Goal: Task Accomplishment & Management: Manage account settings

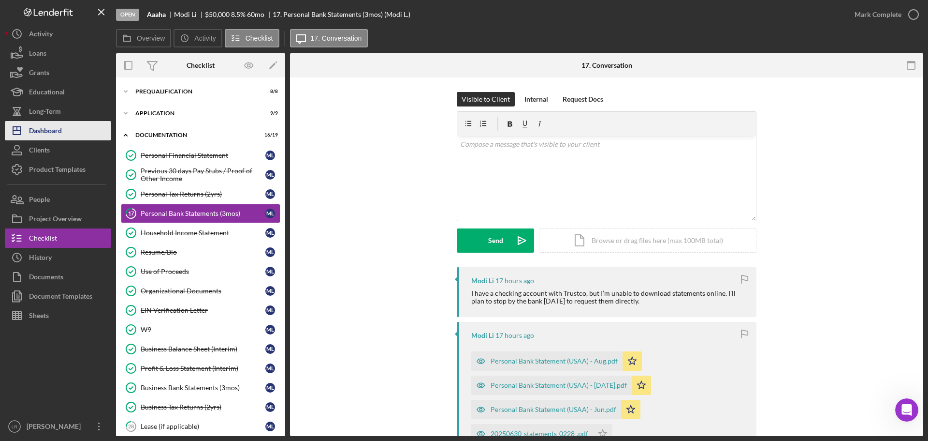
click at [55, 130] on div "Dashboard" at bounding box center [45, 132] width 33 height 22
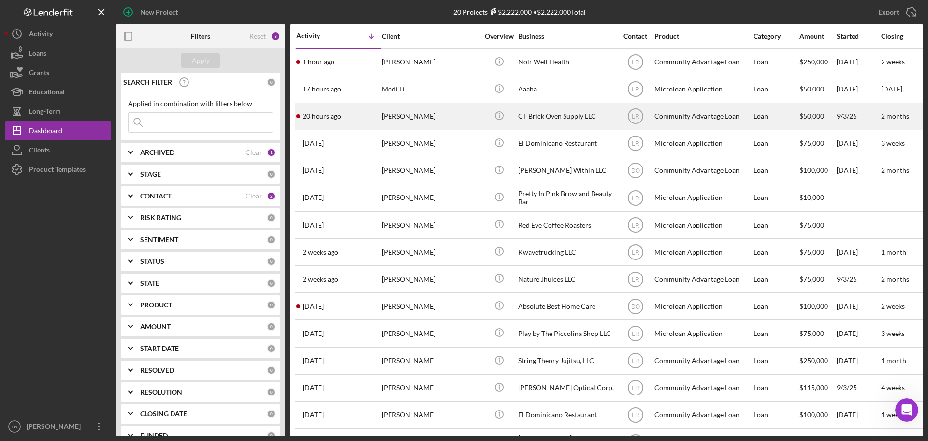
click at [443, 120] on div "[PERSON_NAME]" at bounding box center [430, 116] width 97 height 26
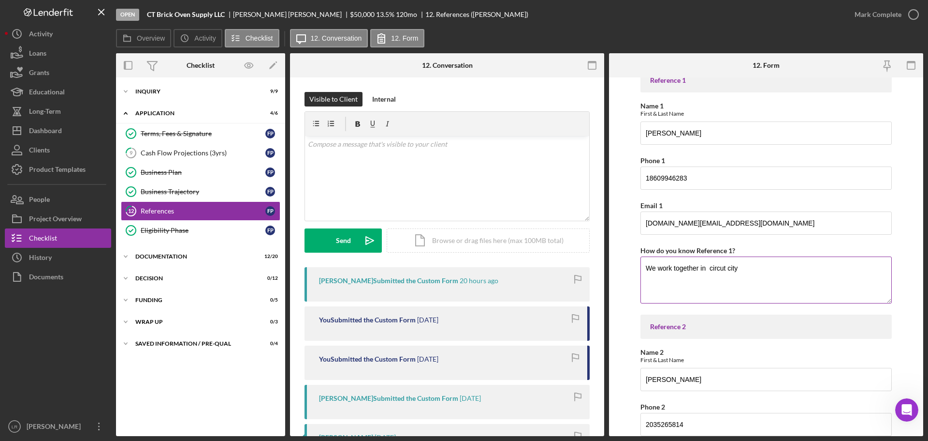
scroll to position [198, 0]
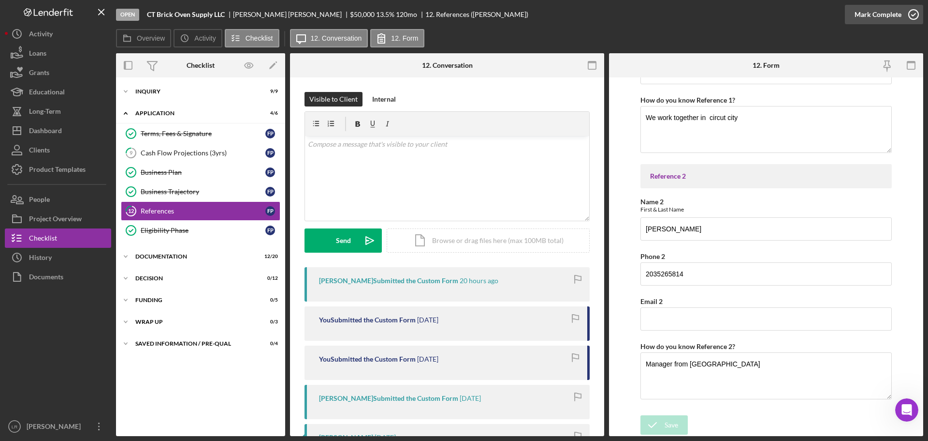
click at [869, 13] on div "Mark Complete" at bounding box center [878, 14] width 47 height 19
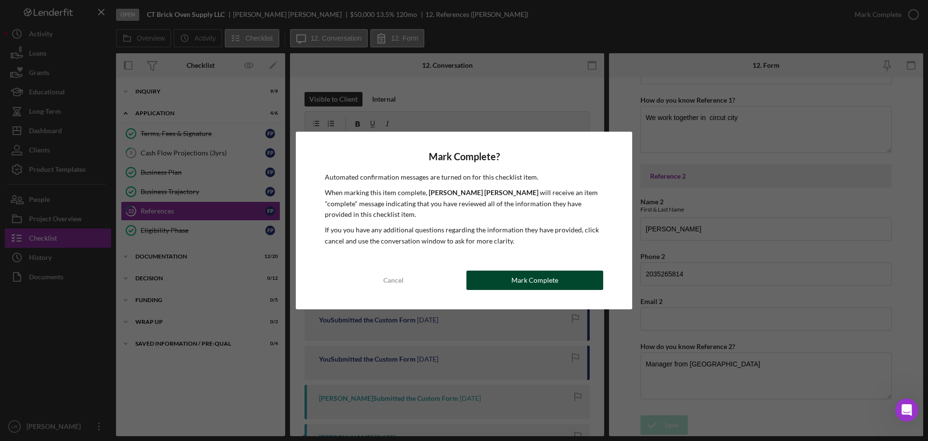
click at [544, 281] on div "Mark Complete" at bounding box center [535, 279] width 47 height 19
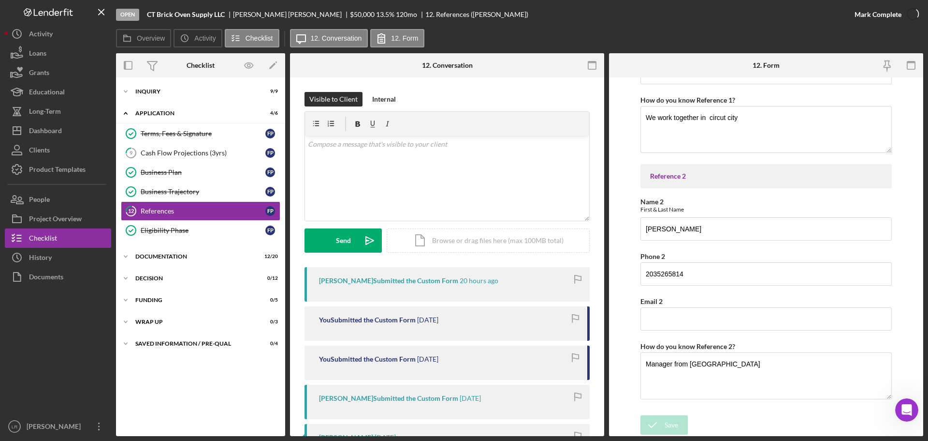
scroll to position [237, 0]
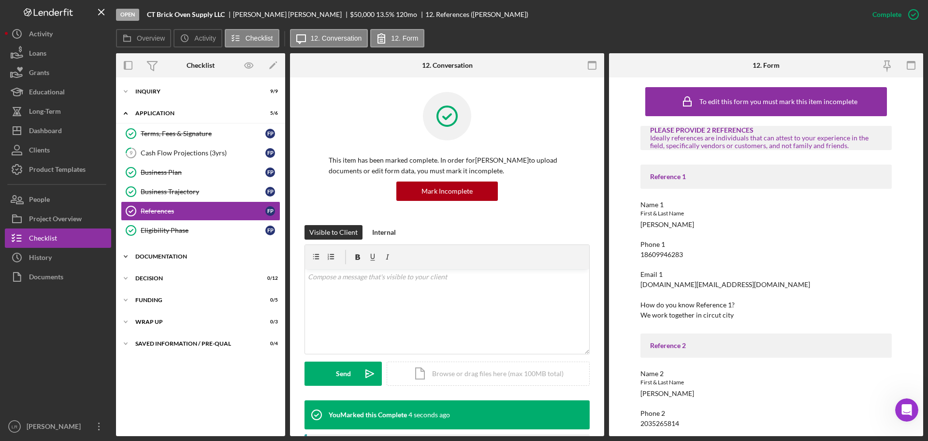
click at [163, 257] on div "Documentation" at bounding box center [204, 256] width 138 height 6
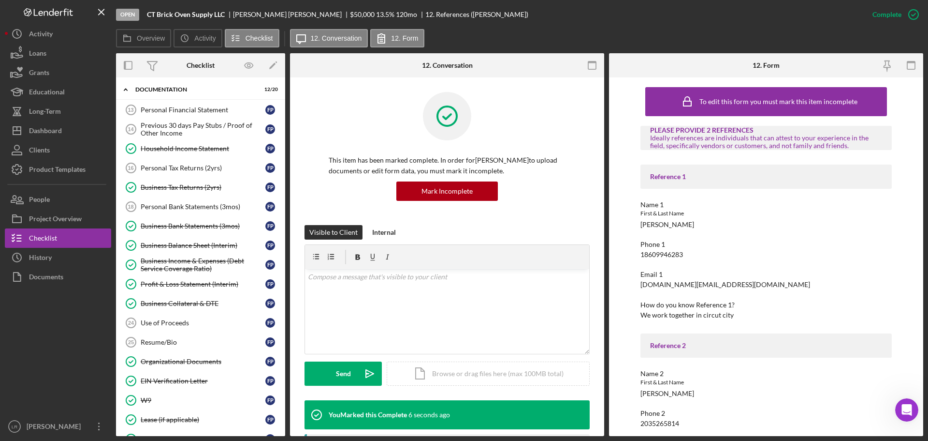
scroll to position [0, 0]
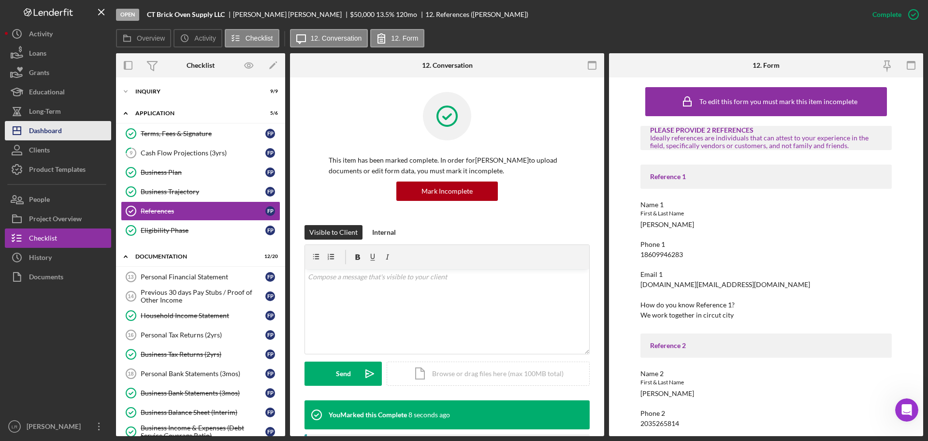
click at [65, 132] on button "Icon/Dashboard Dashboard" at bounding box center [58, 130] width 106 height 19
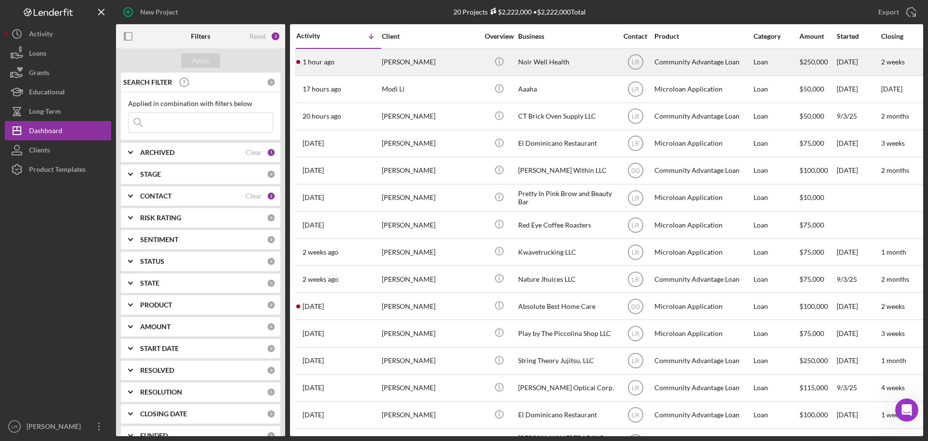
click at [396, 64] on div "[PERSON_NAME]" at bounding box center [430, 62] width 97 height 26
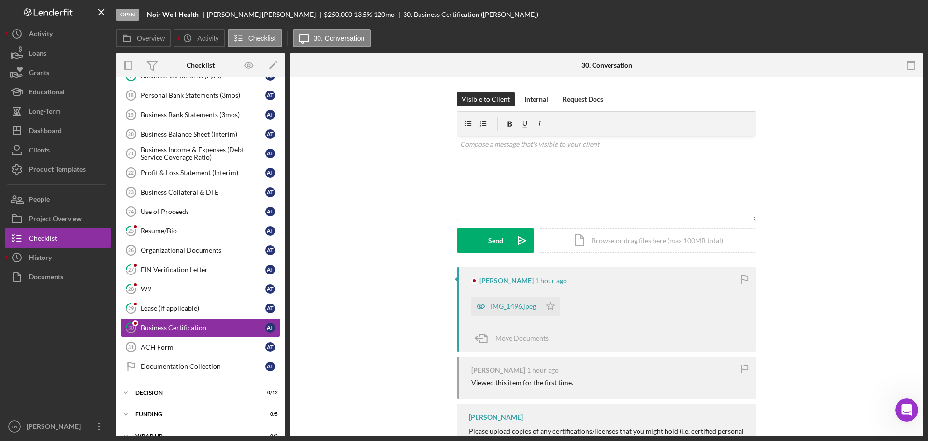
scroll to position [192, 0]
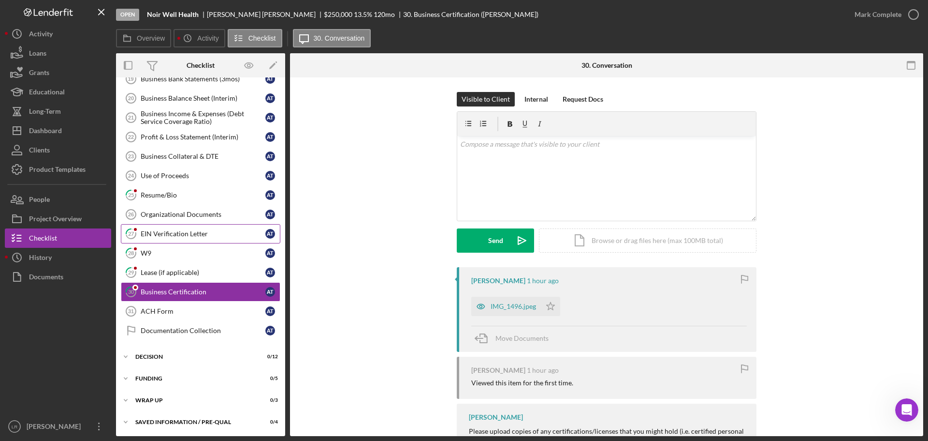
click at [190, 235] on div "EIN Verification Letter" at bounding box center [203, 234] width 125 height 8
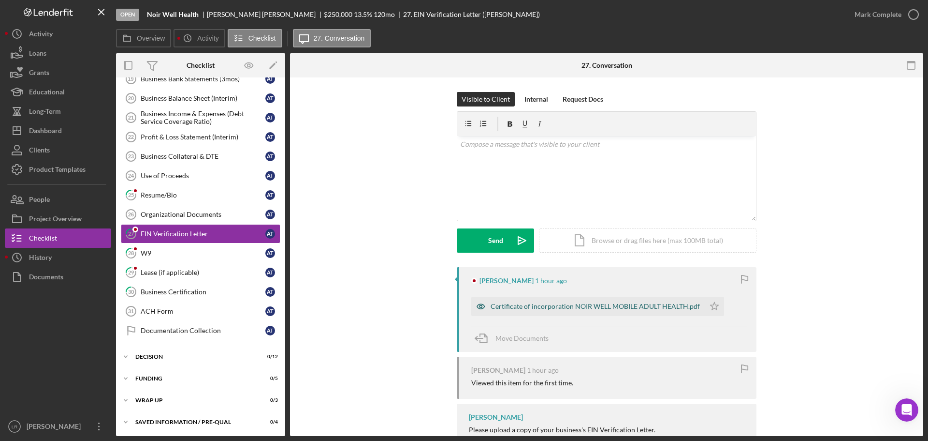
click at [572, 305] on div "Certificate of incorporation NOIR WELL MOBILE ADULT HEALTH.pdf" at bounding box center [595, 306] width 209 height 8
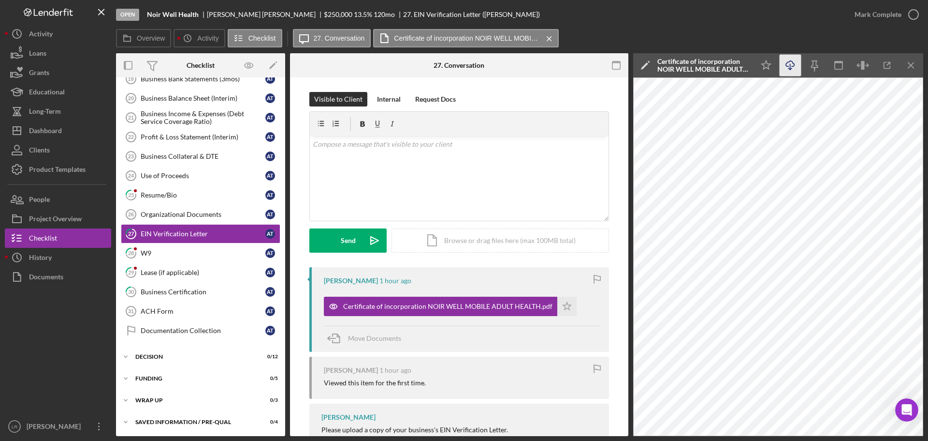
click at [789, 70] on icon "Icon/Download" at bounding box center [791, 66] width 22 height 22
click at [169, 255] on div "W9" at bounding box center [203, 253] width 125 height 8
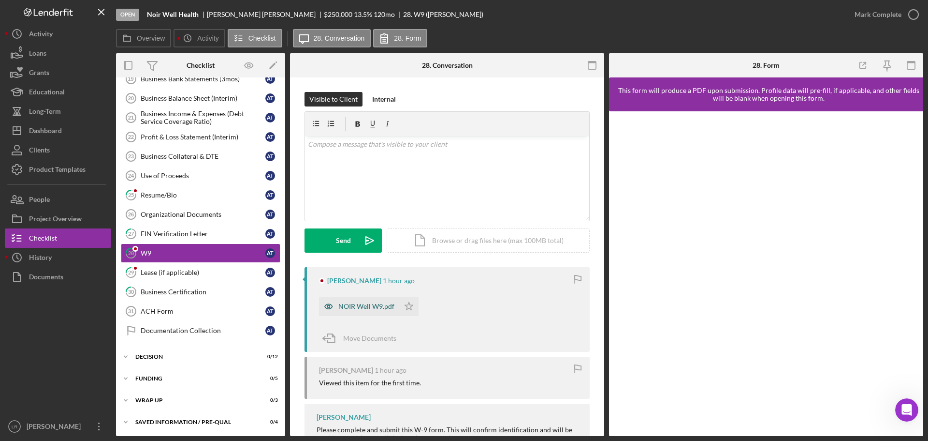
click at [361, 301] on div "NOIR Well W9.pdf" at bounding box center [359, 305] width 80 height 19
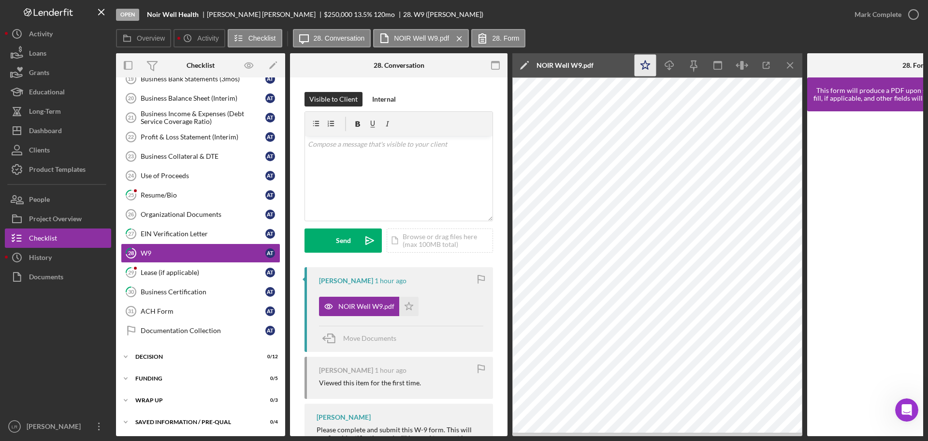
click at [647, 68] on icon "Icon/Star" at bounding box center [646, 66] width 22 height 22
click at [667, 63] on icon "Icon/Download" at bounding box center [670, 66] width 22 height 22
click at [672, 20] on div "Open Noir Well Health [PERSON_NAME] $250,000 $250,000 13.5 % 120 mo 28. W9 ([PE…" at bounding box center [480, 14] width 729 height 29
click at [522, 65] on icon "Icon/Edit" at bounding box center [525, 65] width 24 height 24
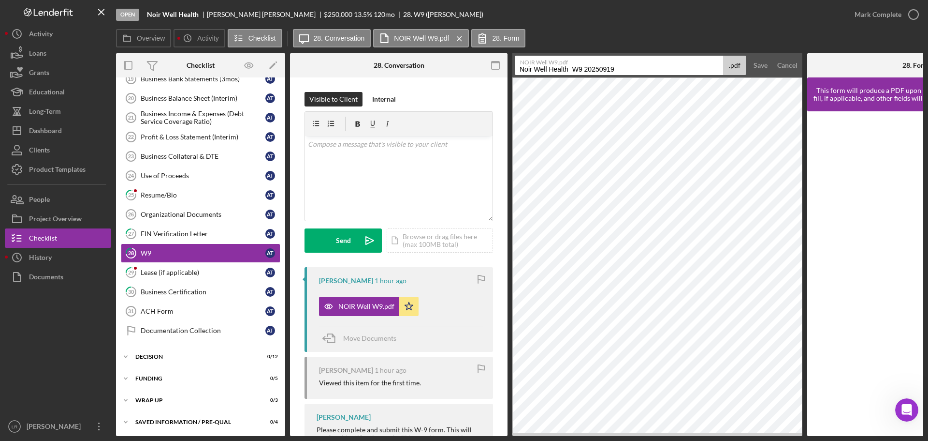
drag, startPoint x: 572, startPoint y: 69, endPoint x: 175, endPoint y: 74, distance: 397.5
click at [175, 74] on div "Overview Internal Workflow Stage Open Icon/Dropdown Arrow Archive (can unarchiv…" at bounding box center [520, 244] width 808 height 383
drag, startPoint x: 530, startPoint y: 66, endPoint x: 708, endPoint y: 49, distance: 179.3
click at [708, 49] on div "Overview Icon/History Activity Checklist Icon/Message 28. Conversation NOIR Wel…" at bounding box center [520, 232] width 808 height 407
type input "W9"
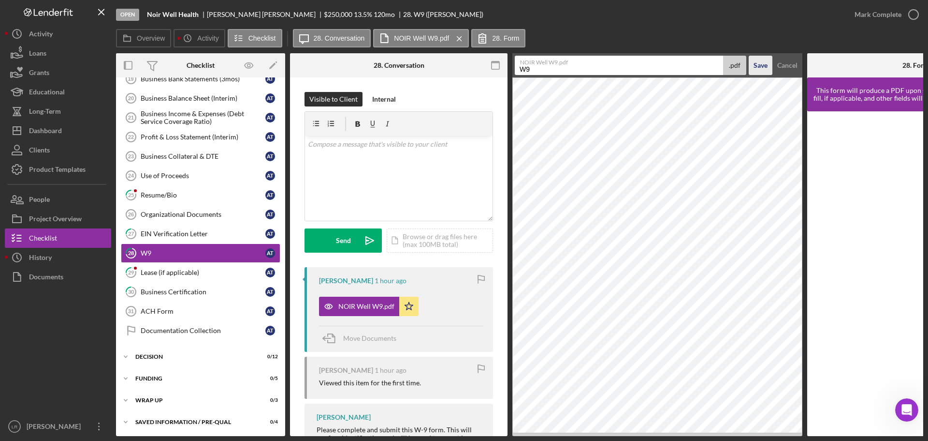
click at [756, 66] on div "Save" at bounding box center [761, 65] width 14 height 19
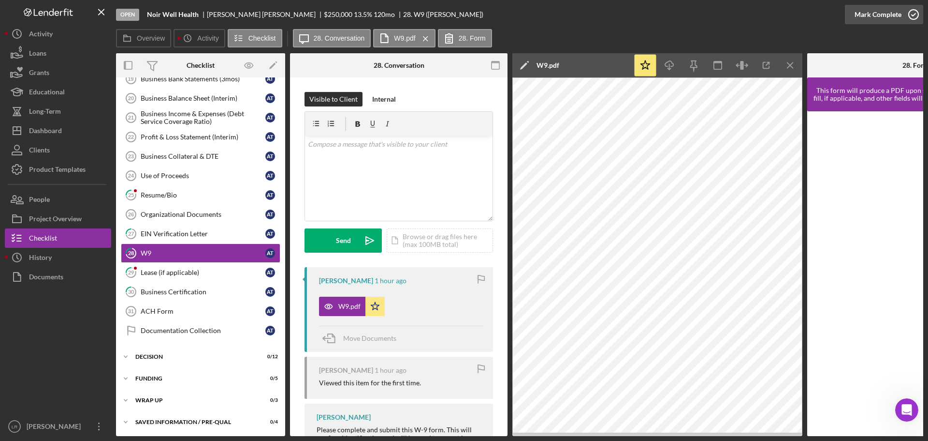
click at [877, 15] on div "Mark Complete" at bounding box center [878, 14] width 47 height 19
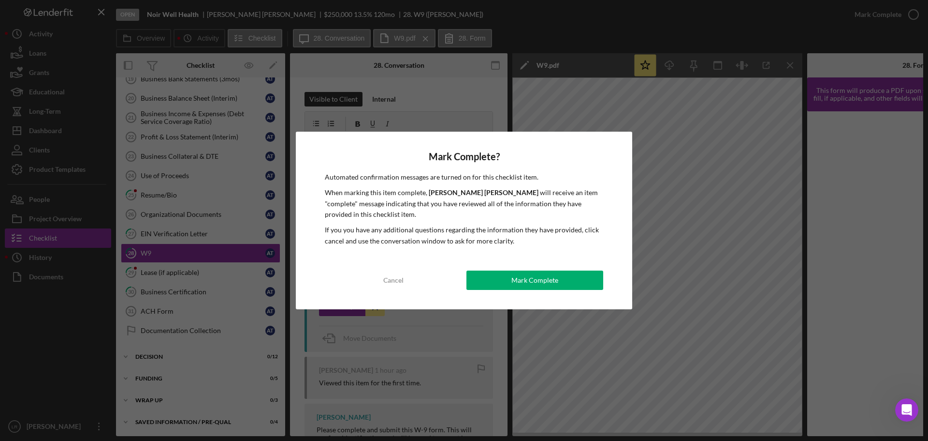
drag, startPoint x: 544, startPoint y: 281, endPoint x: 323, endPoint y: 271, distance: 221.2
click at [542, 281] on div "Mark Complete" at bounding box center [535, 279] width 47 height 19
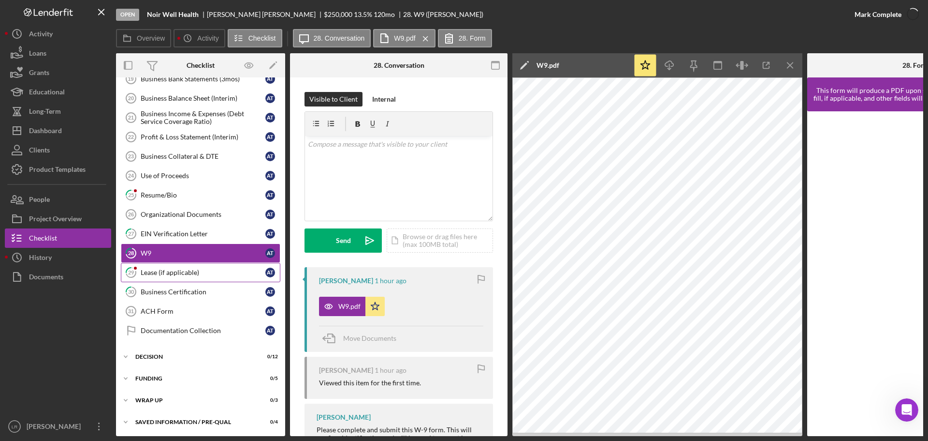
click at [185, 271] on div "Lease (if applicable)" at bounding box center [203, 272] width 125 height 8
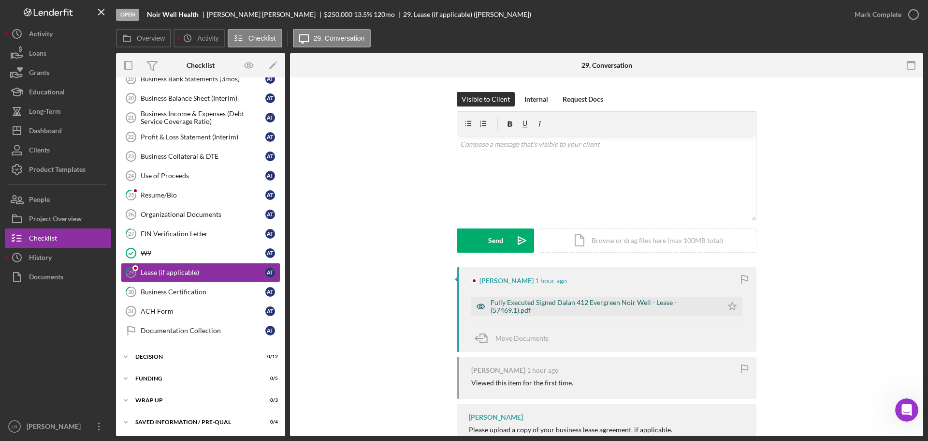
click at [533, 301] on div "Fully Executed Signed Dalan 412 Evergreen Noir Well - Lease - (57469.1).pdf" at bounding box center [596, 305] width 251 height 19
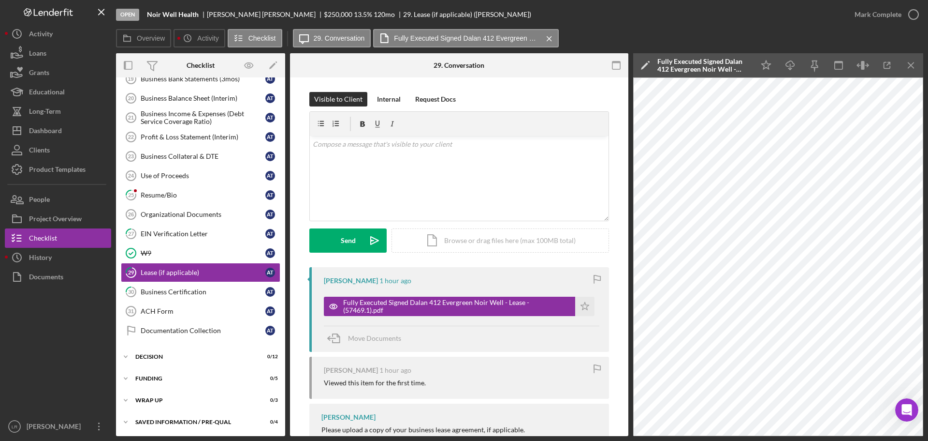
click at [653, 66] on icon "Icon/Edit" at bounding box center [645, 65] width 24 height 24
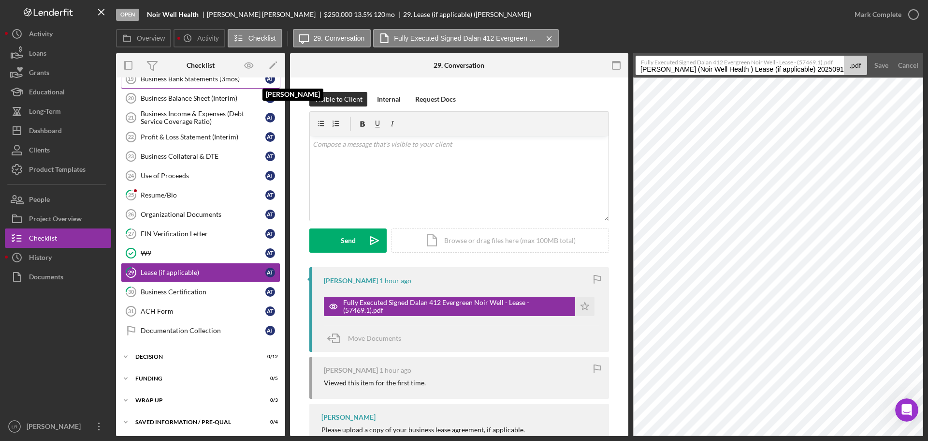
drag, startPoint x: 738, startPoint y: 69, endPoint x: 259, endPoint y: 83, distance: 479.4
click at [259, 83] on div "Overview Internal Workflow Stage Open Icon/Dropdown Arrow Archive (can unarchiv…" at bounding box center [520, 244] width 808 height 383
drag, startPoint x: 658, startPoint y: 69, endPoint x: 885, endPoint y: 69, distance: 226.8
click at [885, 69] on form "Fully Executed Signed Dalan 412 Evergreen Noir Well - Lease - (57469.1).pdf Lea…" at bounding box center [778, 65] width 290 height 24
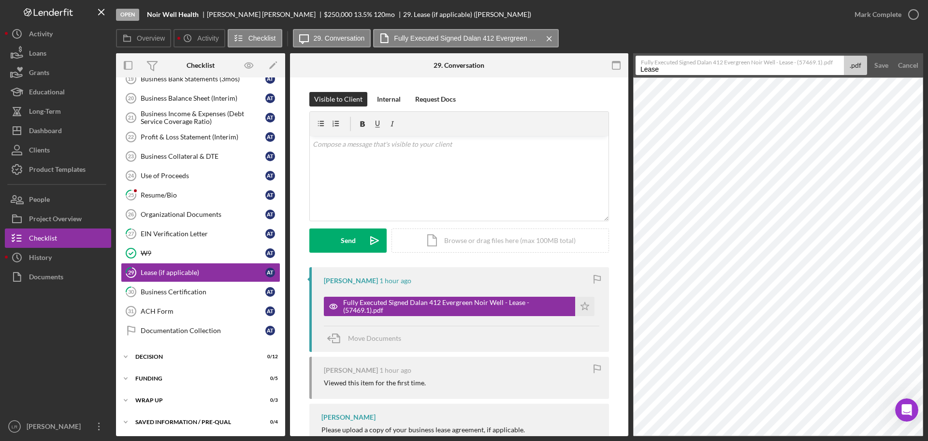
type input "Lease"
drag, startPoint x: 740, startPoint y: 33, endPoint x: 791, endPoint y: 43, distance: 51.2
click at [740, 33] on div "Overview Icon/History Activity Checklist Icon/Message 29. Conversation Fully Ex…" at bounding box center [520, 38] width 808 height 19
click at [876, 62] on div "Save" at bounding box center [882, 65] width 14 height 19
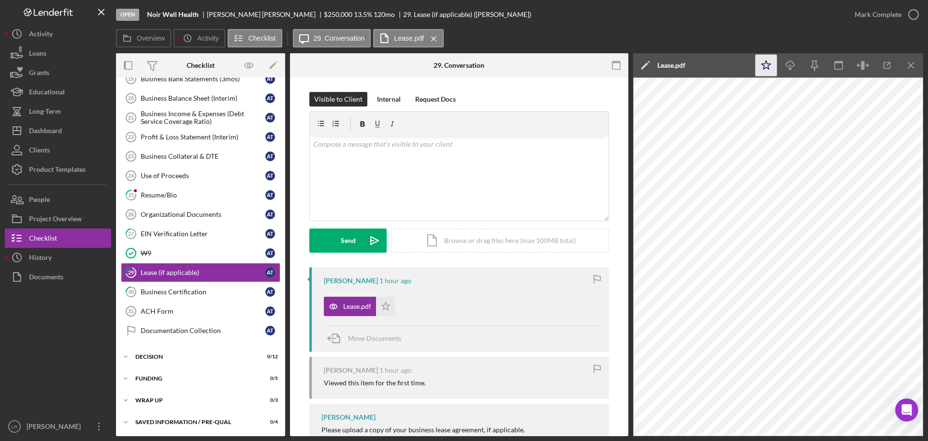
drag, startPoint x: 762, startPoint y: 68, endPoint x: 769, endPoint y: 68, distance: 7.3
click at [763, 68] on icon "Icon/Star" at bounding box center [767, 66] width 22 height 22
click at [790, 67] on icon "Icon/Download" at bounding box center [791, 66] width 22 height 22
click at [890, 12] on div "Mark Complete" at bounding box center [878, 14] width 47 height 19
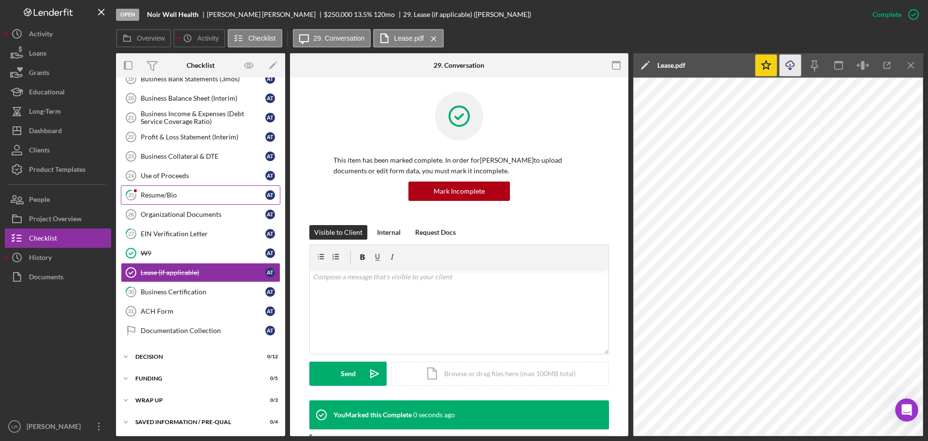
click at [177, 189] on link "25 Resume/Bio A T" at bounding box center [201, 194] width 160 height 19
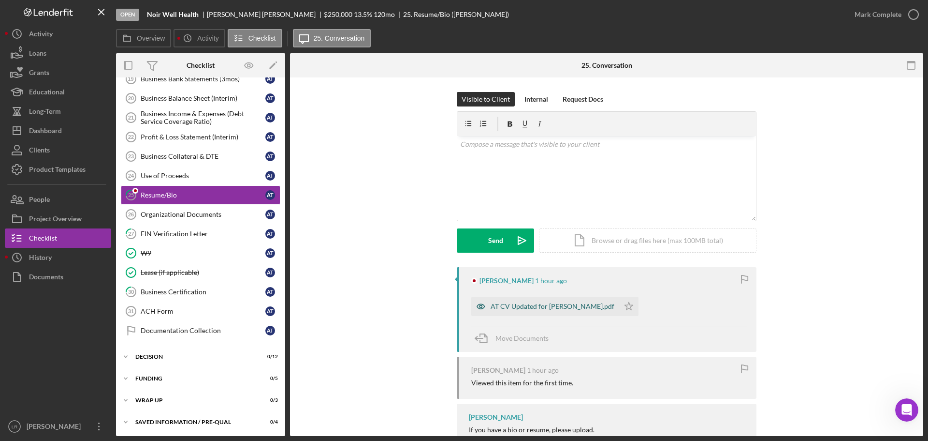
click at [544, 301] on div "AT CV Updated for [PERSON_NAME].pdf" at bounding box center [545, 305] width 148 height 19
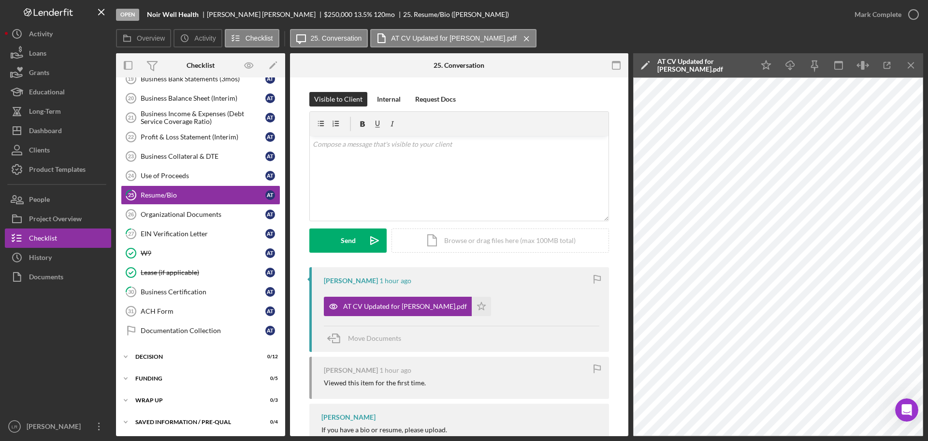
click at [647, 62] on icon "Icon/Edit" at bounding box center [645, 65] width 24 height 24
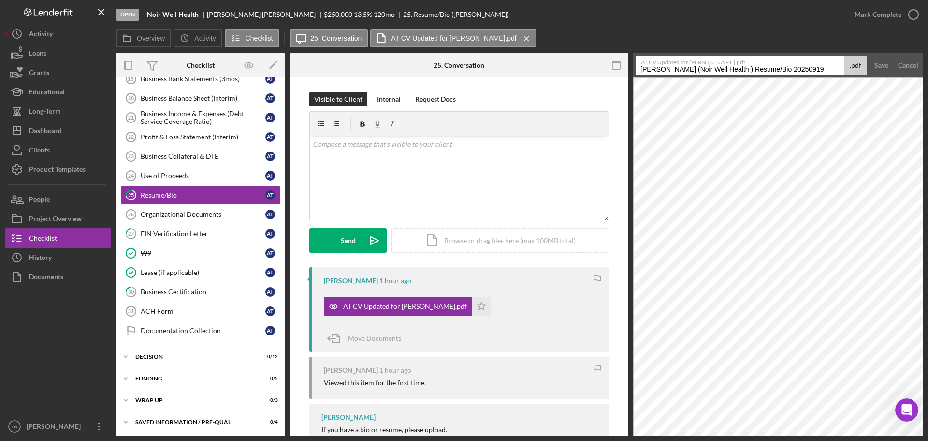
drag, startPoint x: 741, startPoint y: 69, endPoint x: 451, endPoint y: 77, distance: 289.8
click at [451, 77] on div "Overview Internal Workflow Stage Open Icon/Dropdown Arrow Archive (can unarchiv…" at bounding box center [520, 244] width 808 height 383
drag, startPoint x: 682, startPoint y: 72, endPoint x: 848, endPoint y: 59, distance: 166.3
click at [848, 59] on div "AT CV Updated for [PERSON_NAME].pdf Resume/Bio 20250919 .pdf" at bounding box center [752, 65] width 232 height 19
type input "Resume/Bio"
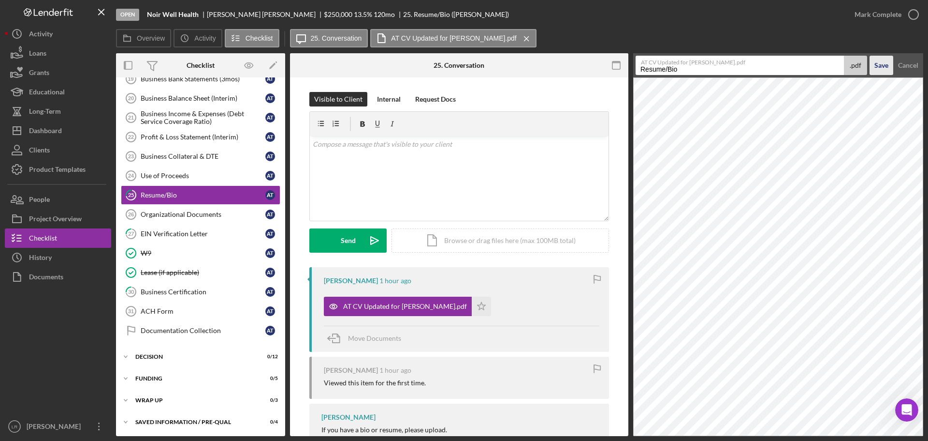
click at [879, 67] on div "Save" at bounding box center [882, 65] width 14 height 19
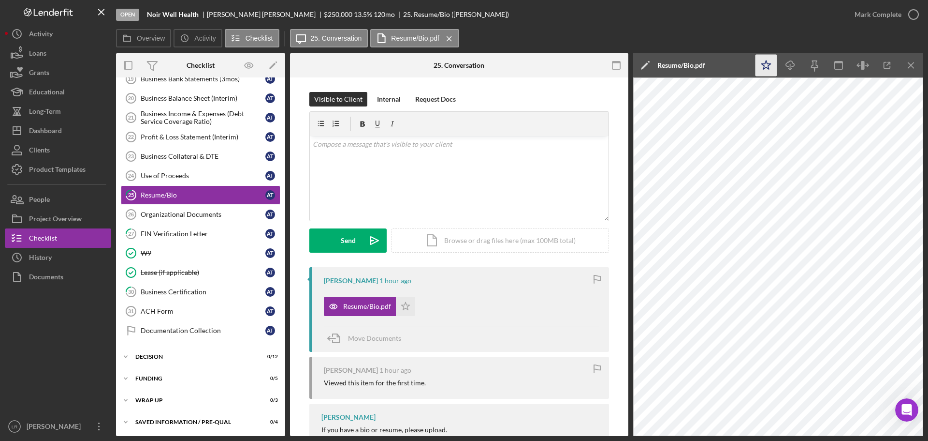
click at [765, 67] on icon "Icon/Star" at bounding box center [767, 66] width 22 height 22
click at [793, 64] on icon "Icon/Download" at bounding box center [791, 66] width 22 height 22
click at [883, 14] on div "Mark Complete" at bounding box center [878, 14] width 47 height 19
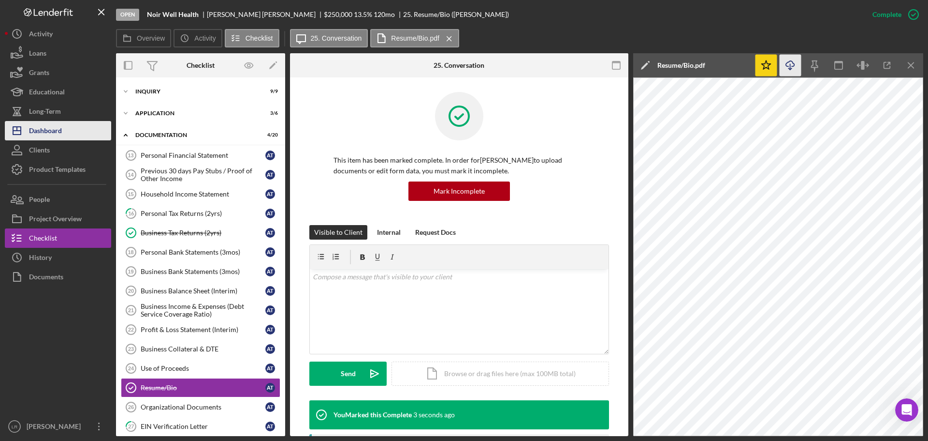
click at [61, 127] on div "Dashboard" at bounding box center [45, 132] width 33 height 22
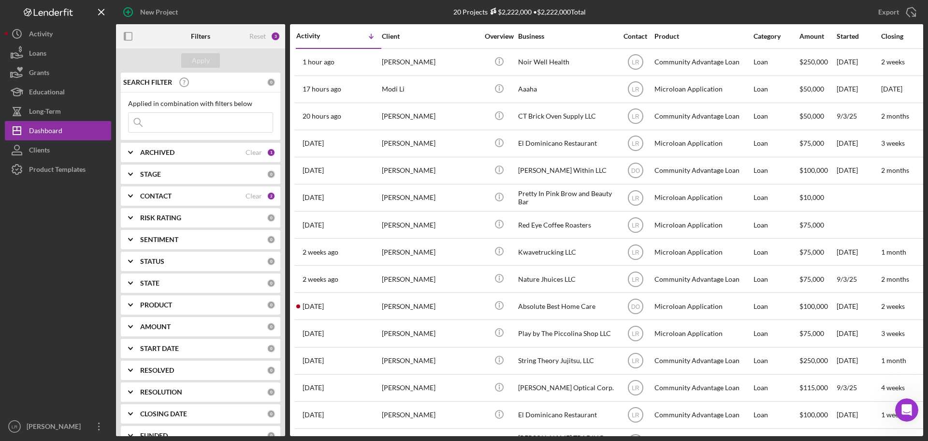
click at [163, 156] on b "ARCHIVED" at bounding box center [157, 152] width 34 height 8
click at [147, 206] on label "Archived" at bounding box center [209, 208] width 130 height 10
click at [138, 206] on input "Archived" at bounding box center [134, 208] width 10 height 10
checkbox input "true"
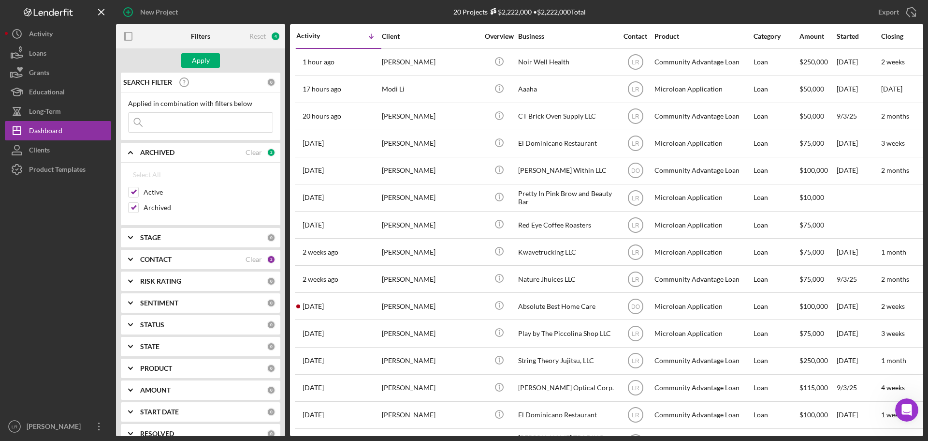
click at [166, 123] on input at bounding box center [201, 122] width 144 height 19
type input "nakimah"
click at [194, 62] on div "Apply" at bounding box center [201, 60] width 18 height 15
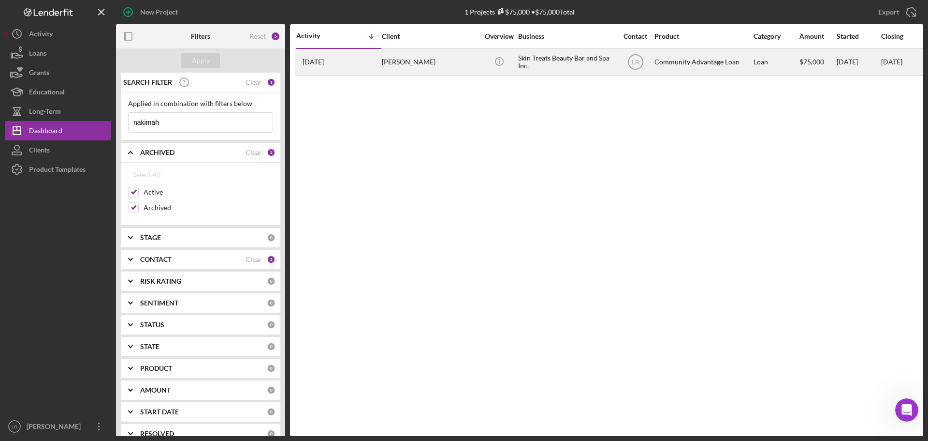
click at [379, 66] on div "[DATE] [PERSON_NAME]" at bounding box center [338, 62] width 85 height 26
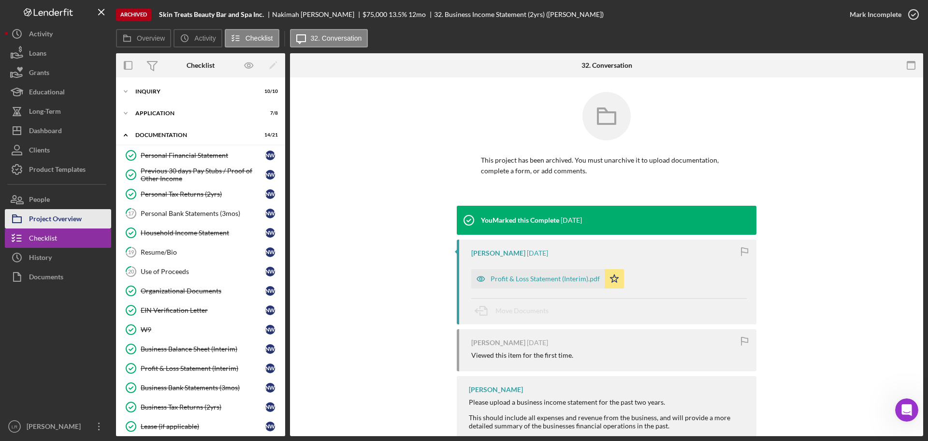
click at [82, 221] on button "Project Overview" at bounding box center [58, 218] width 106 height 19
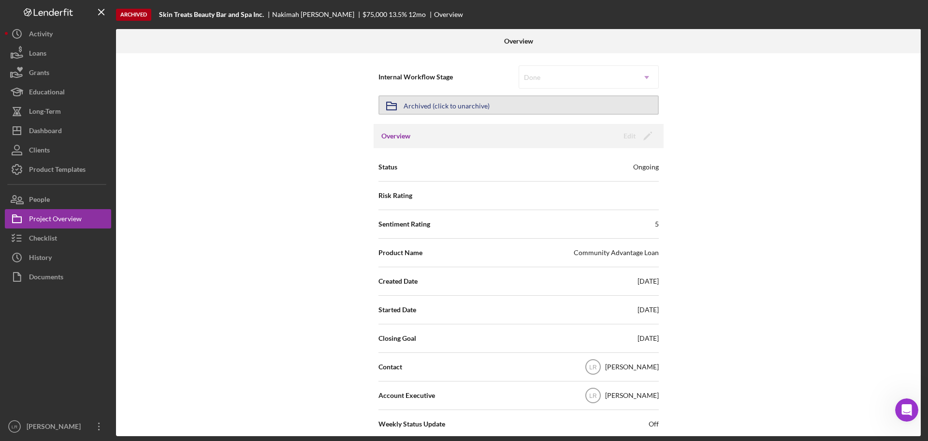
click at [501, 101] on button "Icon/Archived Archived (click to unarchive)" at bounding box center [519, 104] width 280 height 19
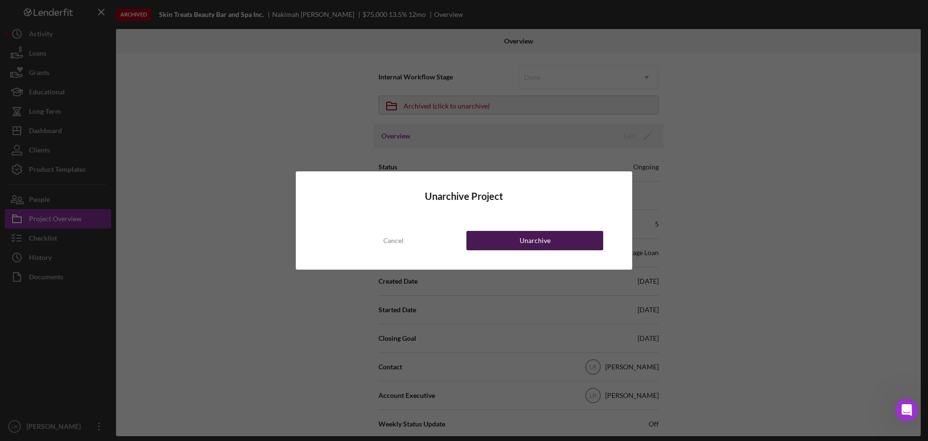
click at [532, 239] on div "Unarchive" at bounding box center [535, 240] width 31 height 19
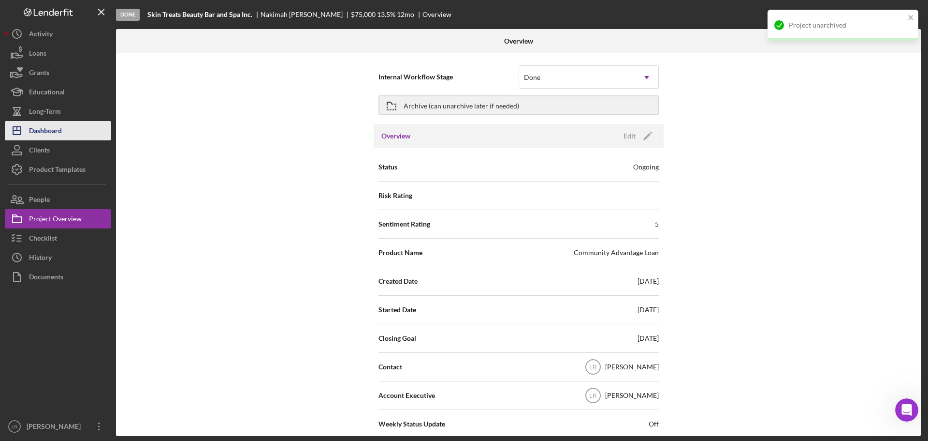
click at [61, 129] on div "Dashboard" at bounding box center [45, 132] width 33 height 22
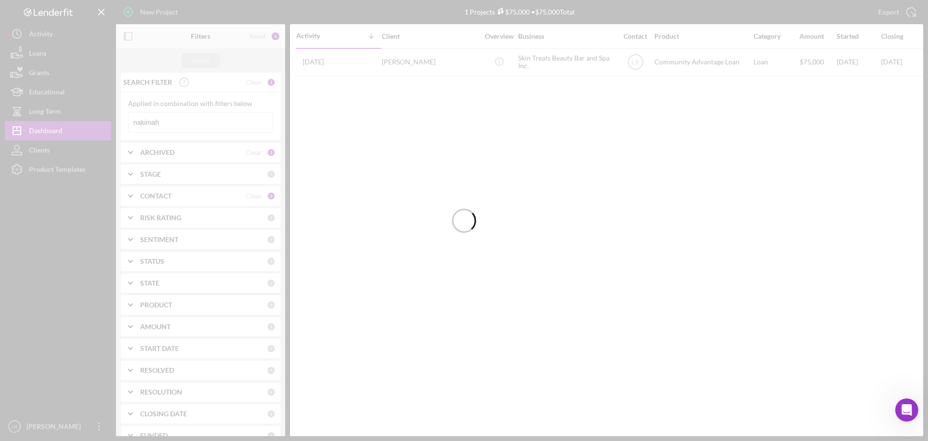
click at [173, 153] on div at bounding box center [464, 220] width 928 height 441
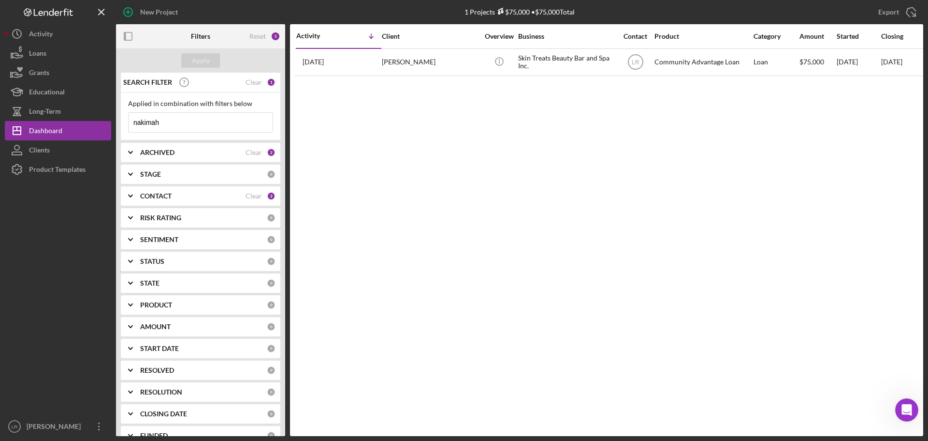
click at [173, 154] on b "ARCHIVED" at bounding box center [157, 152] width 34 height 8
click at [161, 209] on label "Archived" at bounding box center [209, 208] width 130 height 10
click at [139, 209] on div "Archived" at bounding box center [200, 209] width 145 height 15
click at [131, 206] on input "Archived" at bounding box center [134, 208] width 10 height 10
checkbox input "false"
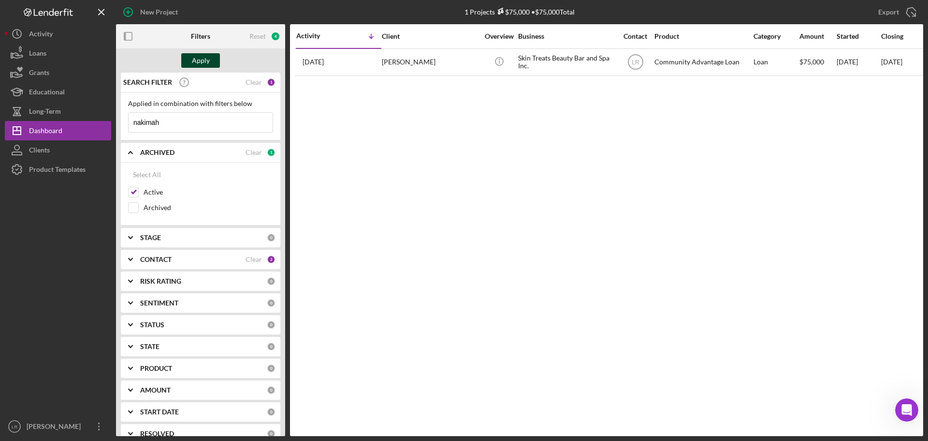
click at [199, 60] on div "Apply" at bounding box center [201, 60] width 18 height 15
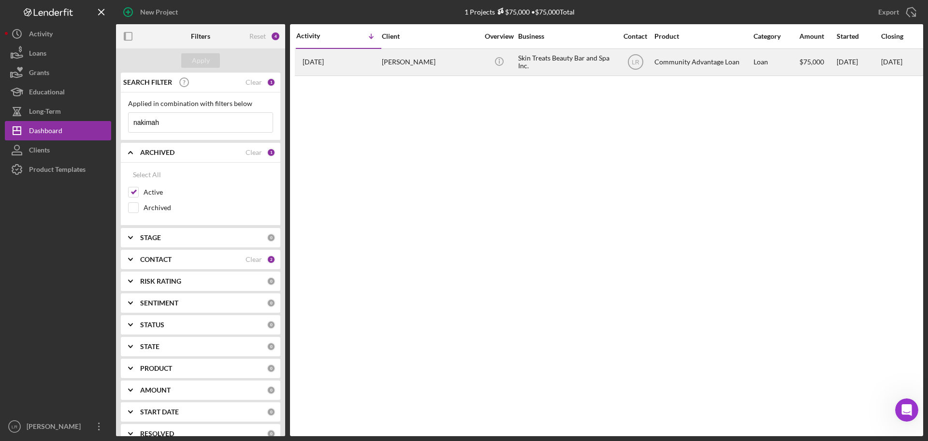
click at [447, 60] on div "[PERSON_NAME]" at bounding box center [430, 62] width 97 height 26
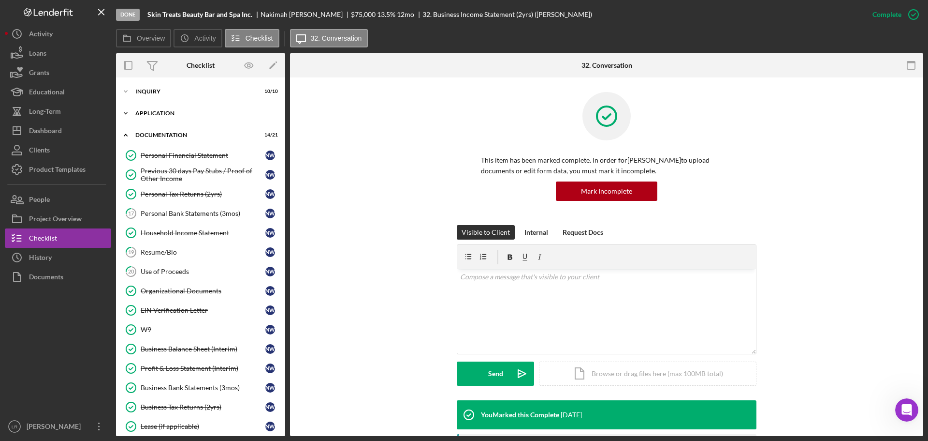
click at [192, 110] on div "Icon/Expander Application 7 / 8" at bounding box center [200, 112] width 169 height 19
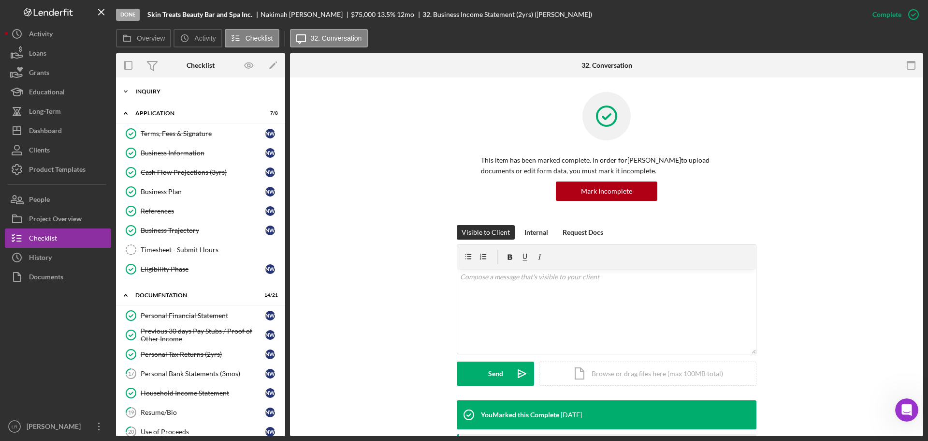
click at [184, 91] on div "Inquiry" at bounding box center [204, 91] width 138 height 6
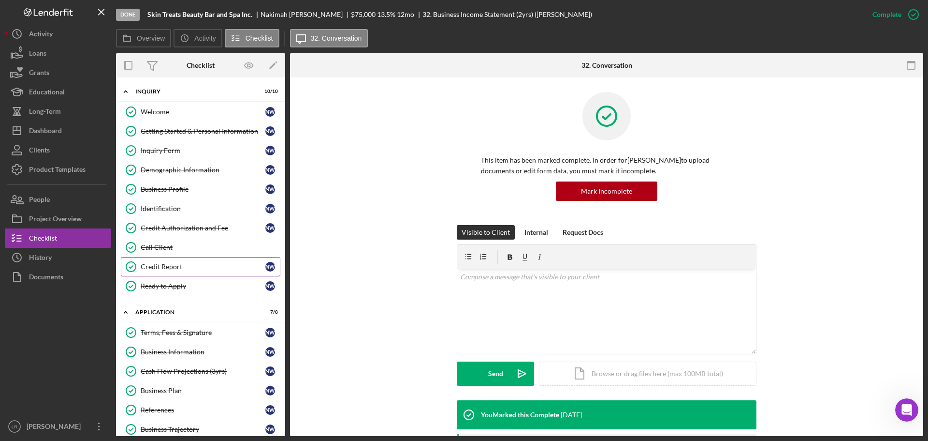
click at [178, 264] on div "Credit Report" at bounding box center [203, 267] width 125 height 8
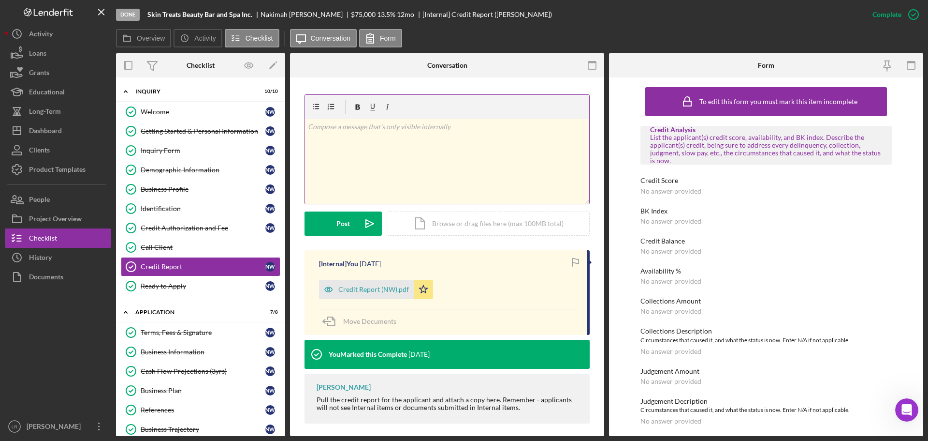
scroll to position [137, 0]
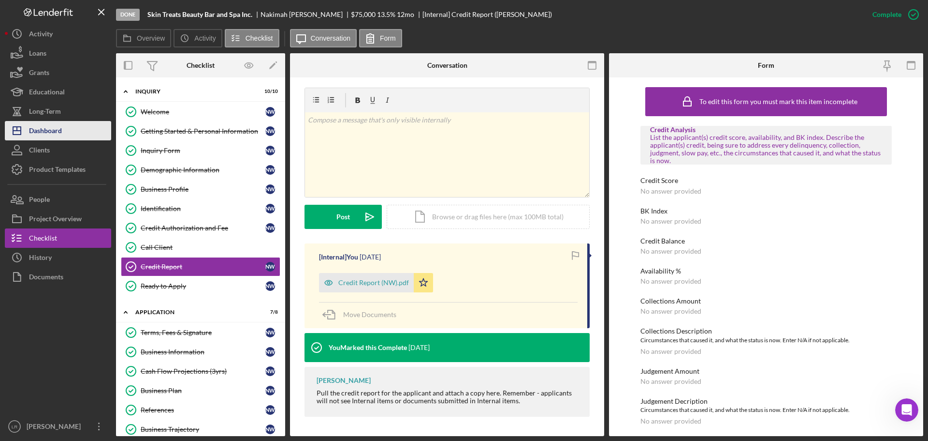
click at [69, 132] on button "Icon/Dashboard Dashboard" at bounding box center [58, 130] width 106 height 19
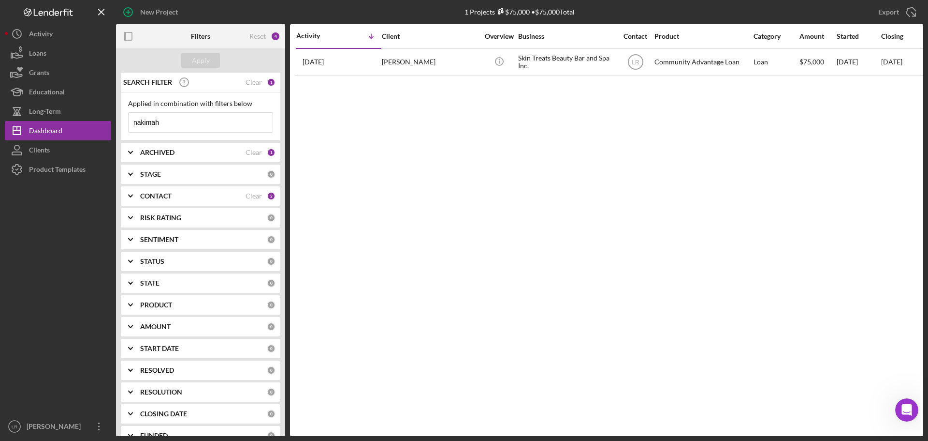
drag, startPoint x: 199, startPoint y: 119, endPoint x: -50, endPoint y: 111, distance: 249.2
click at [0, 111] on html "New Project 1 Projects $75,000 • $75,000 Total nakimah Export Icon/Export Filte…" at bounding box center [464, 220] width 928 height 441
click at [198, 62] on div "Apply" at bounding box center [201, 60] width 18 height 15
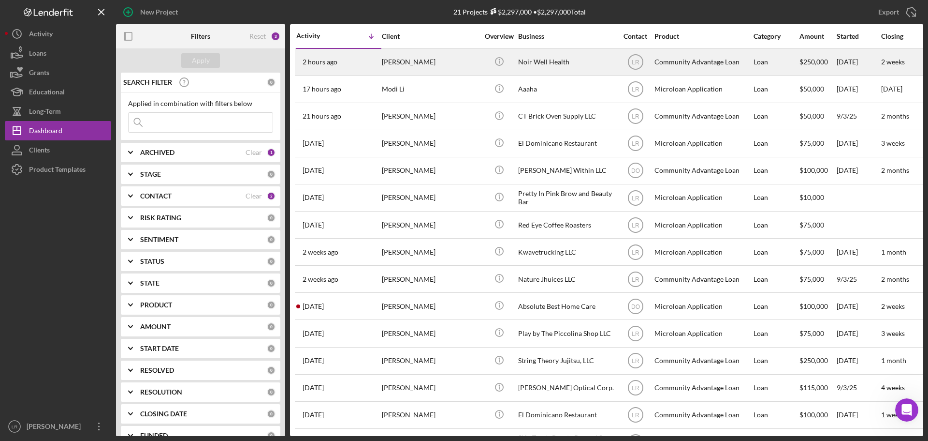
click at [415, 67] on div "[PERSON_NAME]" at bounding box center [430, 62] width 97 height 26
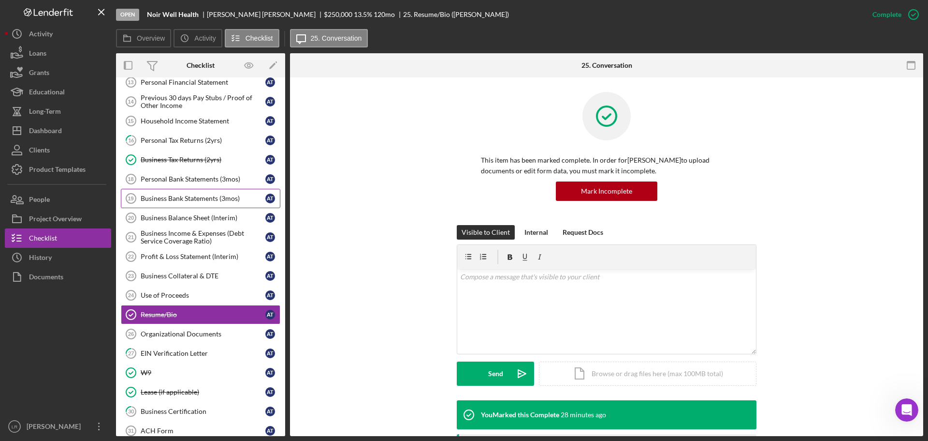
scroll to position [193, 0]
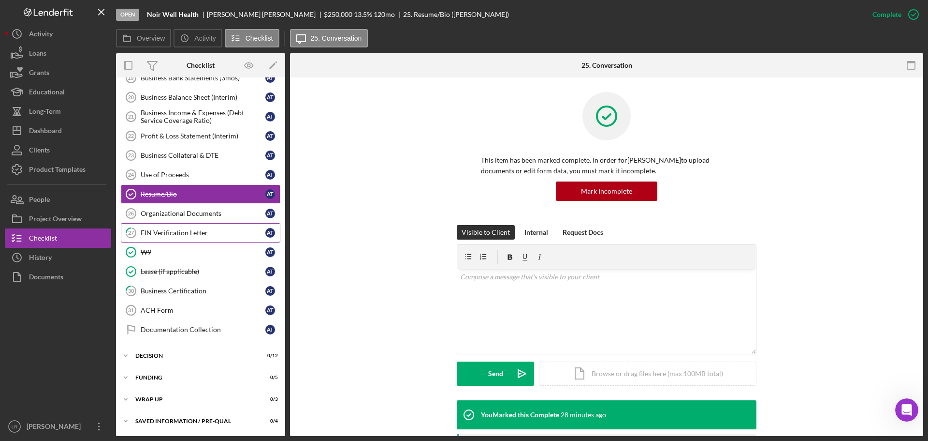
click at [214, 230] on div "EIN Verification Letter" at bounding box center [203, 233] width 125 height 8
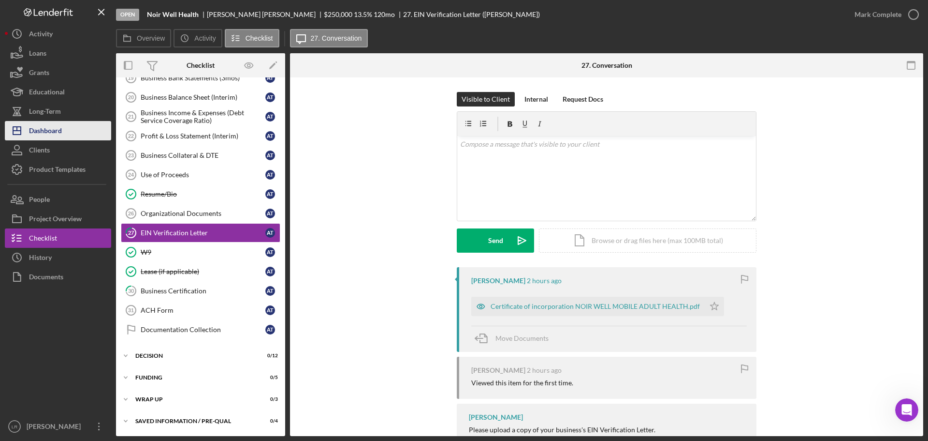
click at [46, 134] on div "Dashboard" at bounding box center [45, 132] width 33 height 22
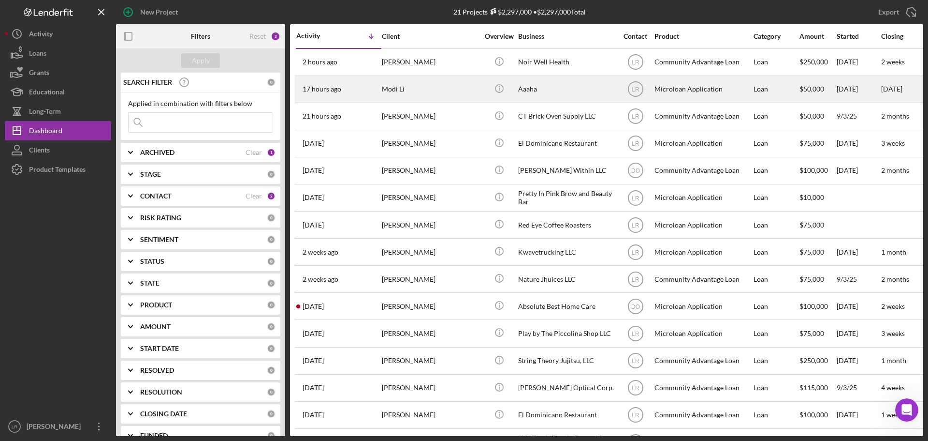
click at [384, 91] on div "Modi Li" at bounding box center [430, 89] width 97 height 26
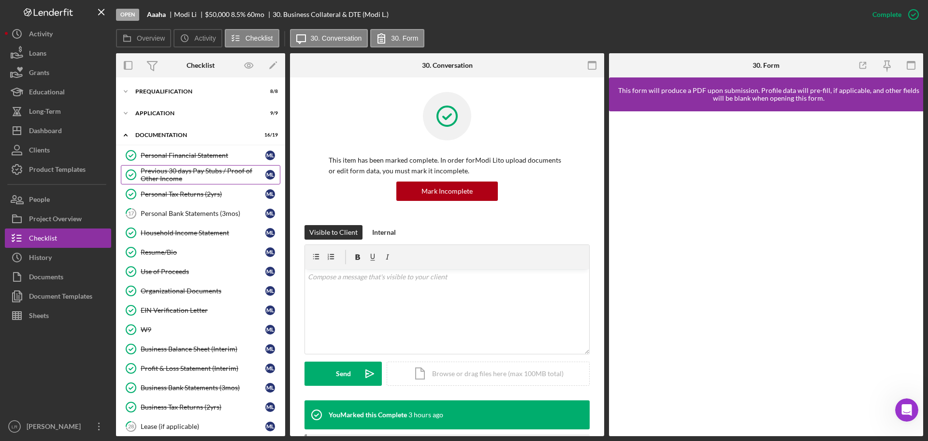
click at [185, 176] on div "Previous 30 days Pay Stubs / Proof of Other Income" at bounding box center [203, 174] width 125 height 15
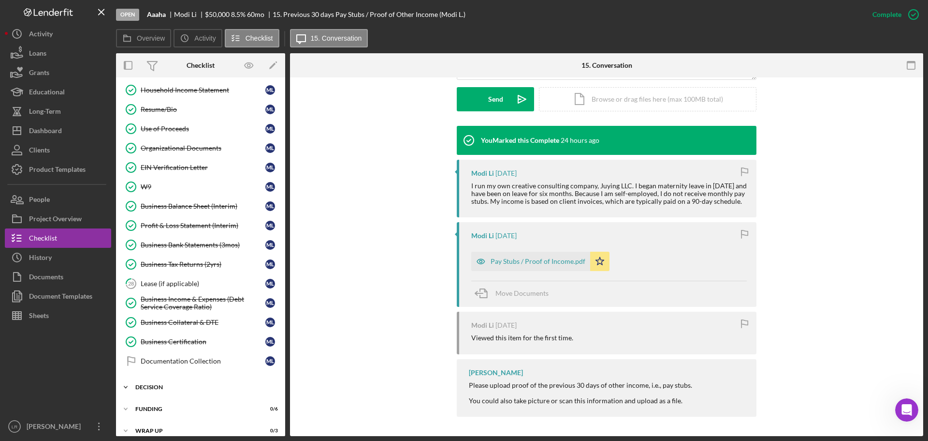
scroll to position [174, 0]
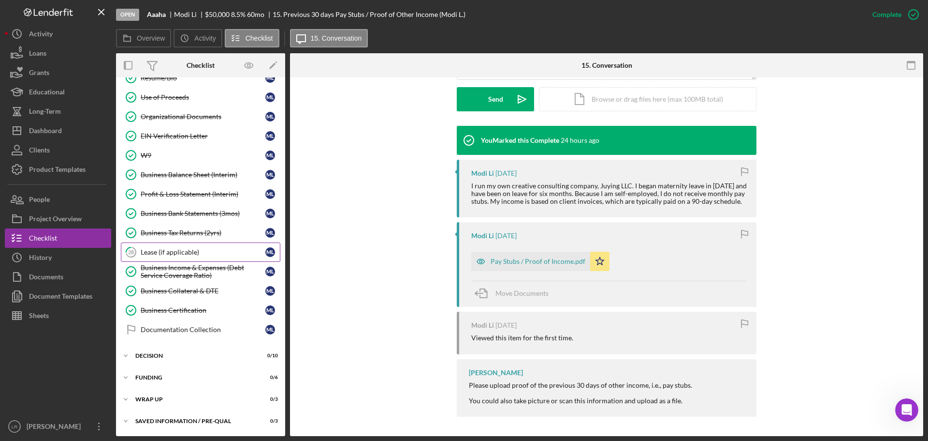
click at [193, 248] on div "Lease (if applicable)" at bounding box center [203, 252] width 125 height 8
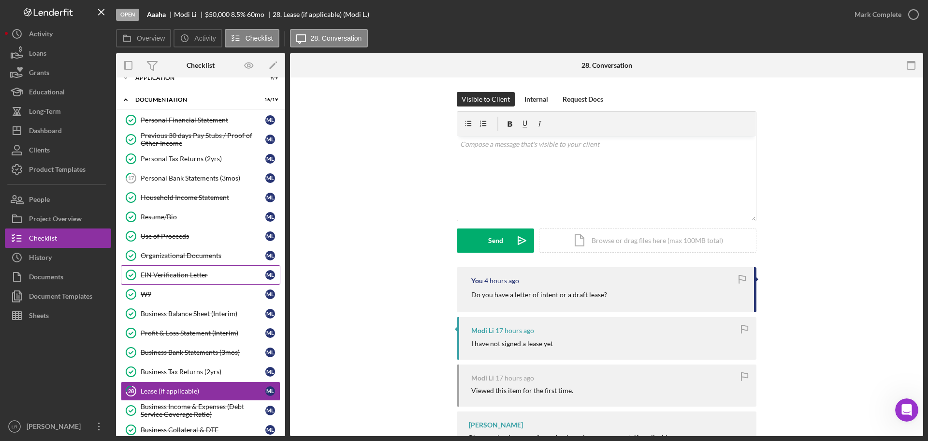
scroll to position [29, 0]
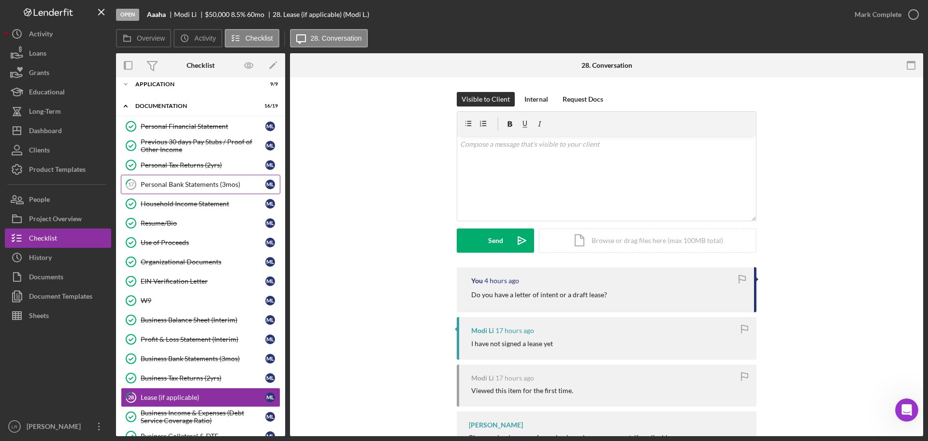
click at [189, 187] on div "Personal Bank Statements (3mos)" at bounding box center [203, 184] width 125 height 8
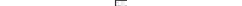
scroll to position [276, 0]
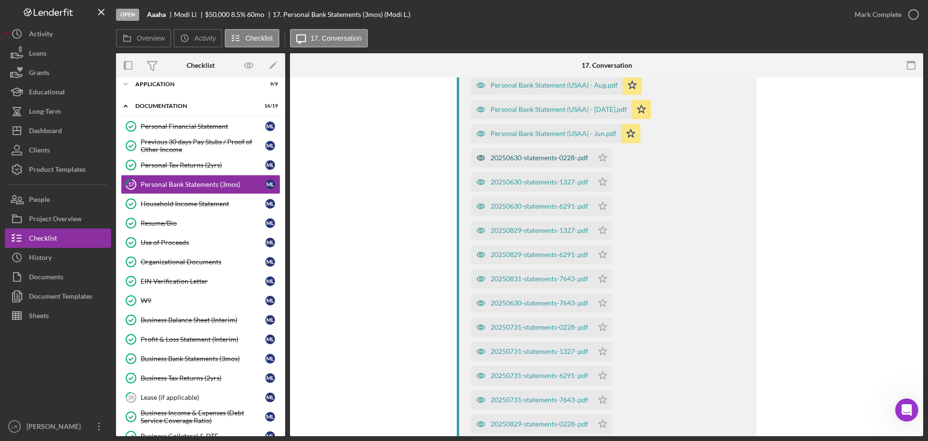
click at [520, 155] on div "20250630-statements-0228-.pdf" at bounding box center [540, 158] width 98 height 8
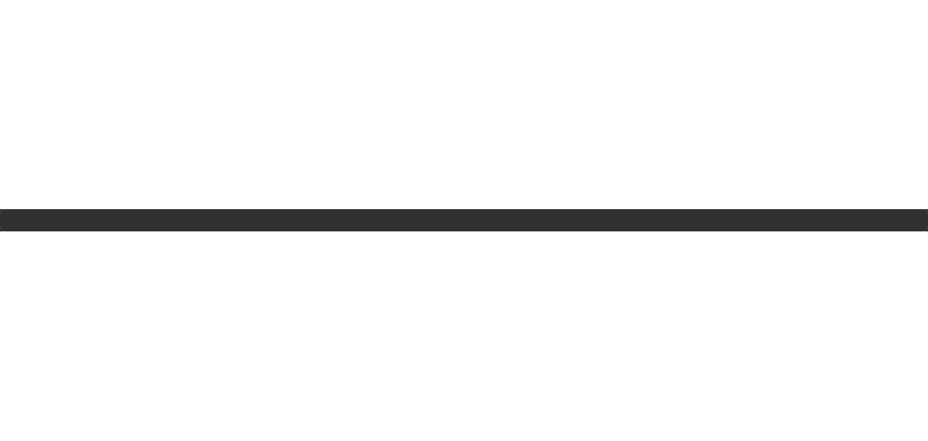
scroll to position [0, 0]
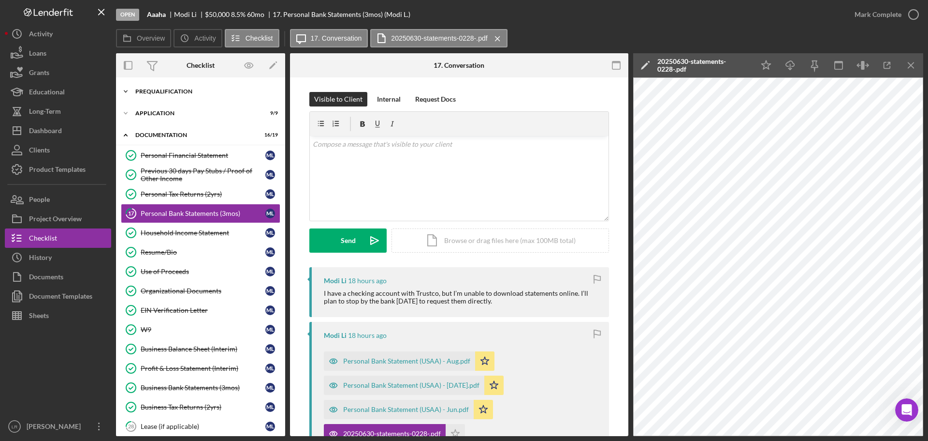
drag, startPoint x: 171, startPoint y: 89, endPoint x: 171, endPoint y: 97, distance: 7.3
click at [171, 89] on div "Prequalification" at bounding box center [204, 91] width 138 height 6
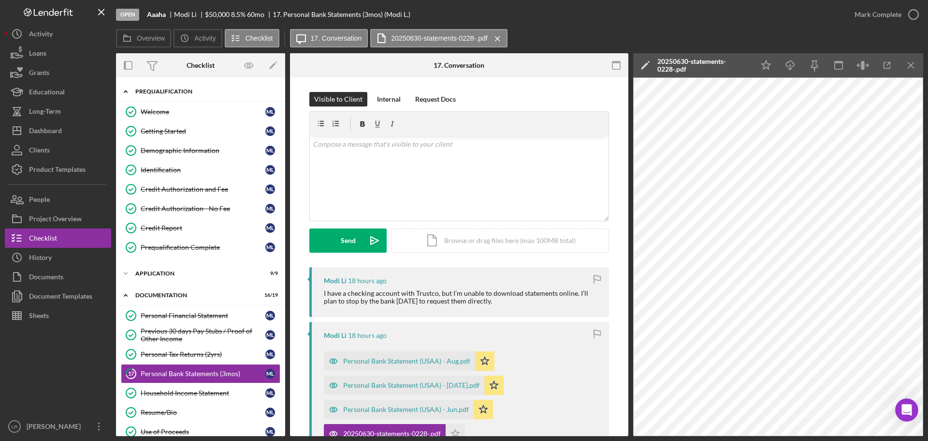
click at [170, 92] on div "Prequalification" at bounding box center [204, 91] width 138 height 6
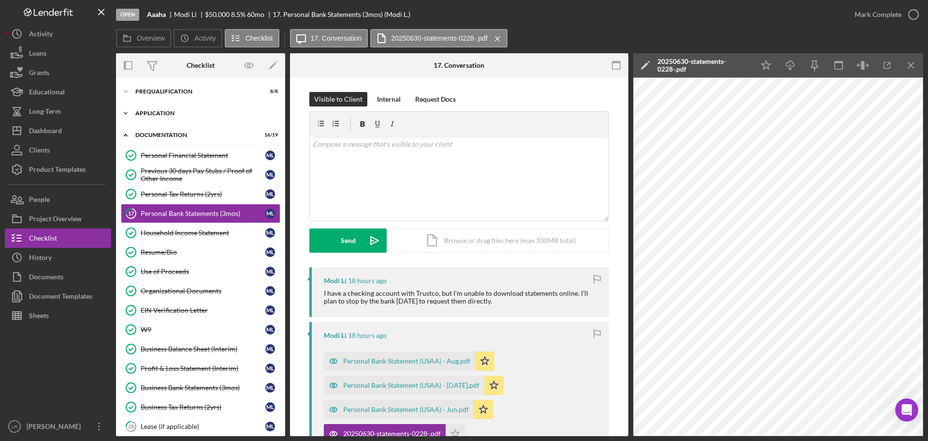
click at [168, 114] on div "Icon/Expander Application 9 / 9" at bounding box center [200, 112] width 169 height 19
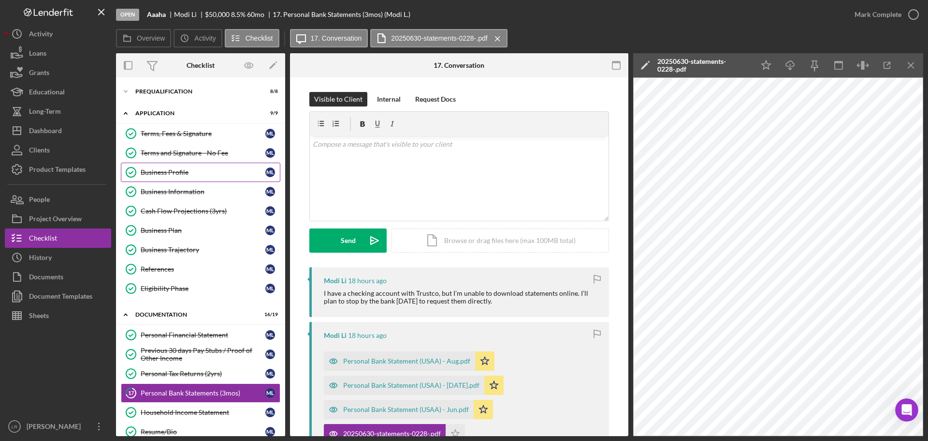
click at [174, 174] on div "Business Profile" at bounding box center [203, 172] width 125 height 8
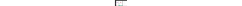
scroll to position [338, 0]
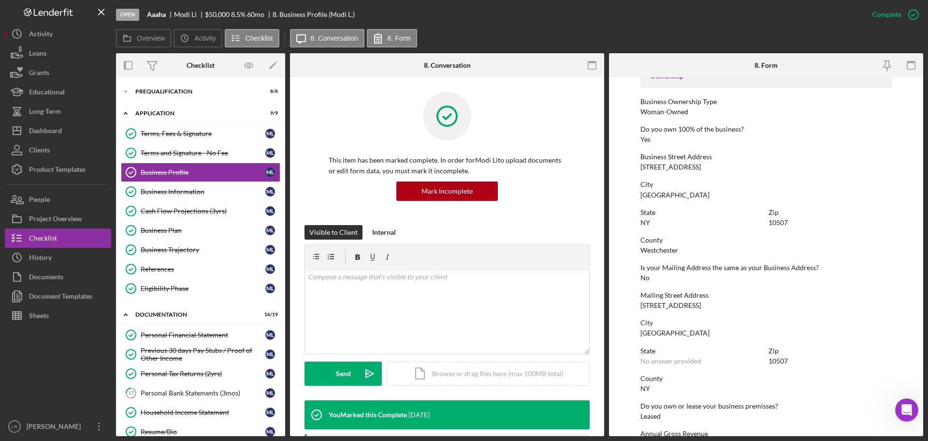
drag, startPoint x: 693, startPoint y: 167, endPoint x: 639, endPoint y: 168, distance: 54.7
click at [639, 168] on form "To edit this form you must mark this item incomplete Business Name Aaaha DBA Aa…" at bounding box center [766, 256] width 314 height 358
copy div "[STREET_ADDRESS]"
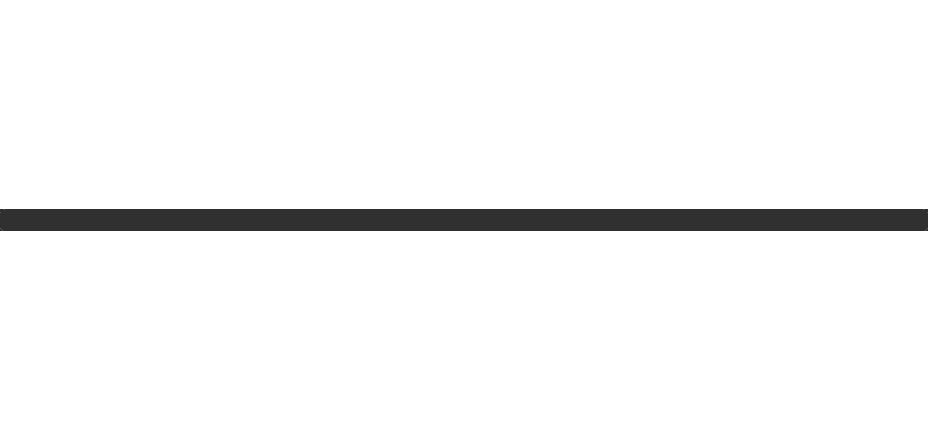
scroll to position [0, 0]
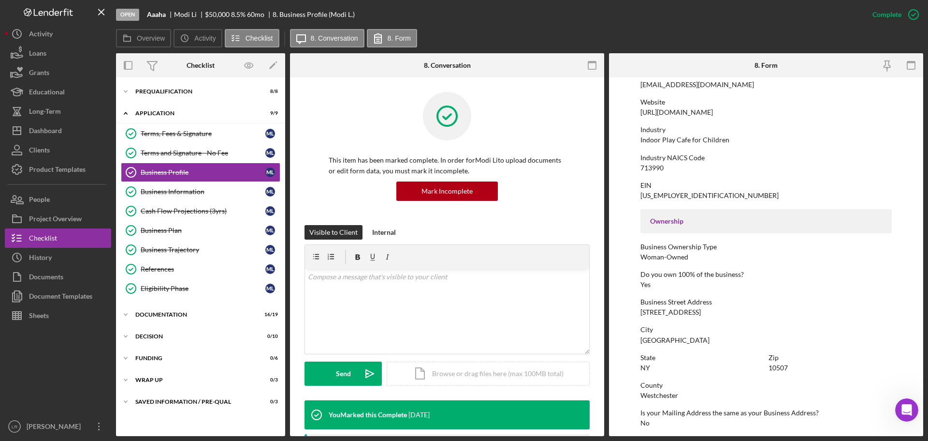
scroll to position [145, 0]
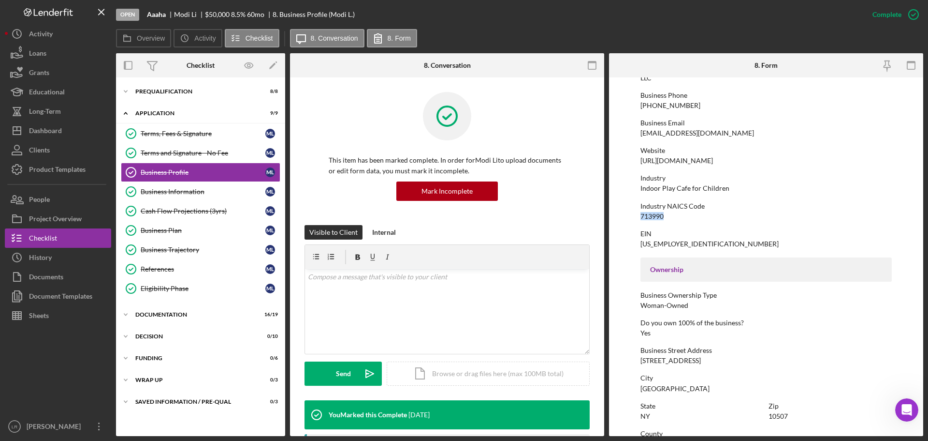
drag, startPoint x: 668, startPoint y: 216, endPoint x: 629, endPoint y: 216, distance: 39.2
click at [629, 216] on form "To edit this form you must mark this item incomplete Business Name Aaaha DBA Aa…" at bounding box center [766, 256] width 314 height 358
copy div "713990"
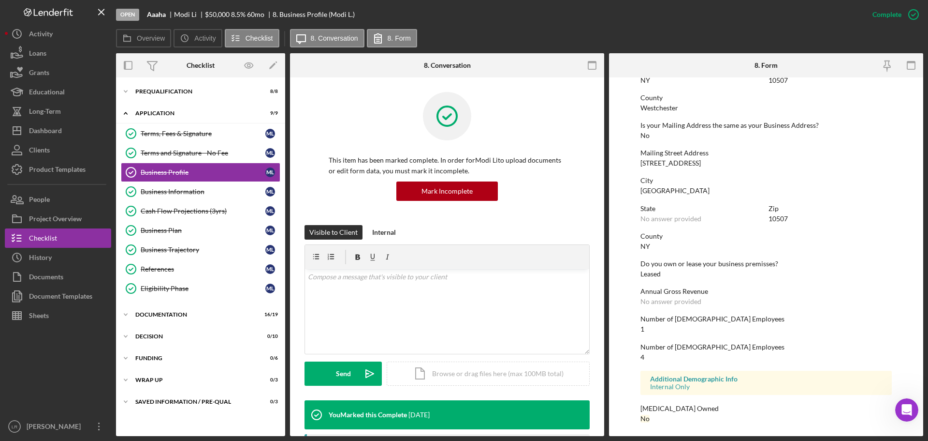
scroll to position [482, 0]
click at [169, 312] on div "Documentation" at bounding box center [204, 314] width 138 height 6
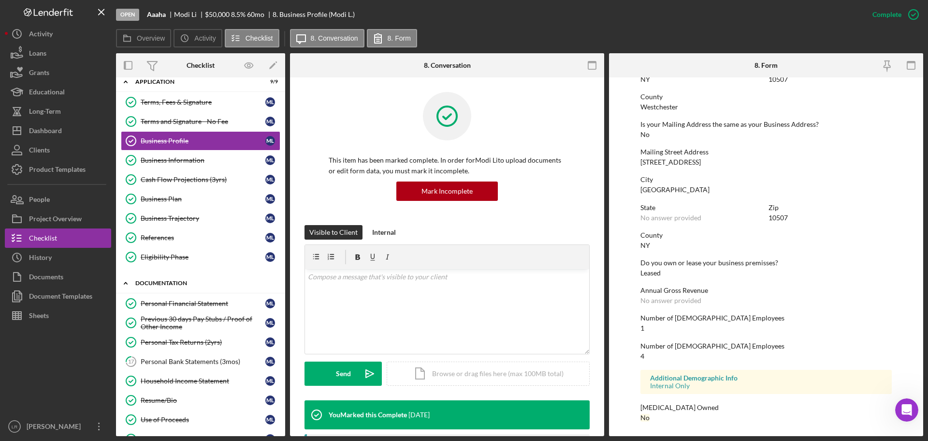
scroll to position [48, 0]
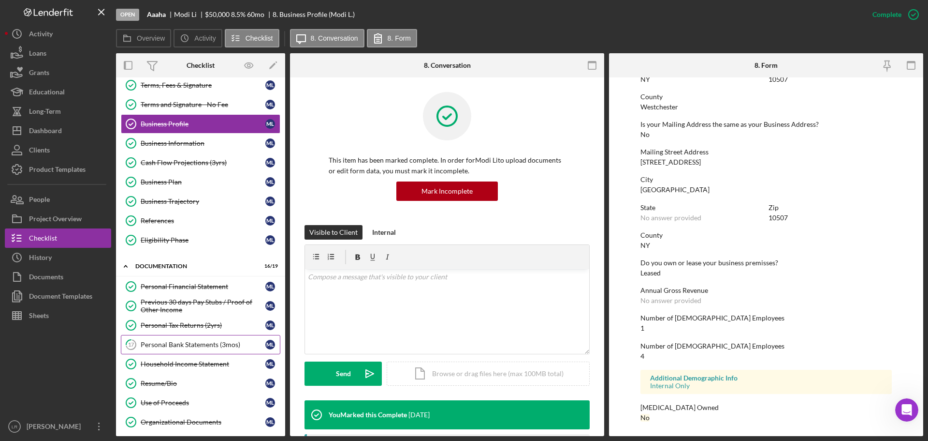
click at [169, 348] on div "Personal Bank Statements (3mos)" at bounding box center [203, 344] width 125 height 8
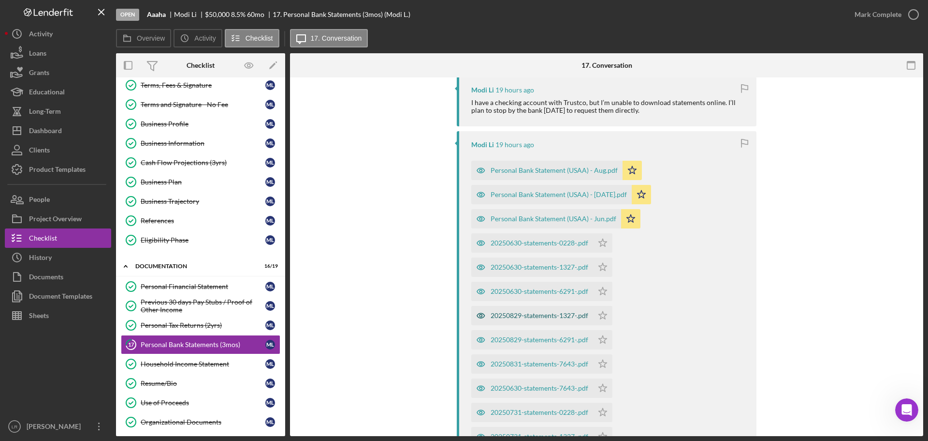
scroll to position [193, 0]
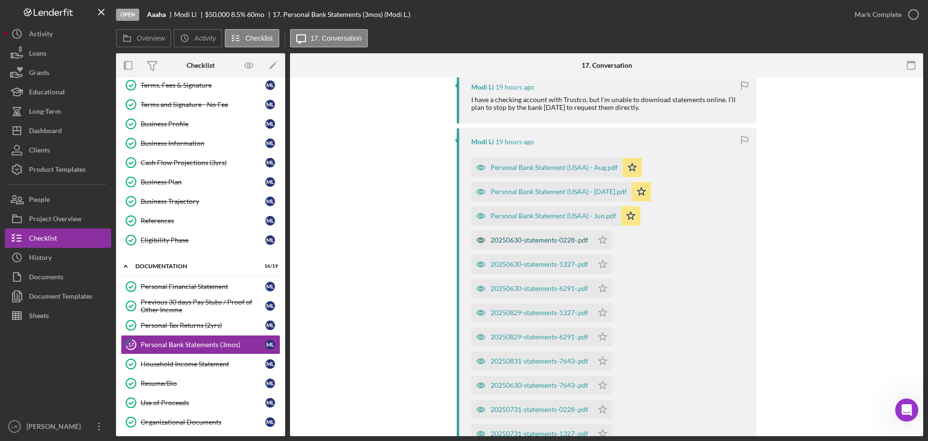
click at [553, 243] on div "20250630-statements-0228-.pdf" at bounding box center [540, 240] width 98 height 8
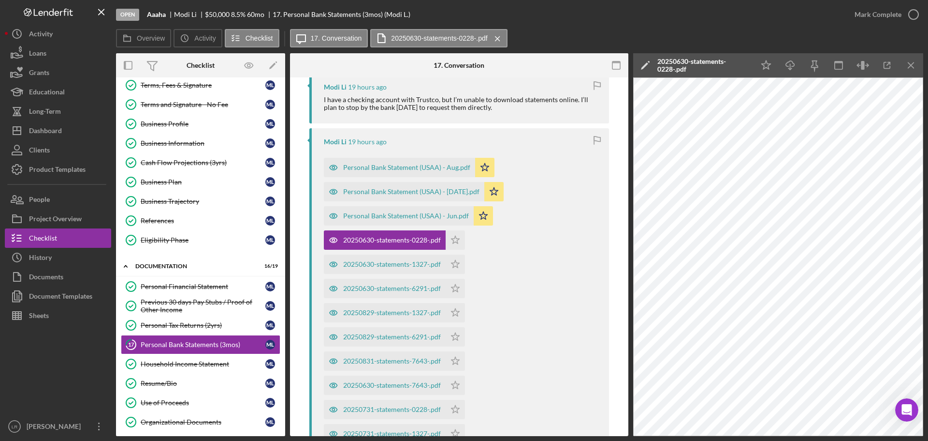
click at [644, 66] on polygon at bounding box center [644, 65] width 7 height 7
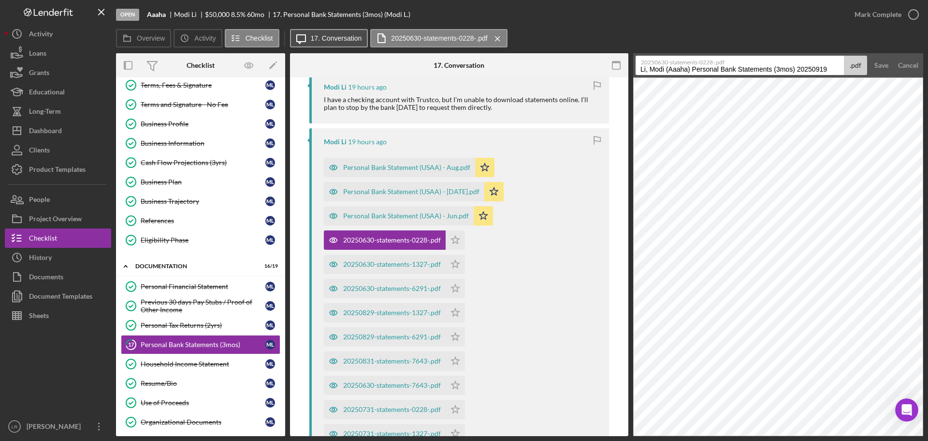
drag, startPoint x: 544, startPoint y: 55, endPoint x: 312, endPoint y: 45, distance: 231.8
click at [312, 45] on div "Overview Icon/History Activity Checklist Icon/Message 17. Conversation 20250630…" at bounding box center [520, 232] width 808 height 407
type input "Personal Bank Statement (Chase PC) - Jun"
click at [870, 56] on button "Save" at bounding box center [882, 65] width 24 height 19
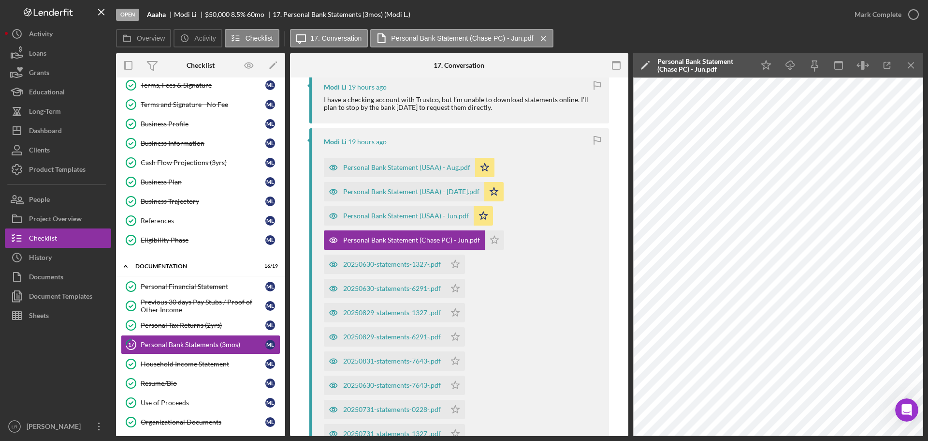
click at [718, 70] on div "Personal Bank Statement (Chase PC) - Jun.pdf" at bounding box center [704, 65] width 92 height 15
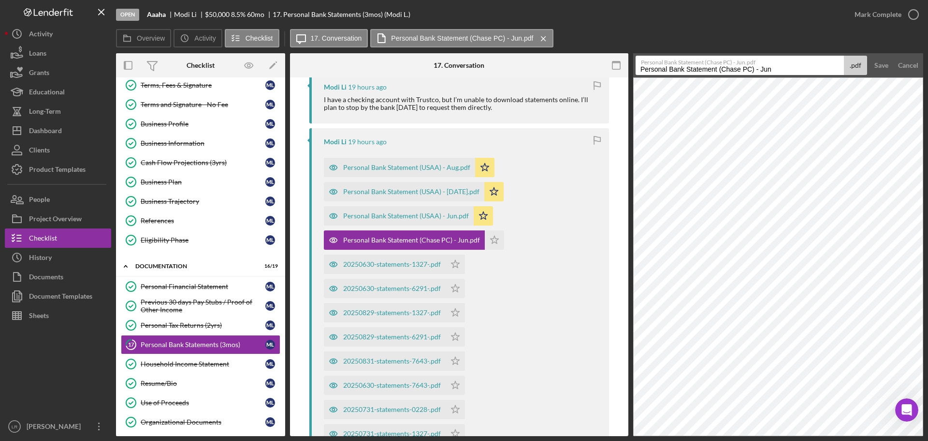
drag, startPoint x: 666, startPoint y: 68, endPoint x: 584, endPoint y: 67, distance: 82.2
click at [584, 67] on div "Overview Internal Workflow Stage Open Icon/Dropdown Arrow Archive (can unarchiv…" at bounding box center [520, 244] width 808 height 383
paste input "[URL][DOMAIN_NAME]"
type input "Personal Bank Statement (Chase PC) - Jun"
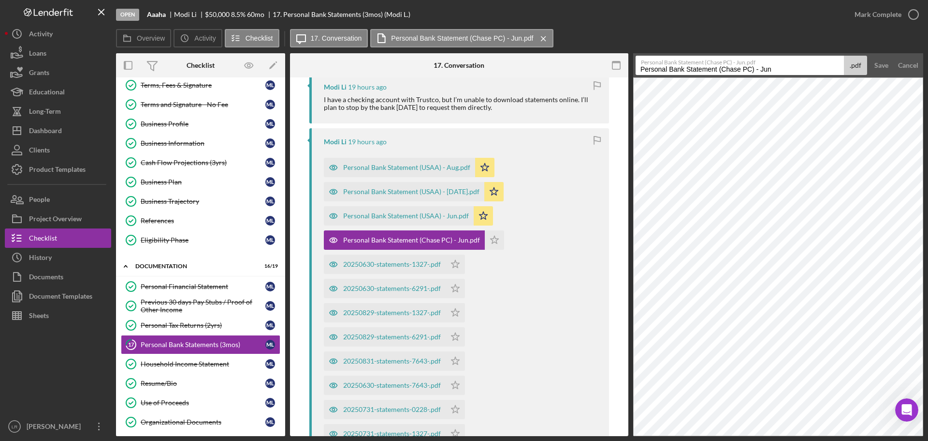
scroll to position [0, 0]
click at [750, 26] on div "Open Aaaha Modi Li $50,000 $50,000 8.5 % 60 mo 17. Personal Bank Statements (3m…" at bounding box center [480, 14] width 729 height 29
click at [885, 63] on div "Save" at bounding box center [882, 65] width 14 height 19
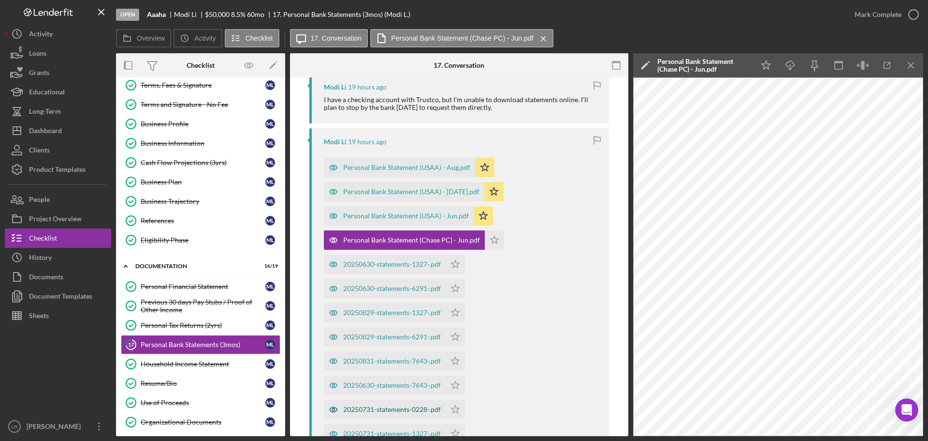
click at [415, 409] on div "20250731-statements-0228-.pdf" at bounding box center [392, 409] width 98 height 8
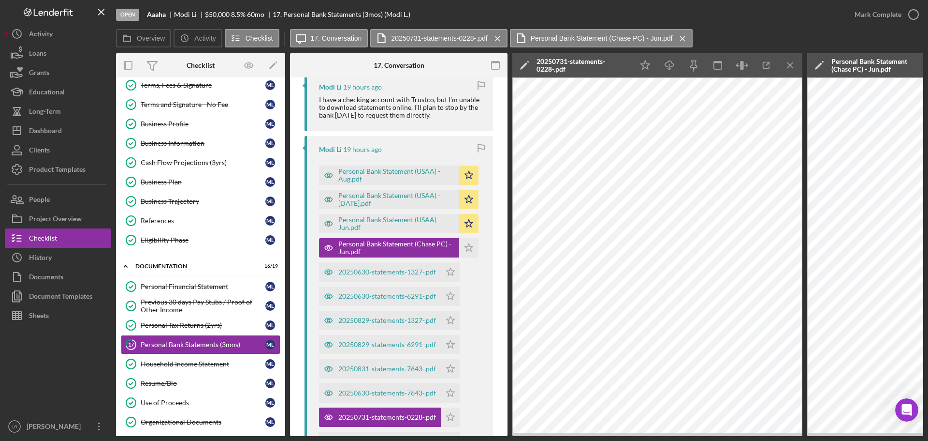
click at [598, 62] on div "20250731-statements-0228-.pdf" at bounding box center [583, 65] width 92 height 15
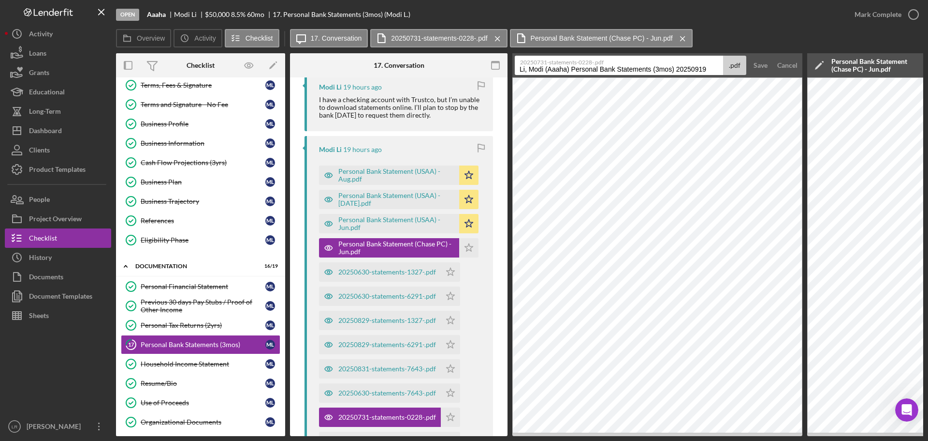
click at [542, 68] on input "Li, Modi (Aaaha) Personal Bank Statements (3mos) 20250919" at bounding box center [619, 65] width 208 height 19
paste input "Personal Bank Statement (Chase PC) - Jun"
type input "Personal Bank Statement (Chase PC) - [DATE]"
click at [749, 56] on button "Save" at bounding box center [761, 65] width 24 height 19
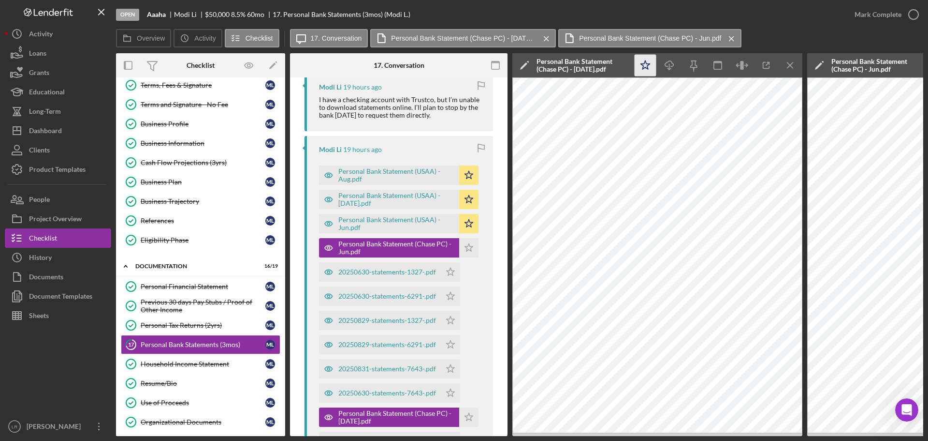
click at [643, 64] on icon "Icon/Star" at bounding box center [646, 66] width 22 height 22
click at [669, 67] on icon "Icon/Download" at bounding box center [670, 66] width 22 height 22
click at [691, 10] on div "Open Aaaha Modi Li $50,000 $50,000 8.5 % 60 mo 17. Personal Bank Statements (3m…" at bounding box center [480, 14] width 729 height 29
click at [791, 67] on icon "Icon/Menu Close" at bounding box center [791, 66] width 22 height 22
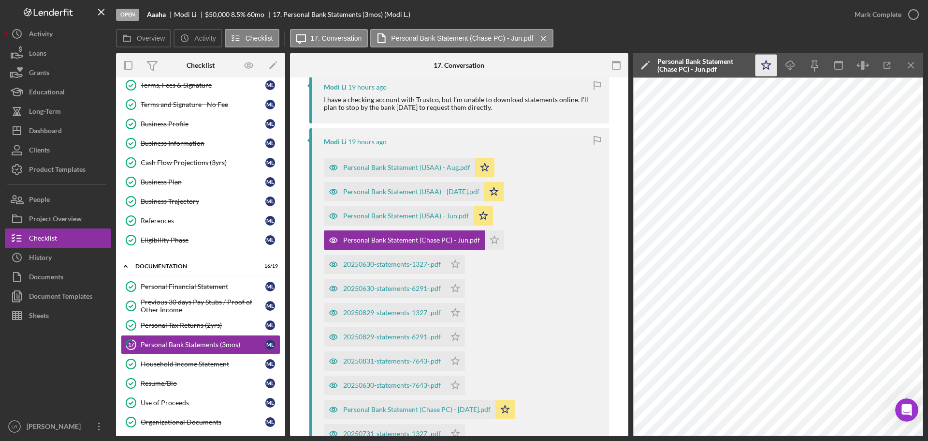
click at [769, 66] on icon "Icon/Star" at bounding box center [767, 66] width 22 height 22
click at [788, 65] on icon "Icon/Download" at bounding box center [791, 66] width 22 height 22
click at [910, 64] on line "button" at bounding box center [911, 64] width 5 height 5
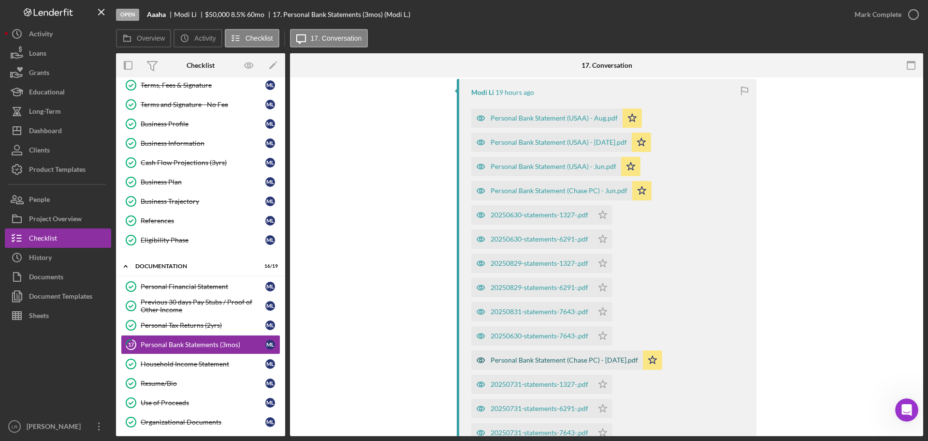
scroll to position [290, 0]
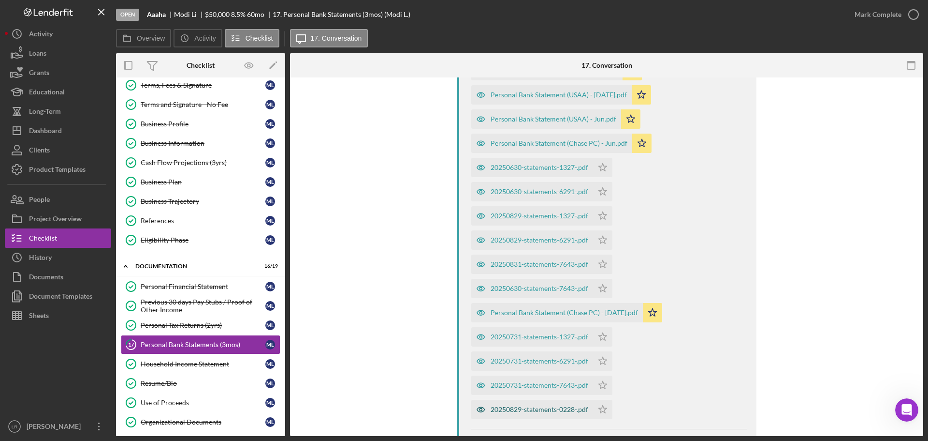
click at [584, 408] on div "20250829-statements-0228-.pdf" at bounding box center [540, 409] width 98 height 8
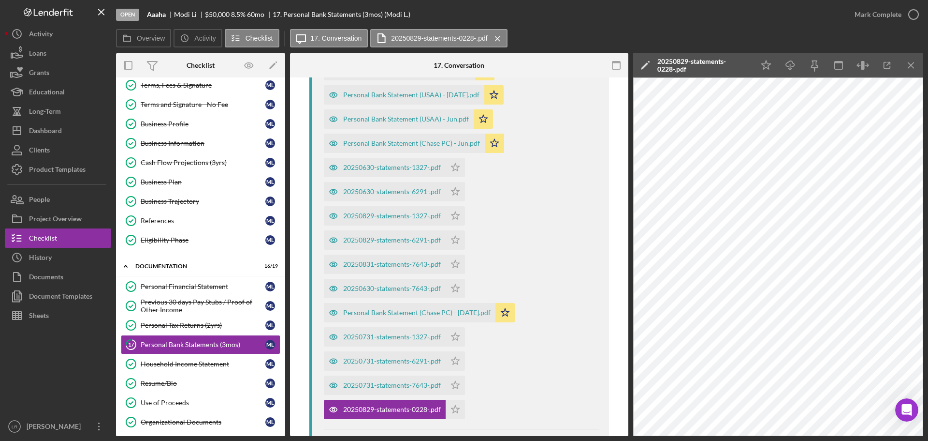
click at [645, 66] on polygon at bounding box center [644, 65] width 7 height 7
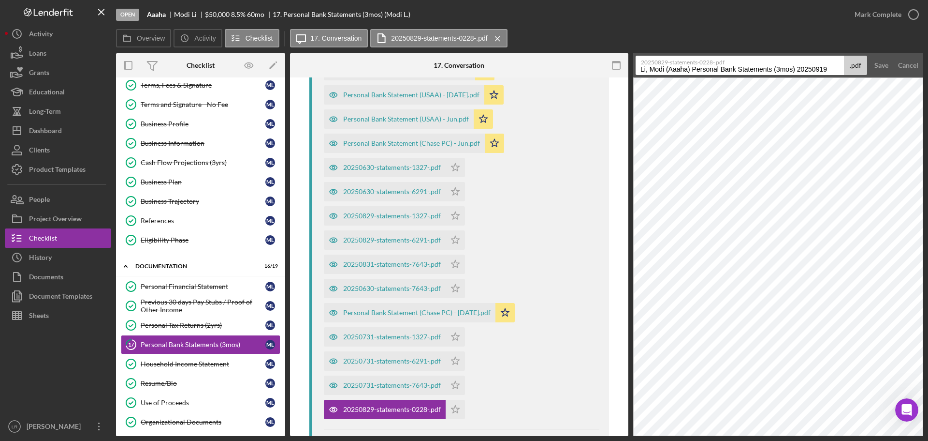
drag, startPoint x: 640, startPoint y: 70, endPoint x: 928, endPoint y: 64, distance: 287.8
click at [928, 64] on div "Open Aaaha Modi Li $50,000 $50,000 8.5 % 60 mo 17. Personal Bank Statements (3m…" at bounding box center [464, 220] width 928 height 441
paste input "Personal Bank Statement (Chase PC) - Jun"
type input "Personal Bank Statement (Chase PC) - Aug"
click at [870, 56] on button "Save" at bounding box center [882, 65] width 24 height 19
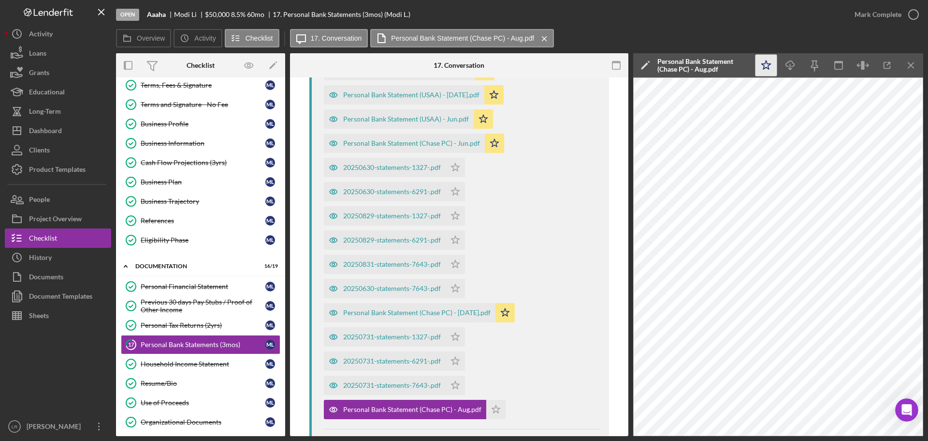
click at [766, 66] on icon "Icon/Star" at bounding box center [767, 66] width 22 height 22
click at [791, 67] on line "button" at bounding box center [791, 66] width 0 height 5
click at [410, 167] on div "20250630-statements-1327-.pdf" at bounding box center [392, 167] width 98 height 8
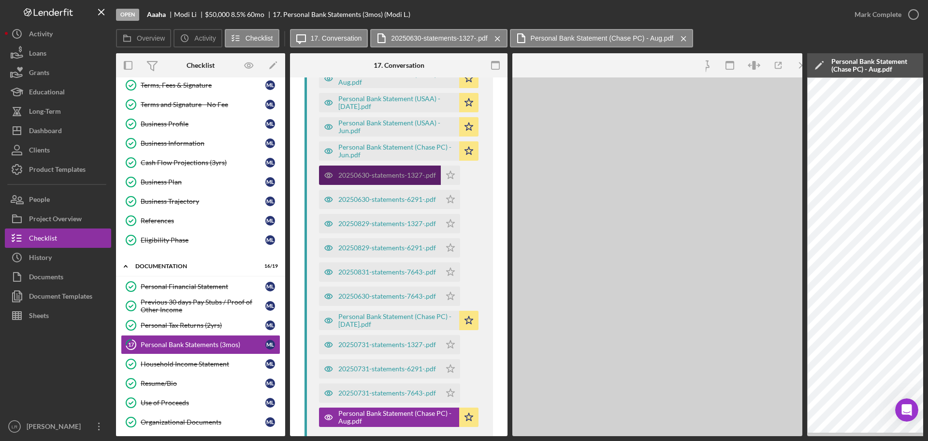
scroll to position [298, 0]
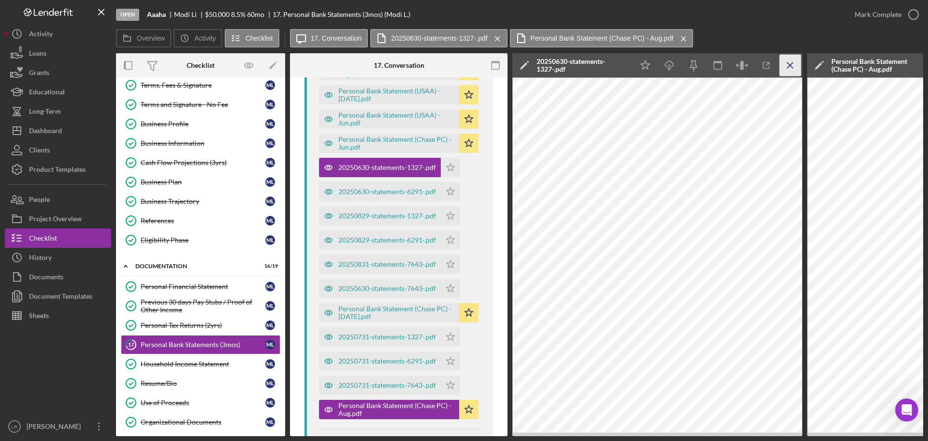
click at [793, 68] on line "button" at bounding box center [790, 64] width 5 height 5
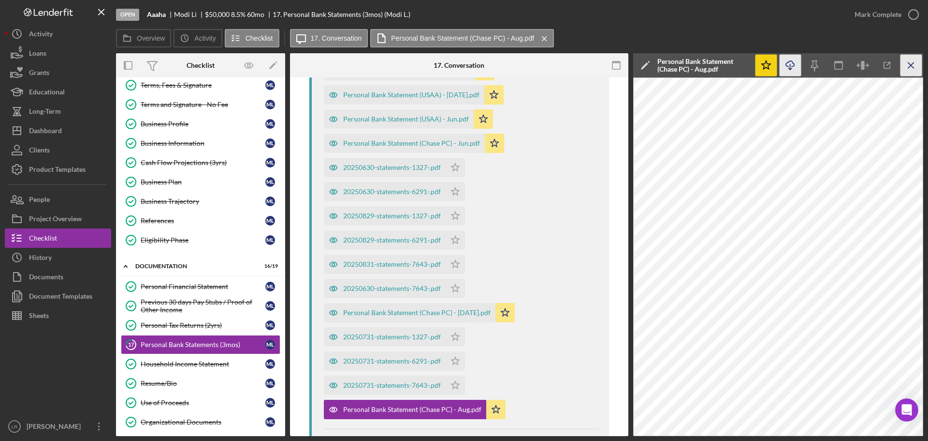
click at [913, 66] on icon "Icon/Menu Close" at bounding box center [912, 66] width 22 height 22
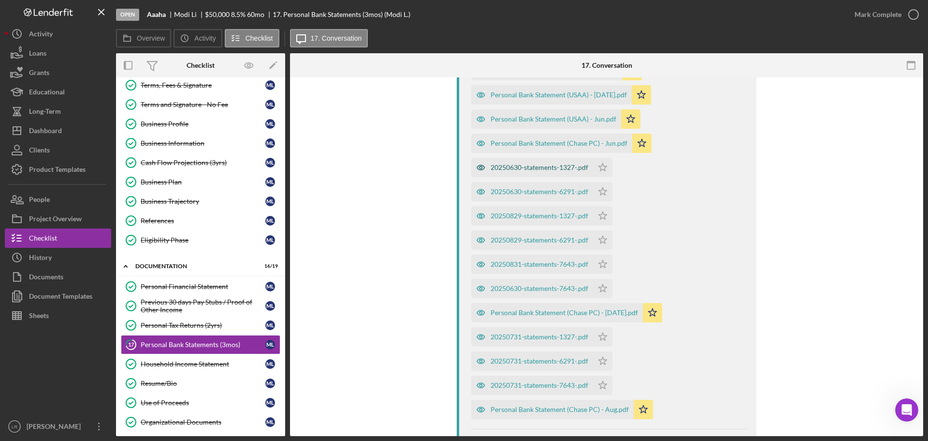
click at [557, 173] on div "20250630-statements-1327-.pdf" at bounding box center [532, 167] width 122 height 19
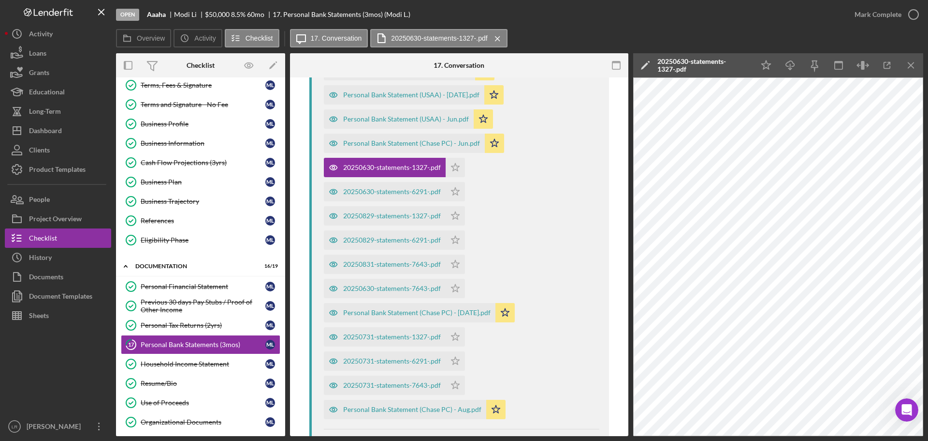
click at [646, 64] on polygon at bounding box center [644, 65] width 7 height 7
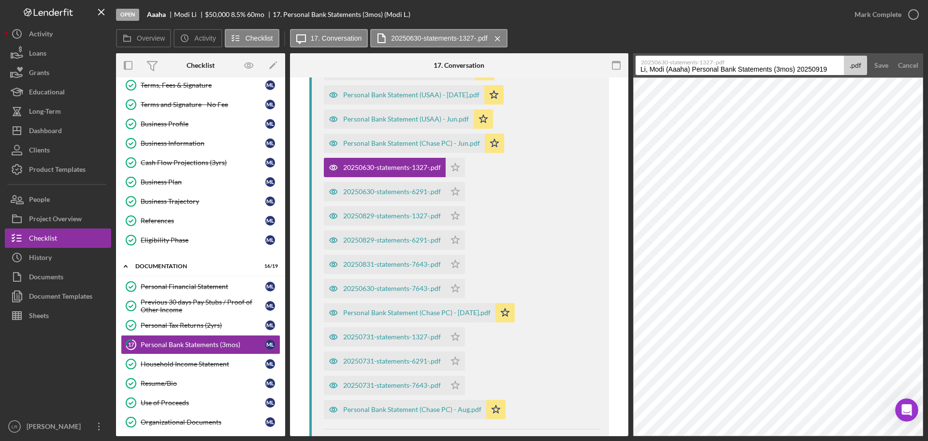
drag, startPoint x: 639, startPoint y: 70, endPoint x: 928, endPoint y: 78, distance: 289.3
click at [928, 78] on div "Open Aaaha Modi Li $50,000 $50,000 8.5 % 60 mo 17. Personal Bank Statements (3m…" at bounding box center [464, 220] width 928 height 441
paste input "Personal Bank Statement (Chase PC) - Jun"
click at [740, 71] on input "Personal Bank Statement (Chase PC) - Jun" at bounding box center [740, 65] width 208 height 19
type input "Personal Bank Statement (Chase) - Jun"
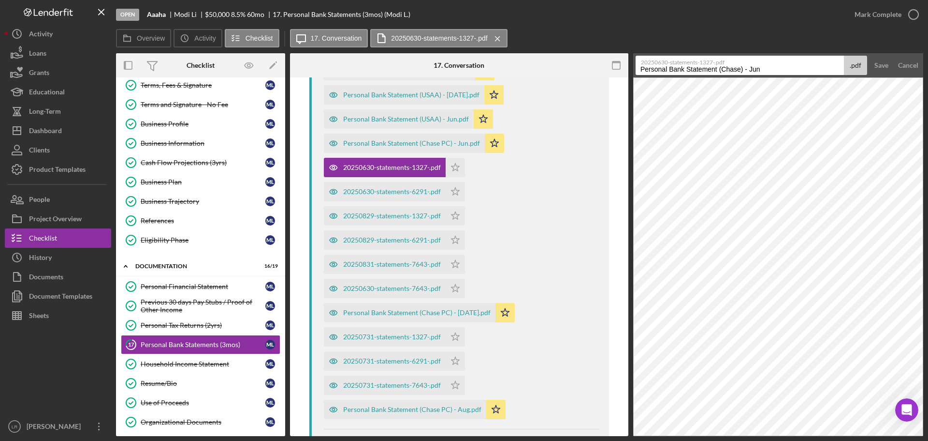
click at [870, 56] on button "Save" at bounding box center [882, 65] width 24 height 19
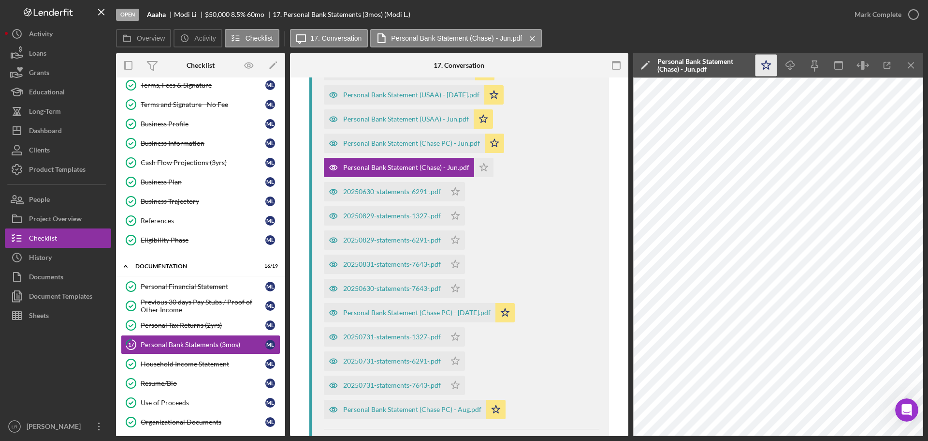
click at [765, 68] on polygon "button" at bounding box center [766, 64] width 9 height 9
click at [788, 64] on icon "Icon/Download" at bounding box center [791, 66] width 22 height 22
click at [706, 72] on div "Personal Bank Statement (Chase) - Jun.pdf" at bounding box center [704, 65] width 92 height 15
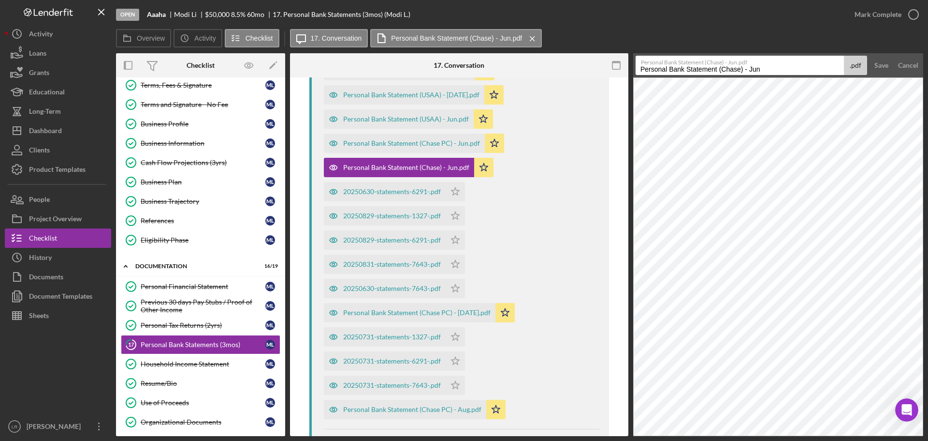
drag, startPoint x: 770, startPoint y: 69, endPoint x: 553, endPoint y: 62, distance: 216.8
click at [553, 62] on div "Overview Internal Workflow Stage Open Icon/Dropdown Arrow Archive (can unarchiv…" at bounding box center [520, 244] width 808 height 383
click at [658, 64] on label "Personal Bank Statement (Chase) - Jun.pdf" at bounding box center [742, 61] width 203 height 10
click at [658, 64] on input "Personal Bank Statement (Chase) - Jun" at bounding box center [740, 65] width 208 height 19
drag, startPoint x: 615, startPoint y: 73, endPoint x: 657, endPoint y: 67, distance: 42.5
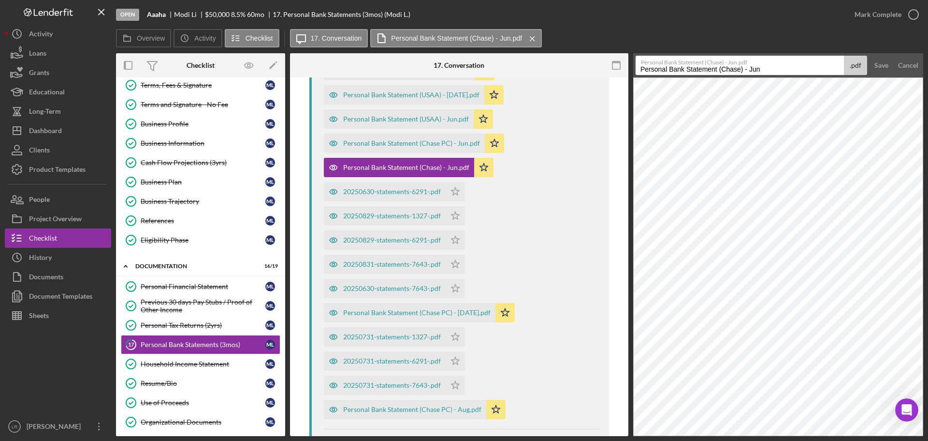
click at [618, 73] on icon "button" at bounding box center [616, 66] width 22 height 22
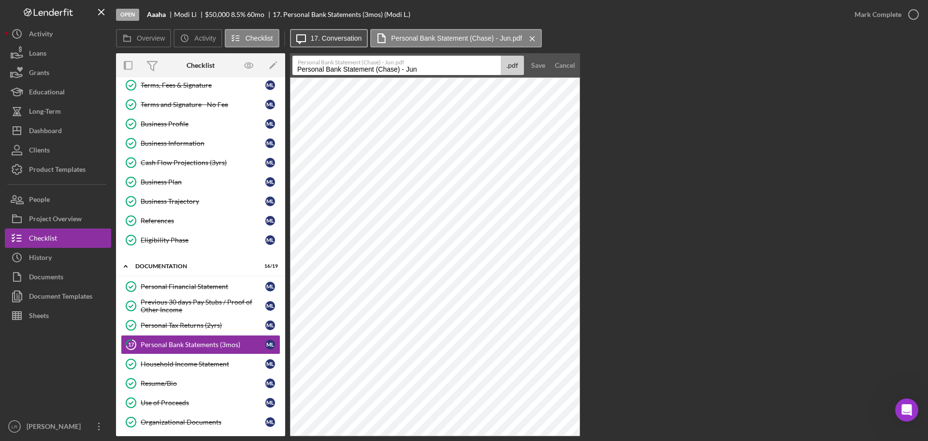
click at [340, 39] on label "17. Conversation" at bounding box center [336, 38] width 51 height 8
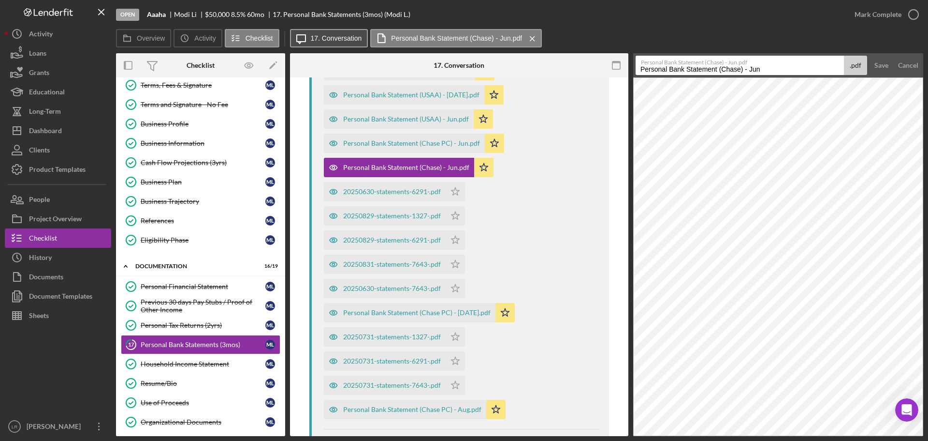
click at [337, 40] on label "17. Conversation" at bounding box center [336, 38] width 51 height 8
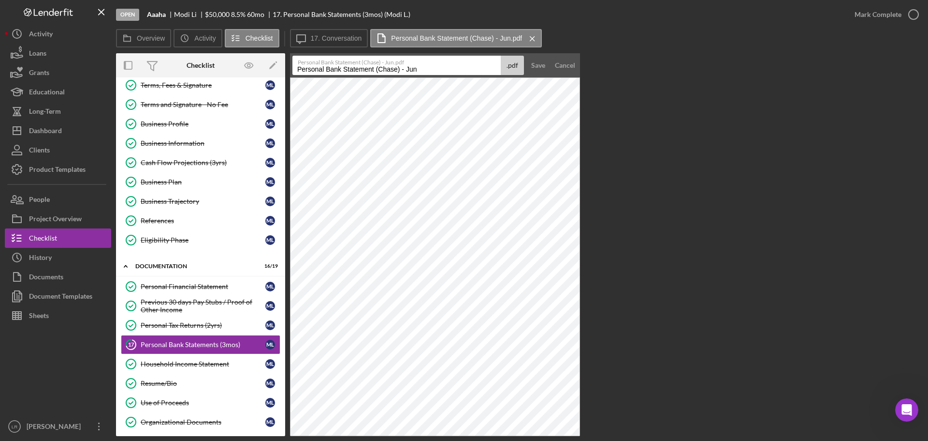
click at [324, 68] on input "Personal Bank Statement (Chase) - Jun" at bounding box center [397, 65] width 208 height 19
drag, startPoint x: 324, startPoint y: 68, endPoint x: 267, endPoint y: 66, distance: 57.1
click at [267, 66] on div "Overview Internal Workflow Stage Open Icon/Dropdown Arrow Archive (can unarchiv…" at bounding box center [520, 244] width 808 height 383
click at [376, 70] on input "Business Bank Statement (Chase) - Jun" at bounding box center [397, 65] width 208 height 19
drag, startPoint x: 379, startPoint y: 69, endPoint x: 397, endPoint y: 71, distance: 18.5
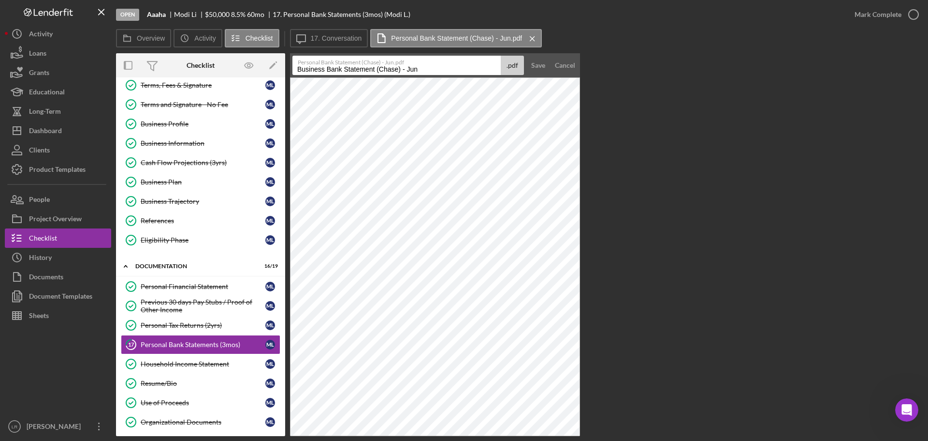
click at [397, 71] on input "Business Bank Statement (Chase) - Jun" at bounding box center [397, 65] width 208 height 19
type input "Business Bank Statement (Juying, LLC) - Jun"
click at [533, 73] on div "Save" at bounding box center [538, 65] width 14 height 19
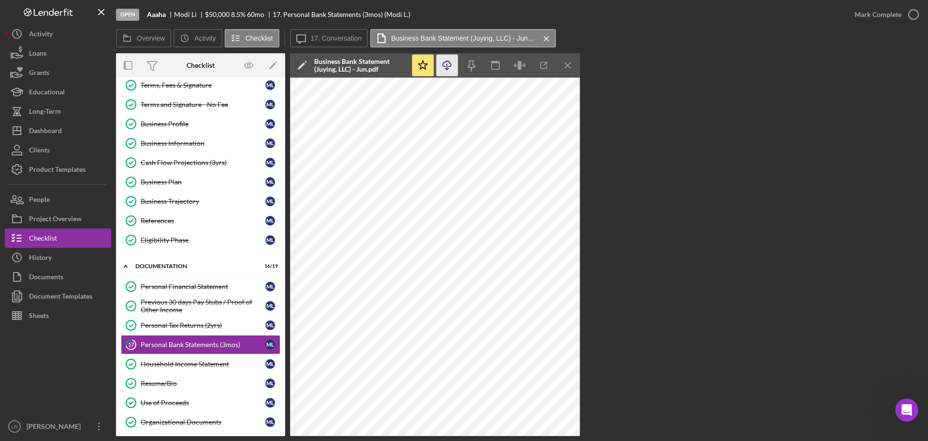
click at [446, 62] on icon "Icon/Download" at bounding box center [448, 66] width 22 height 22
click at [570, 65] on icon "Icon/Menu Close" at bounding box center [569, 66] width 22 height 22
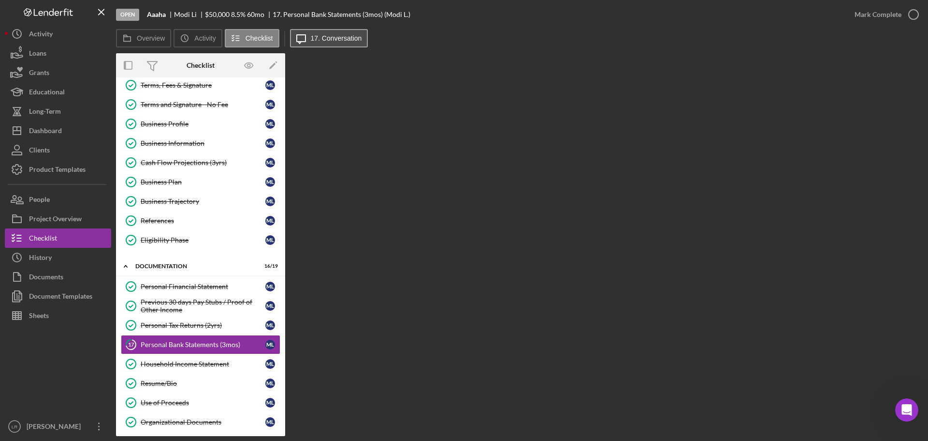
click at [347, 34] on label "17. Conversation" at bounding box center [336, 38] width 51 height 8
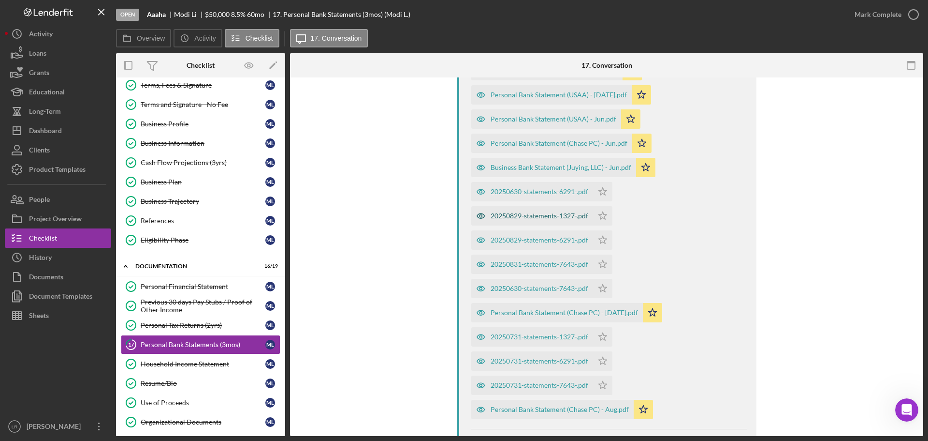
click at [539, 216] on div "20250829-statements-1327-.pdf" at bounding box center [540, 216] width 98 height 8
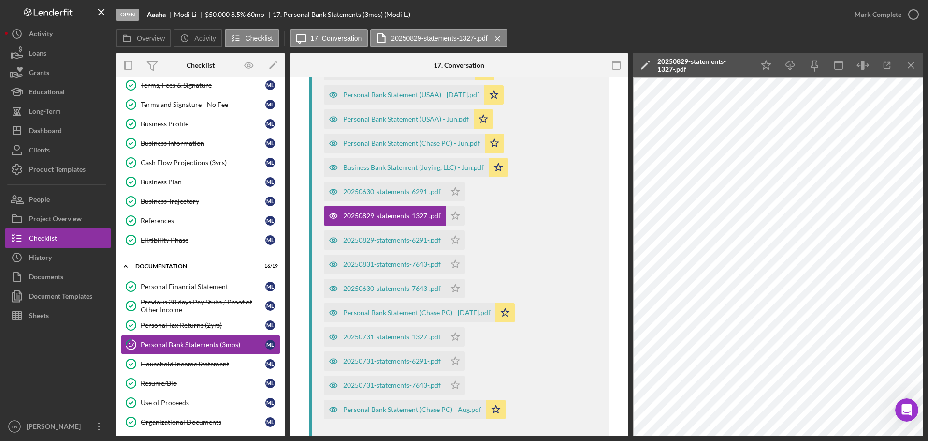
click at [659, 68] on div "20250829-statements-1327-.pdf" at bounding box center [704, 65] width 92 height 15
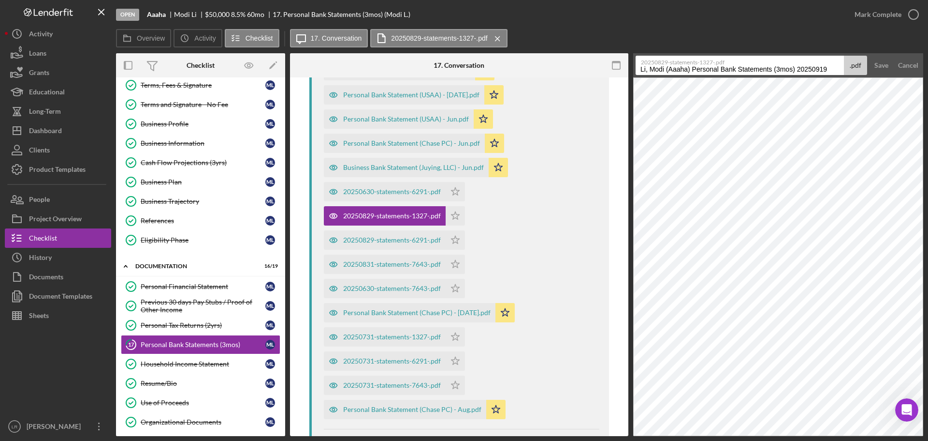
drag, startPoint x: 639, startPoint y: 71, endPoint x: 866, endPoint y: 68, distance: 227.3
click at [866, 68] on div "20250829-statements-1327-.pdf [PERSON_NAME] (Aaaha) Personal Bank Statements (3…" at bounding box center [752, 65] width 232 height 19
paste input "Personal Bank Statement (Chase) - Jun"
drag, startPoint x: 740, startPoint y: 69, endPoint x: 723, endPoint y: 71, distance: 17.0
click at [723, 71] on input "Personal Bank Statement (Chase) - Jun" at bounding box center [740, 65] width 208 height 19
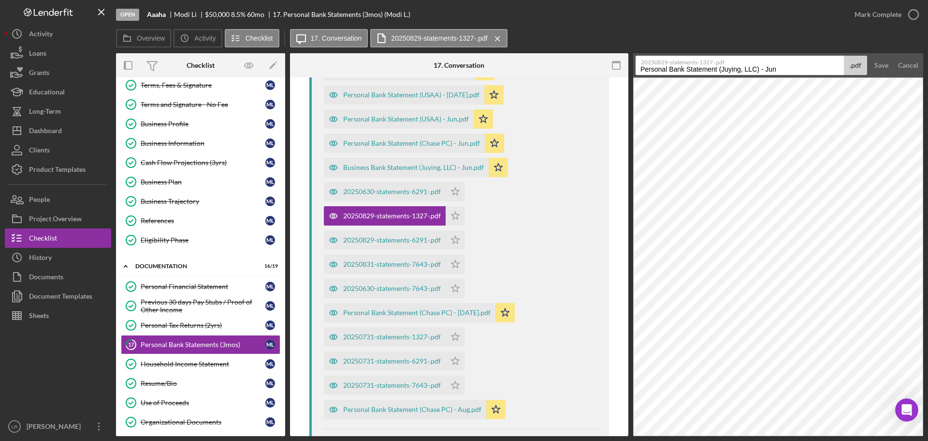
click at [779, 70] on input "Personal Bank Statement (Juying, LLC) - Jun" at bounding box center [740, 65] width 208 height 19
drag, startPoint x: 668, startPoint y: 69, endPoint x: 530, endPoint y: 67, distance: 137.3
click at [530, 67] on div "Overview Internal Workflow Stage Open Icon/Dropdown Arrow Archive (can unarchiv…" at bounding box center [520, 244] width 808 height 383
drag, startPoint x: 789, startPoint y: 69, endPoint x: 505, endPoint y: 59, distance: 284.5
click at [505, 60] on div "Overview Internal Workflow Stage Open Icon/Dropdown Arrow Archive (can unarchiv…" at bounding box center [520, 244] width 808 height 383
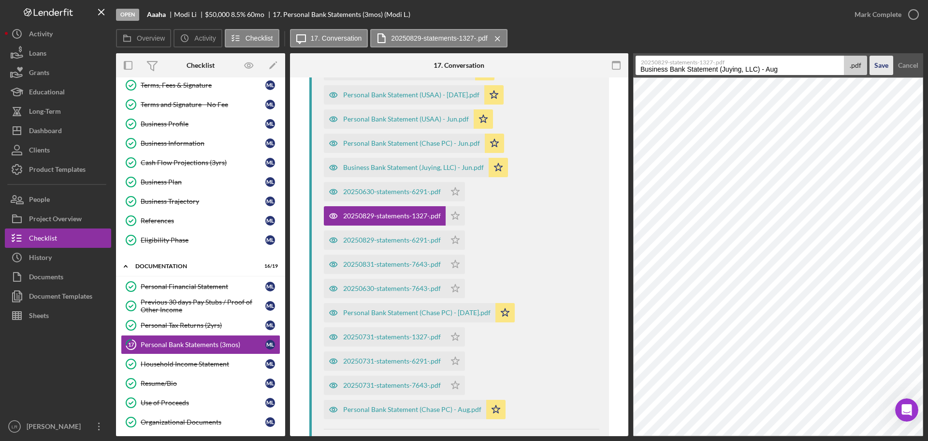
type input "Business Bank Statement (Juying, LLC) - Aug"
click at [878, 68] on div "Save" at bounding box center [882, 65] width 14 height 19
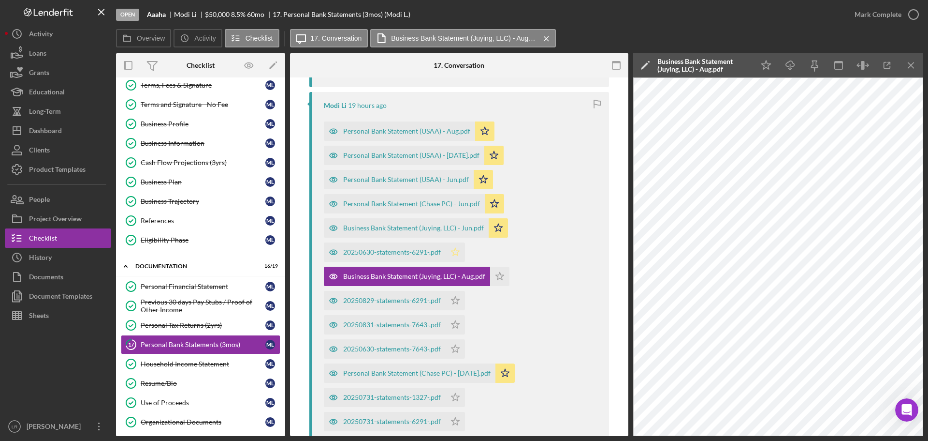
scroll to position [193, 0]
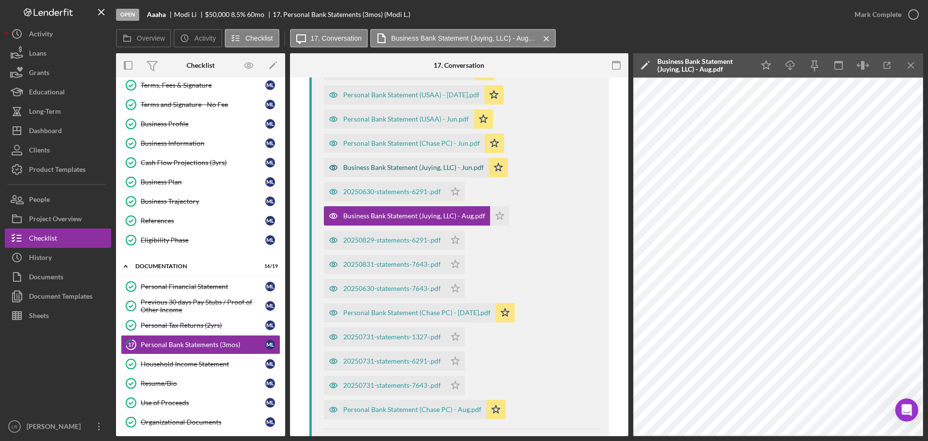
click at [459, 170] on div "Business Bank Statement (Juying, LLC) - Jun.pdf" at bounding box center [413, 167] width 141 height 8
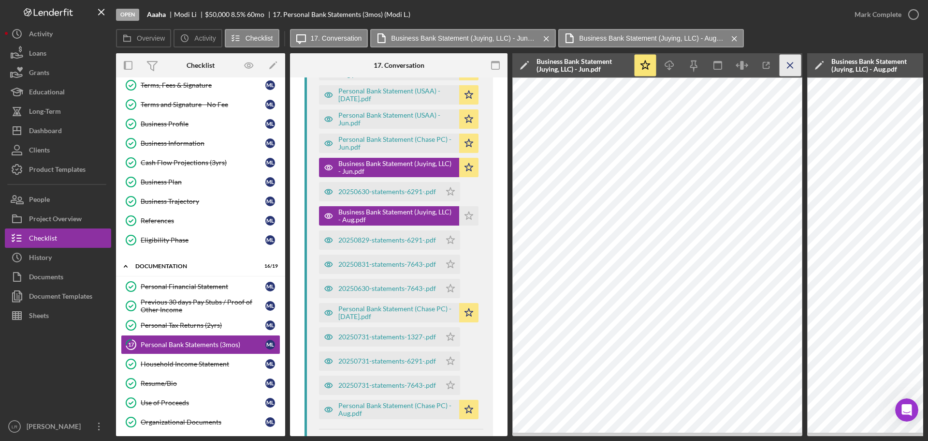
click at [784, 62] on icon "Icon/Menu Close" at bounding box center [791, 66] width 22 height 22
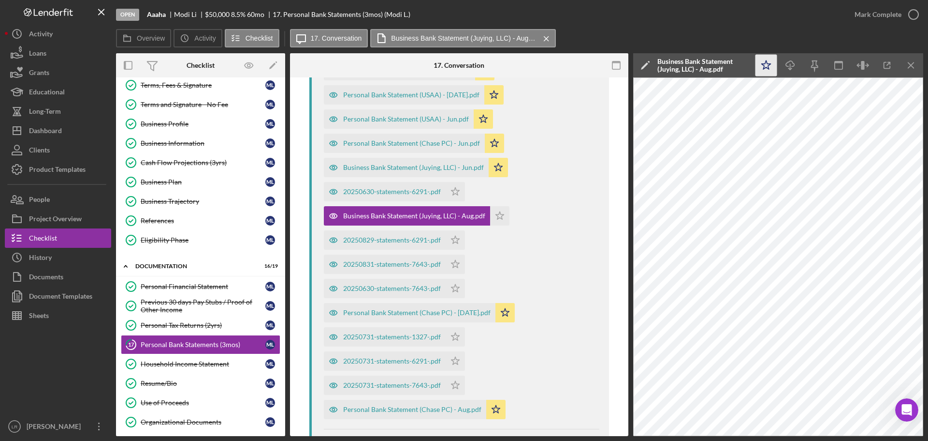
click at [764, 64] on icon "Icon/Star" at bounding box center [767, 66] width 22 height 22
click at [792, 66] on icon "button" at bounding box center [790, 63] width 8 height 5
click at [913, 67] on line "button" at bounding box center [911, 64] width 5 height 5
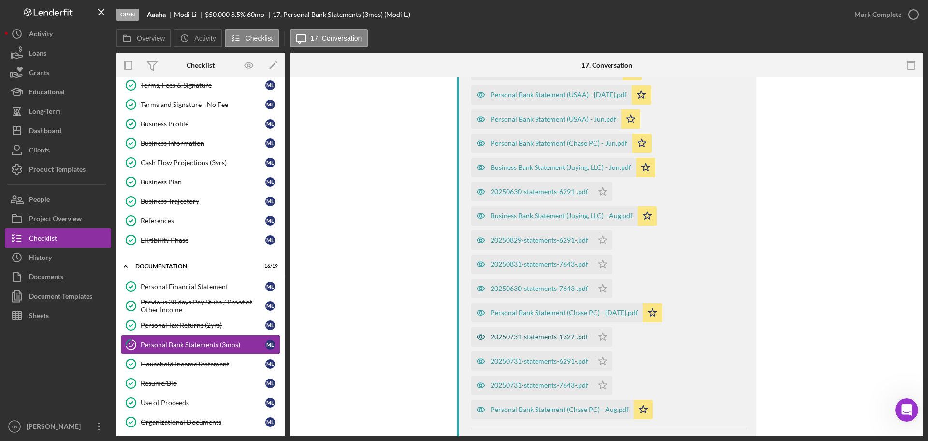
click at [544, 334] on div "20250731-statements-1327-.pdf" at bounding box center [540, 337] width 98 height 8
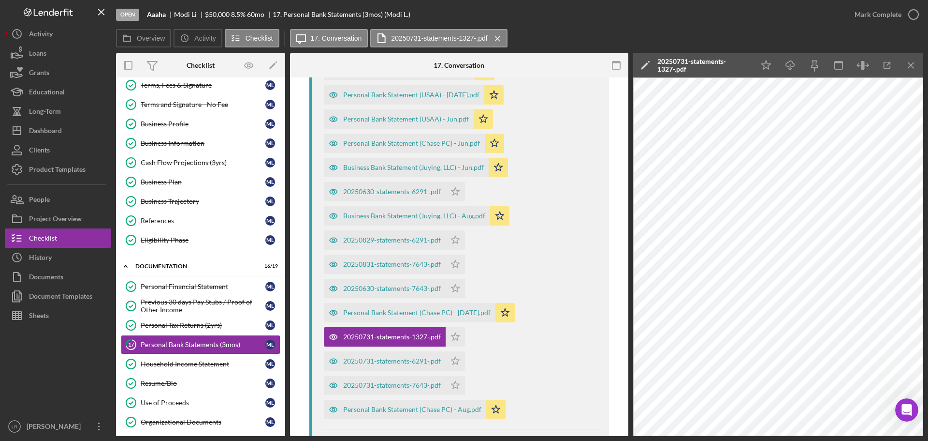
click at [646, 66] on polygon at bounding box center [644, 65] width 7 height 7
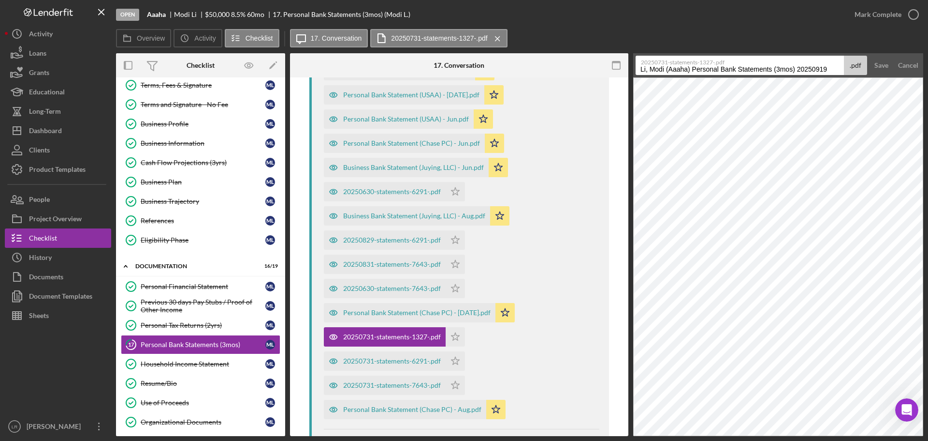
drag, startPoint x: 638, startPoint y: 69, endPoint x: 928, endPoint y: 64, distance: 289.7
click at [928, 64] on div "Open Aaaha Modi Li $50,000 $50,000 8.5 % 60 mo 17. Personal Bank Statements (3m…" at bounding box center [464, 220] width 928 height 441
paste input "Business Bank Statement (Juying, LLC) - Aug"
drag, startPoint x: 777, startPoint y: 72, endPoint x: 765, endPoint y: 72, distance: 11.6
click at [765, 72] on input "Business Bank Statement (Juying, LLC) - Aug" at bounding box center [740, 65] width 208 height 19
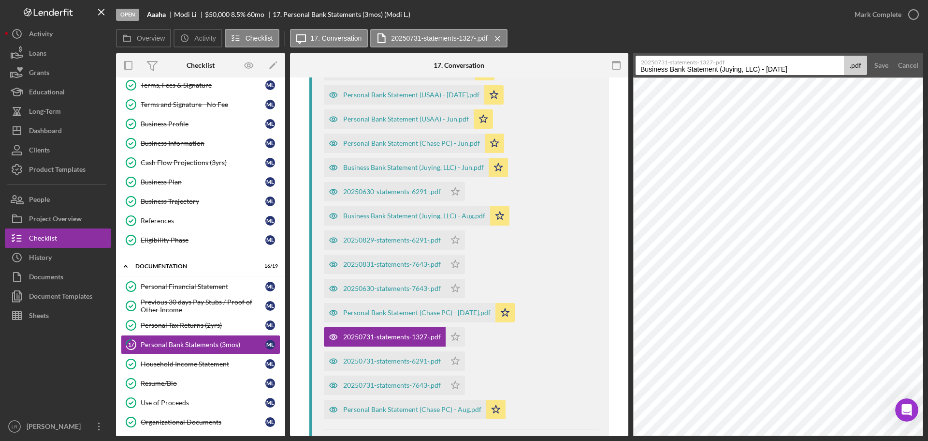
type input "Business Bank Statement (Juying, LLC) - [DATE]"
click at [870, 56] on button "Save" at bounding box center [882, 65] width 24 height 19
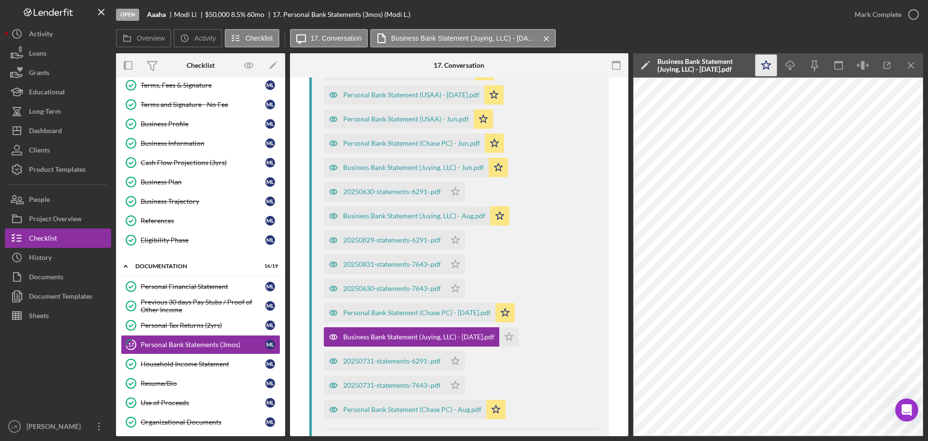
click at [764, 68] on polygon "button" at bounding box center [766, 64] width 9 height 9
click at [786, 67] on icon "Icon/Download" at bounding box center [791, 66] width 22 height 22
drag, startPoint x: 399, startPoint y: 193, endPoint x: 406, endPoint y: 192, distance: 7.3
click at [399, 193] on div "20250630-statements-6291-.pdf" at bounding box center [392, 192] width 98 height 8
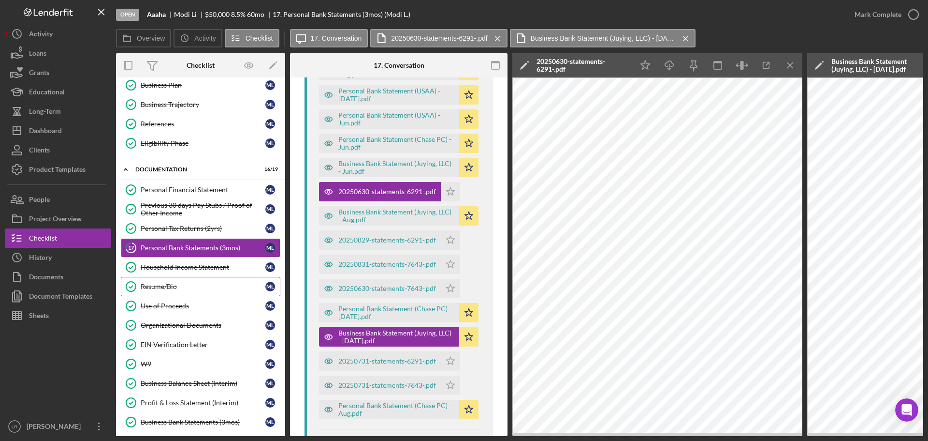
scroll to position [193, 0]
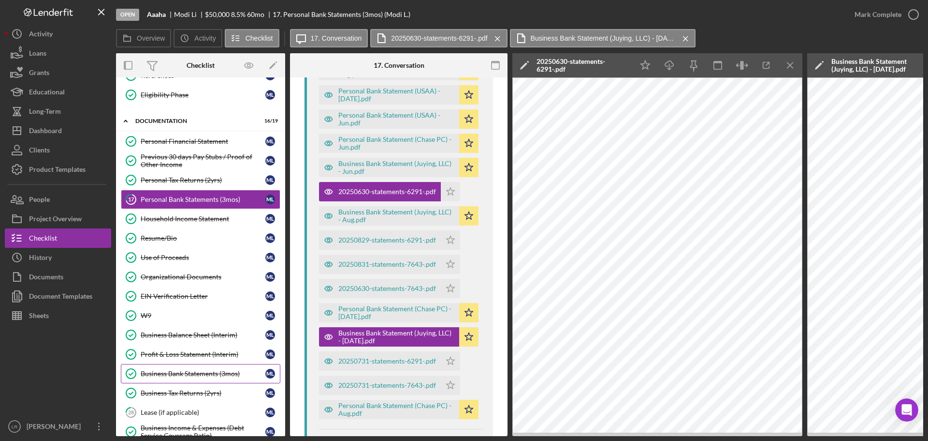
click at [194, 372] on div "Business Bank Statements (3mos)" at bounding box center [203, 373] width 125 height 8
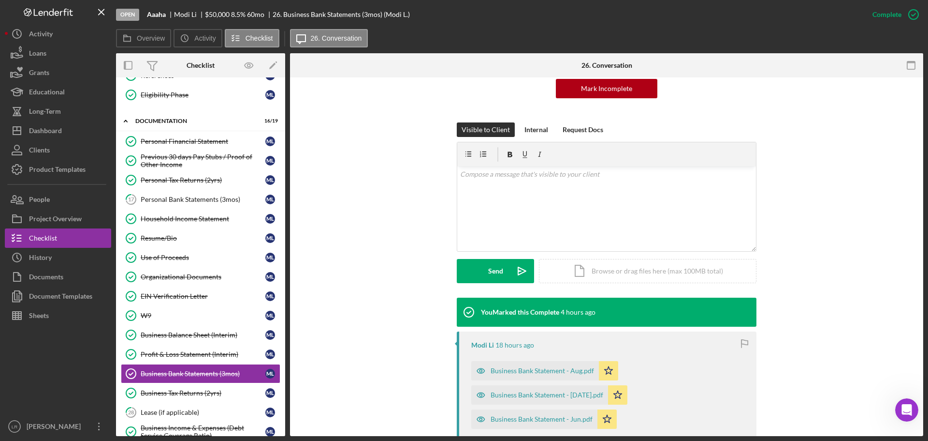
scroll to position [242, 0]
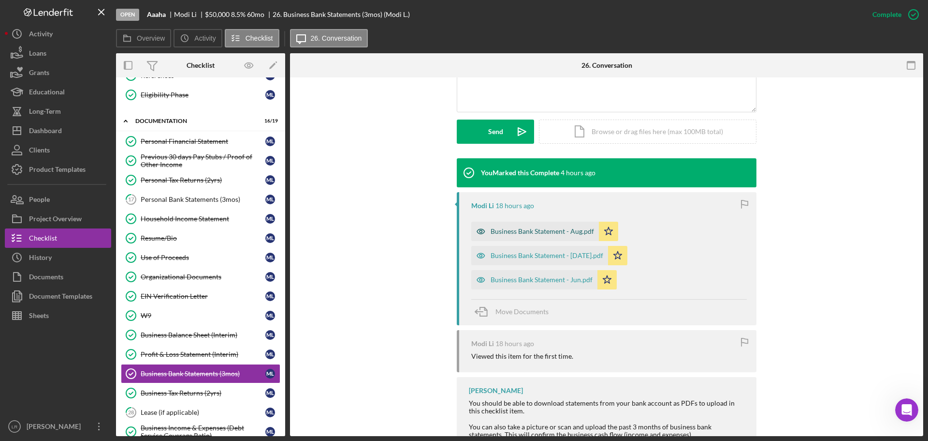
click at [514, 227] on div "Business Bank Statement - Aug.pdf" at bounding box center [542, 231] width 103 height 8
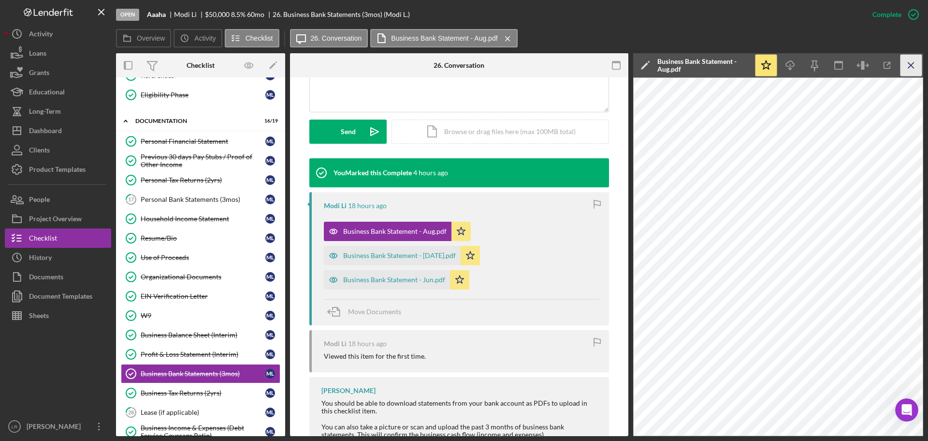
click at [913, 64] on line "button" at bounding box center [911, 64] width 5 height 5
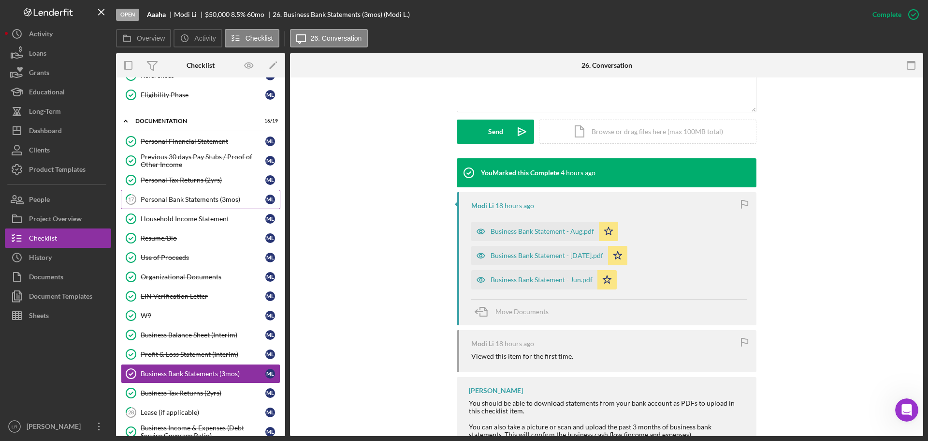
click at [195, 192] on link "17 Personal Bank Statements (3mos) M L" at bounding box center [201, 199] width 160 height 19
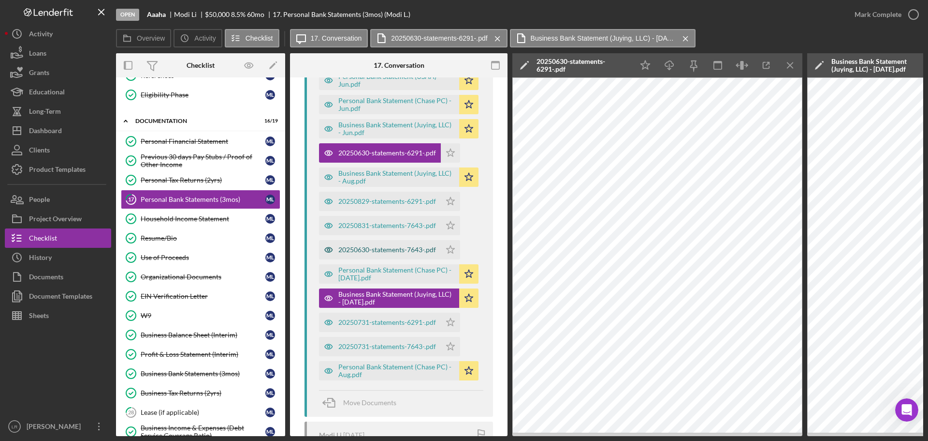
scroll to position [338, 0]
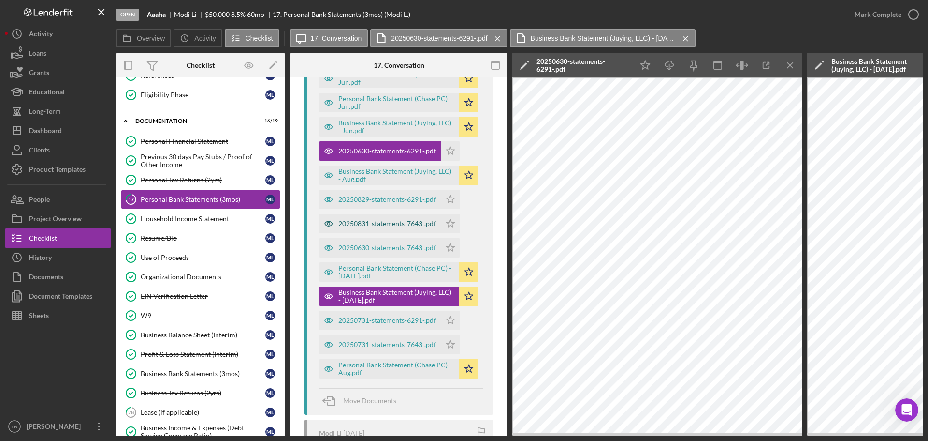
click at [413, 226] on div "20250831-statements-7643-.pdf" at bounding box center [387, 224] width 98 height 8
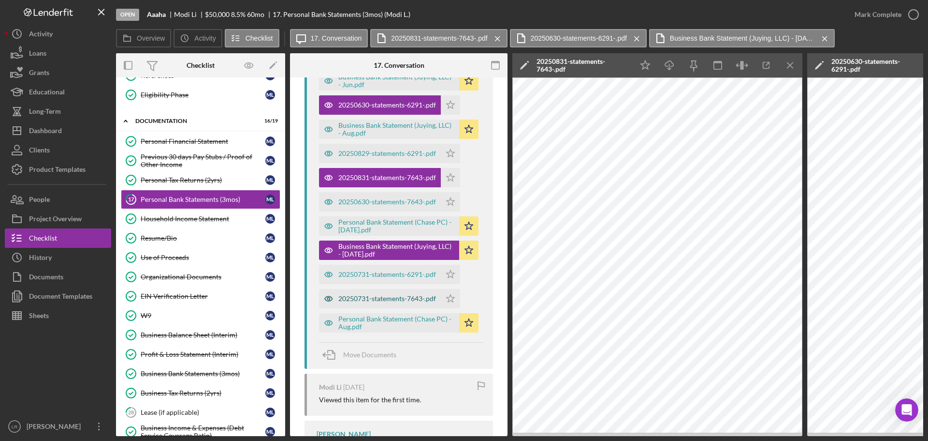
scroll to position [387, 0]
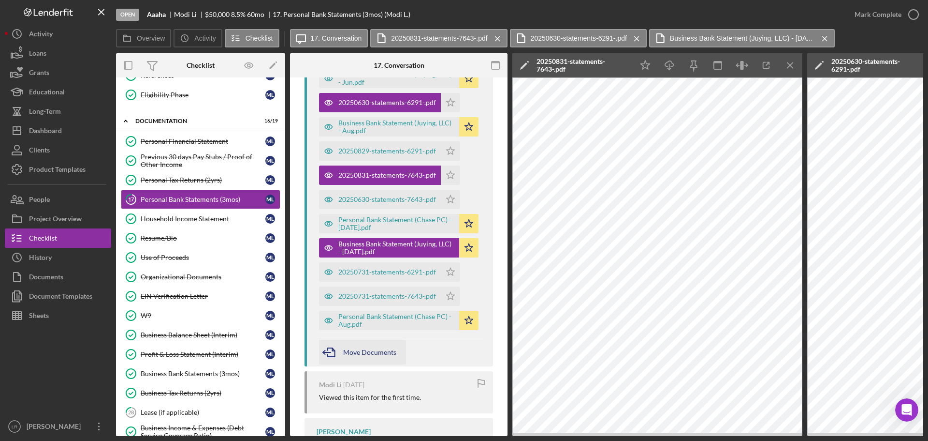
click at [356, 350] on span "Move Documents" at bounding box center [369, 352] width 53 height 8
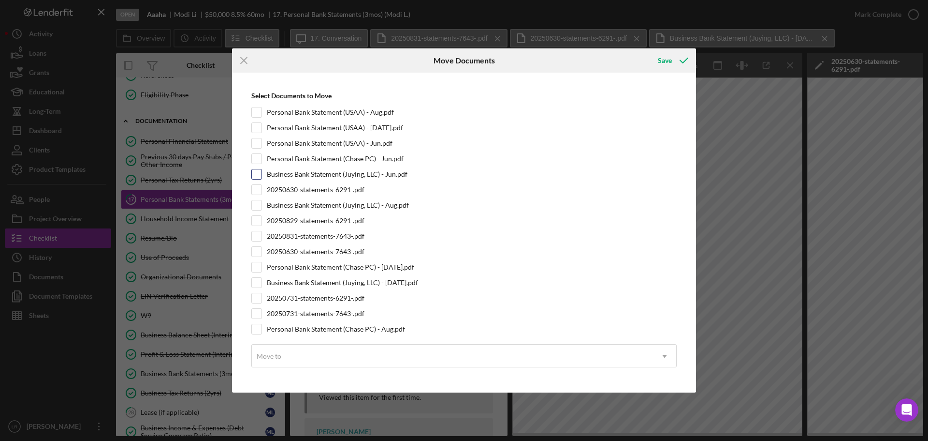
click at [255, 173] on input "Business Bank Statement (Juying, LLC) - Jun.pdf" at bounding box center [257, 174] width 10 height 10
checkbox input "true"
click at [254, 204] on input "Business Bank Statement (Juying, LLC) - Aug.pdf" at bounding box center [257, 205] width 10 height 10
checkbox input "true"
click at [256, 287] on input "Business Bank Statement (Juying, LLC) - [DATE].pdf" at bounding box center [257, 283] width 10 height 10
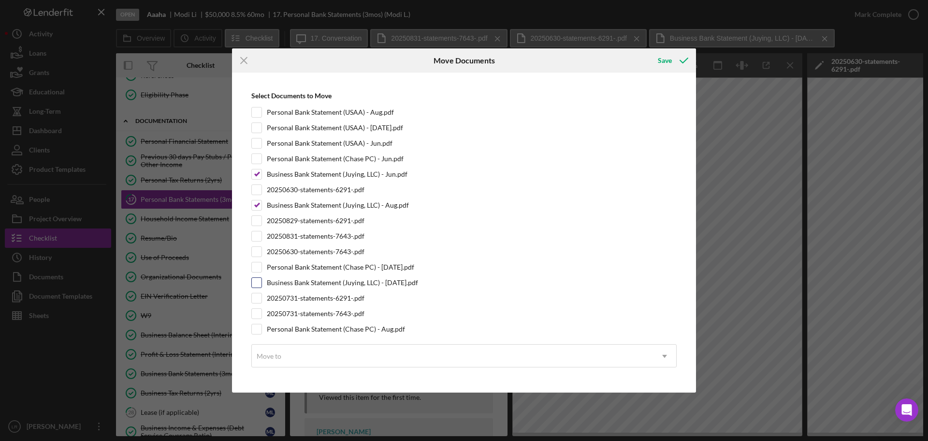
checkbox input "true"
click at [333, 361] on div "Move to" at bounding box center [452, 356] width 401 height 22
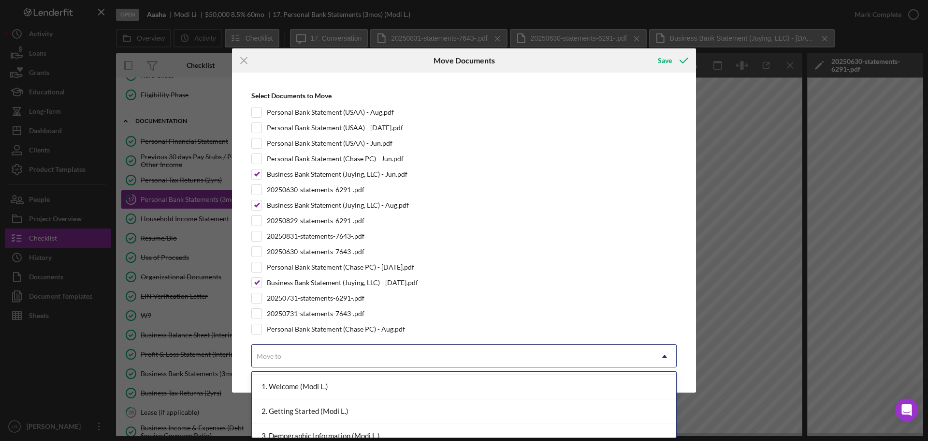
scroll to position [0, 0]
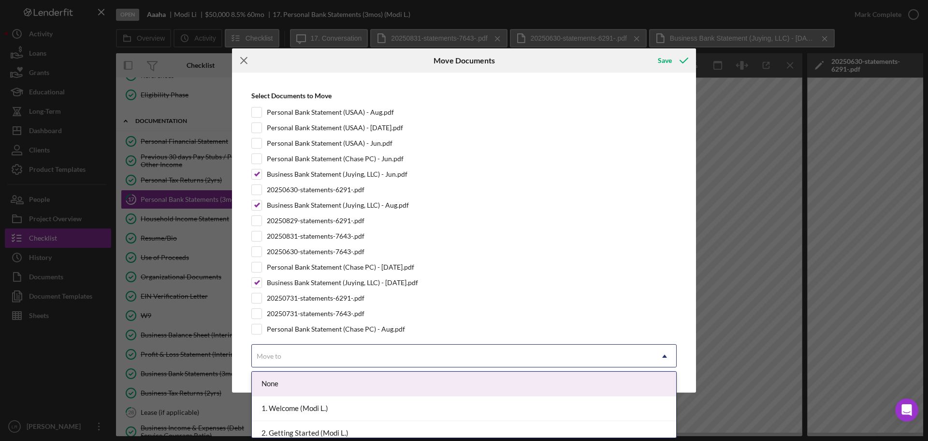
click at [242, 62] on line at bounding box center [244, 61] width 6 height 6
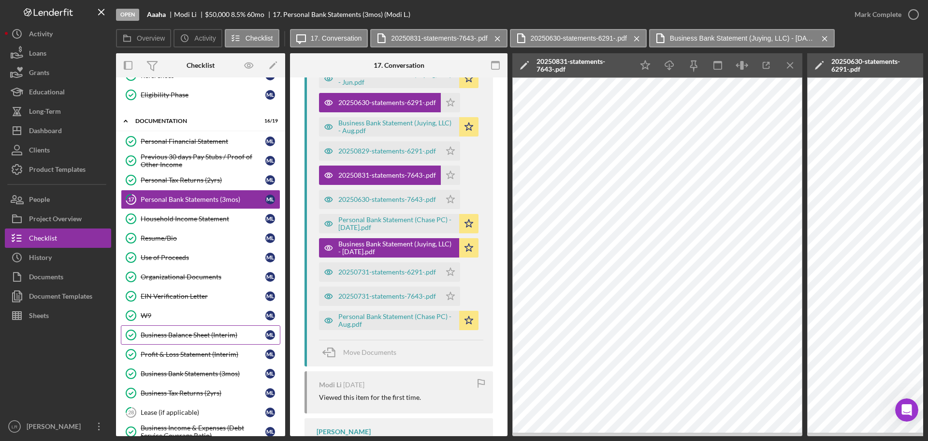
click at [162, 332] on div "Business Balance Sheet (Interim)" at bounding box center [203, 335] width 125 height 8
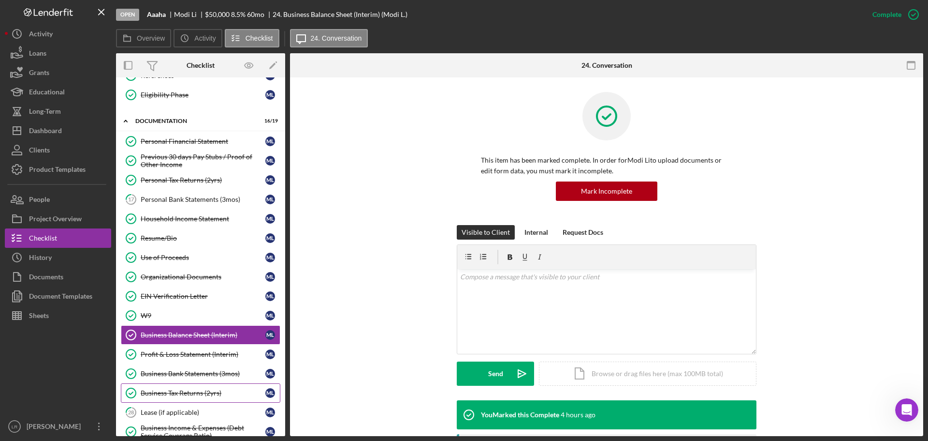
click at [201, 391] on div "Business Tax Returns (2yrs)" at bounding box center [203, 393] width 125 height 8
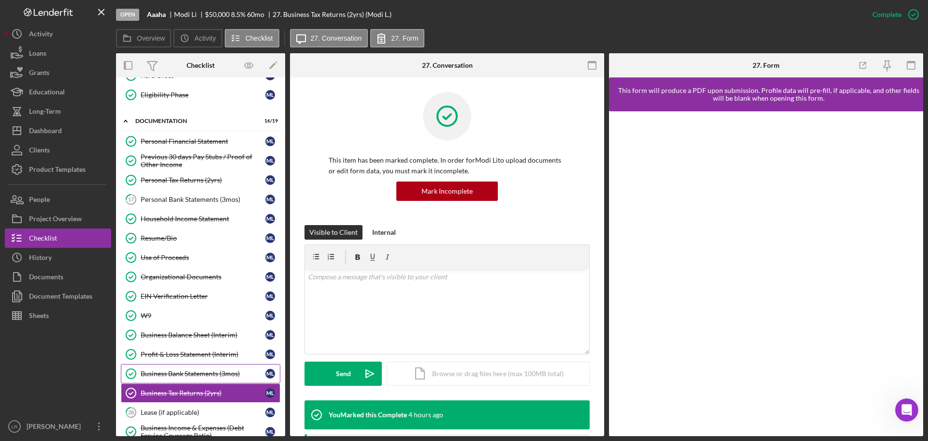
click at [202, 371] on div "Business Bank Statements (3mos)" at bounding box center [203, 373] width 125 height 8
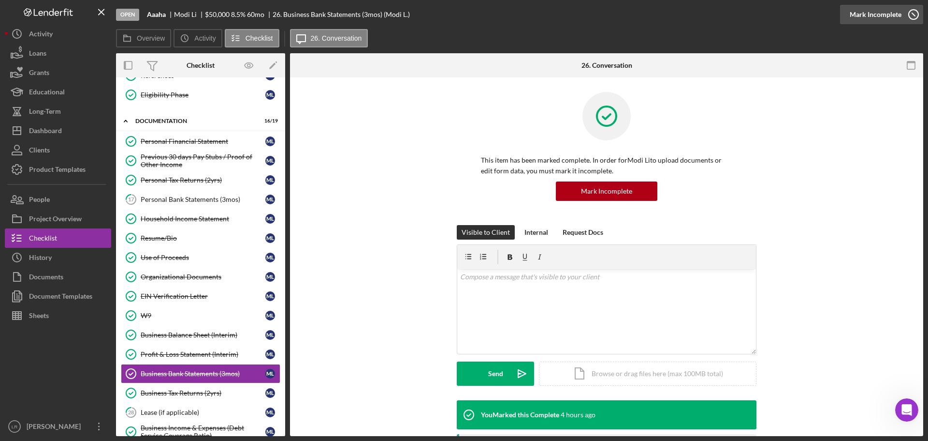
click at [881, 11] on div "Mark Incomplete" at bounding box center [876, 14] width 52 height 19
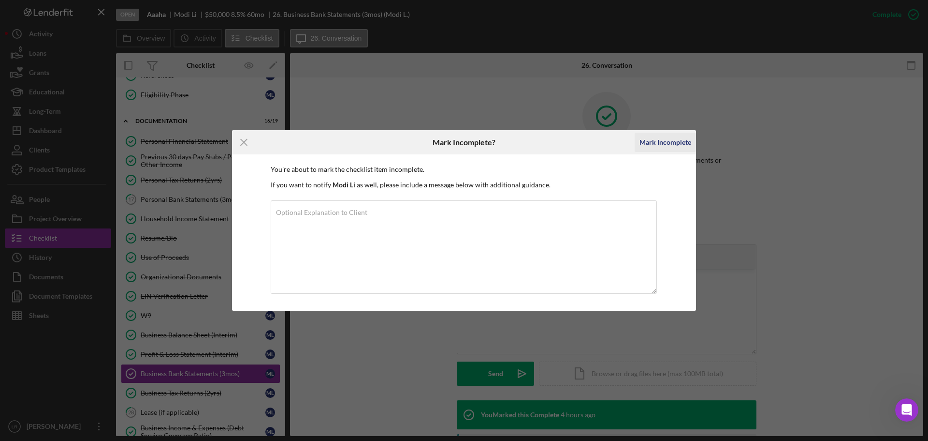
click at [654, 139] on div "Mark Incomplete" at bounding box center [666, 141] width 52 height 19
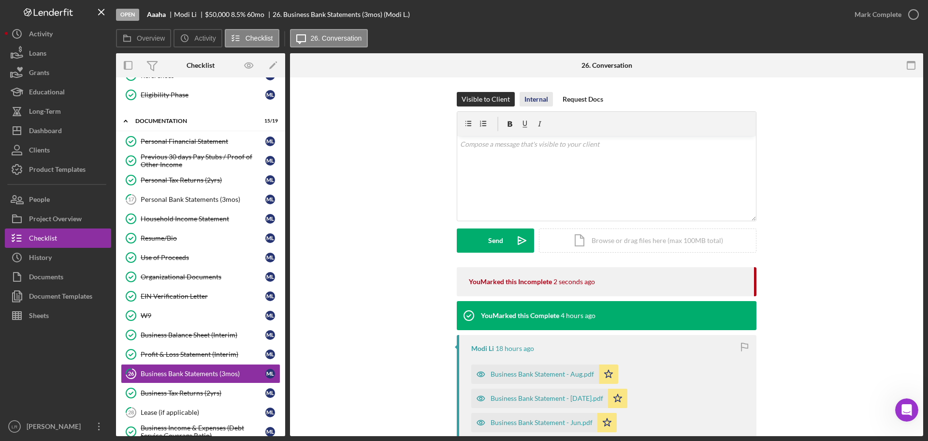
click at [530, 95] on div "Internal" at bounding box center [537, 99] width 24 height 15
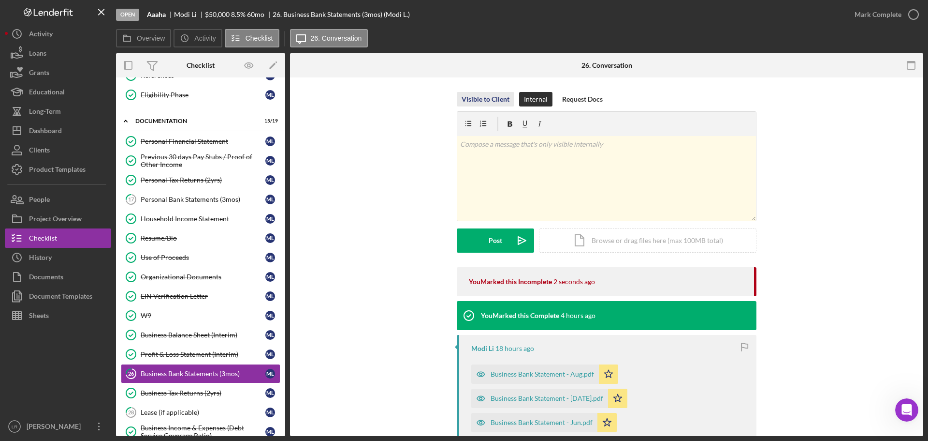
click at [490, 96] on div "Visible to Client" at bounding box center [486, 99] width 48 height 15
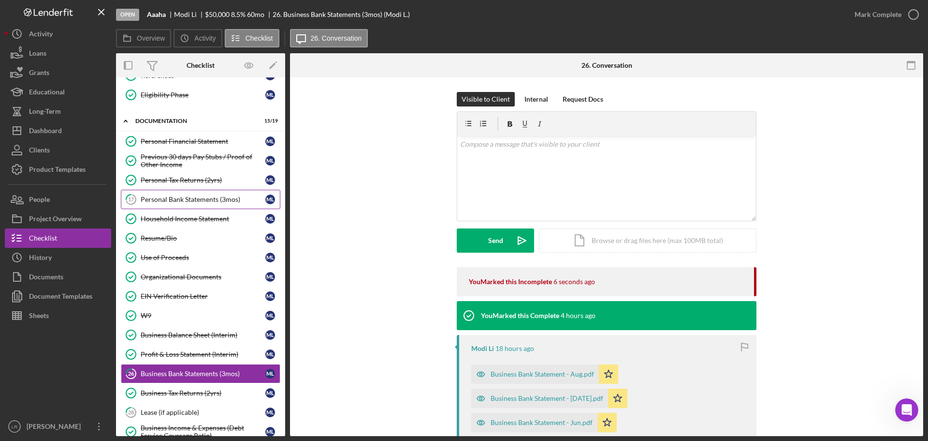
click at [197, 204] on link "17 Personal Bank Statements (3mos) M L" at bounding box center [201, 199] width 160 height 19
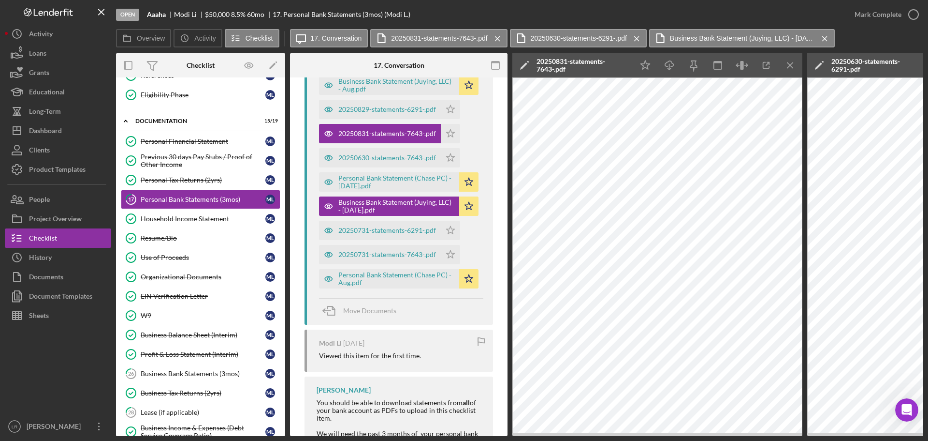
scroll to position [484, 0]
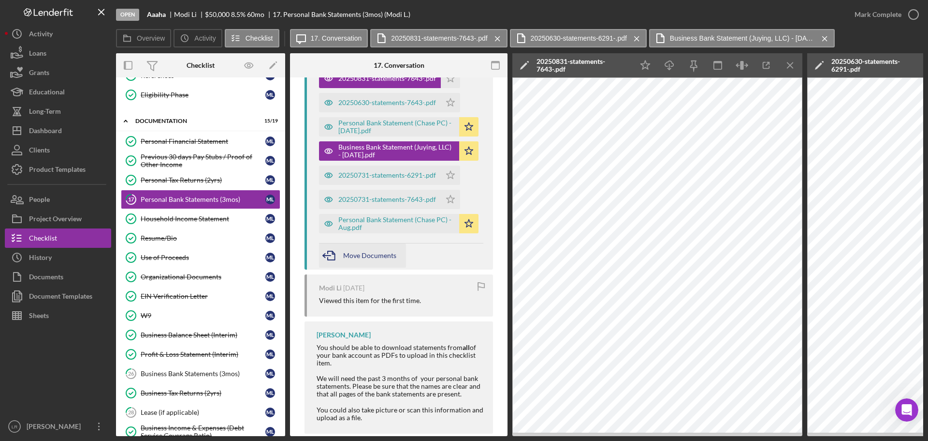
click at [360, 252] on span "Move Documents" at bounding box center [369, 255] width 53 height 8
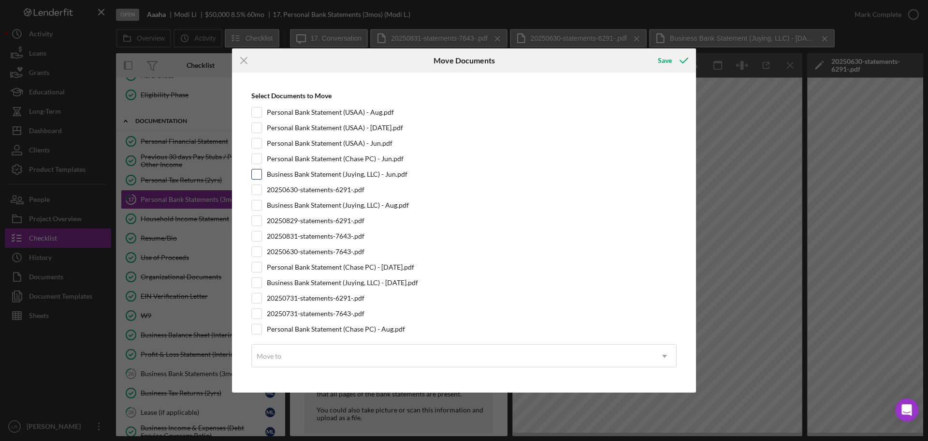
click at [255, 176] on input "Business Bank Statement (Juying, LLC) - Jun.pdf" at bounding box center [257, 174] width 10 height 10
checkbox input "true"
click at [253, 207] on input "Business Bank Statement (Juying, LLC) - Aug.pdf" at bounding box center [257, 205] width 10 height 10
checkbox input "true"
click at [258, 280] on input "Business Bank Statement (Juying, LLC) - [DATE].pdf" at bounding box center [257, 283] width 10 height 10
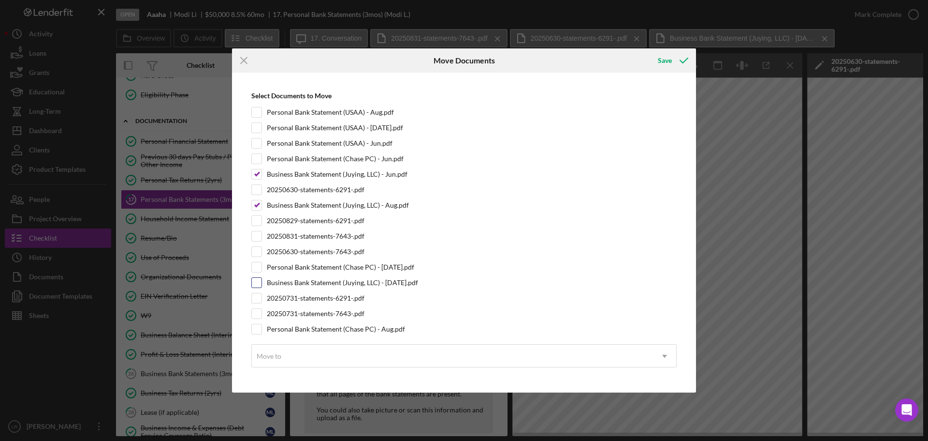
checkbox input "true"
click at [272, 348] on div "Move to" at bounding box center [452, 356] width 401 height 22
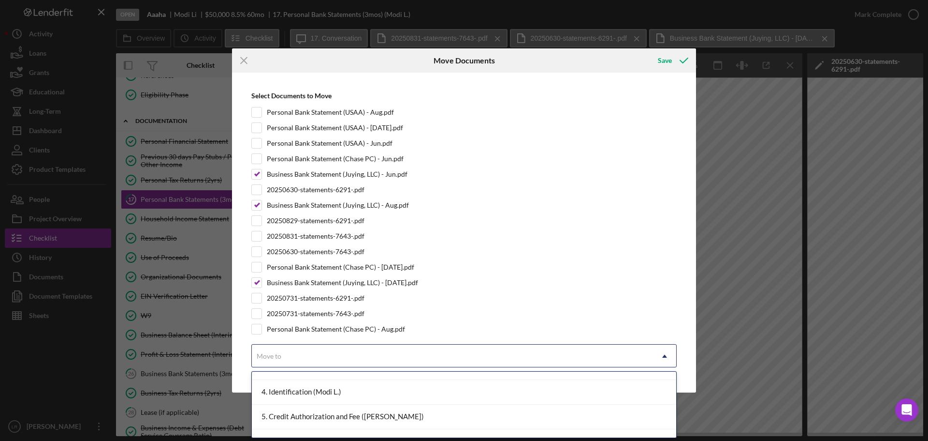
scroll to position [97, 0]
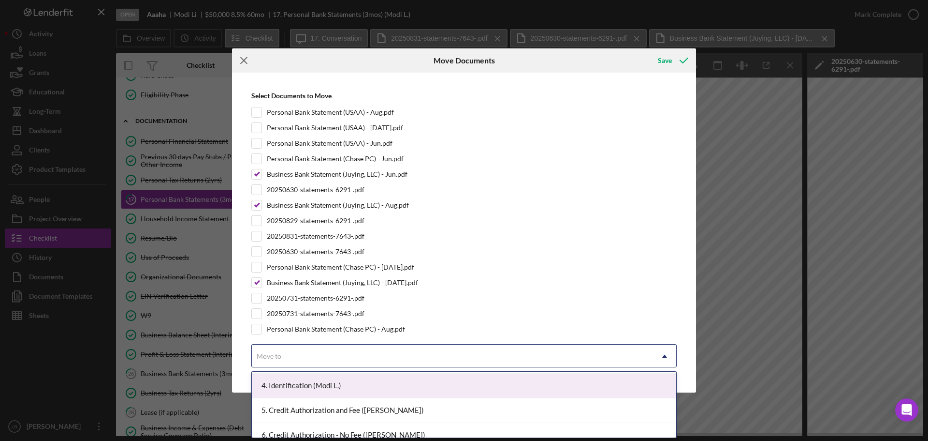
click at [247, 56] on icon "Icon/Menu Close" at bounding box center [244, 60] width 24 height 24
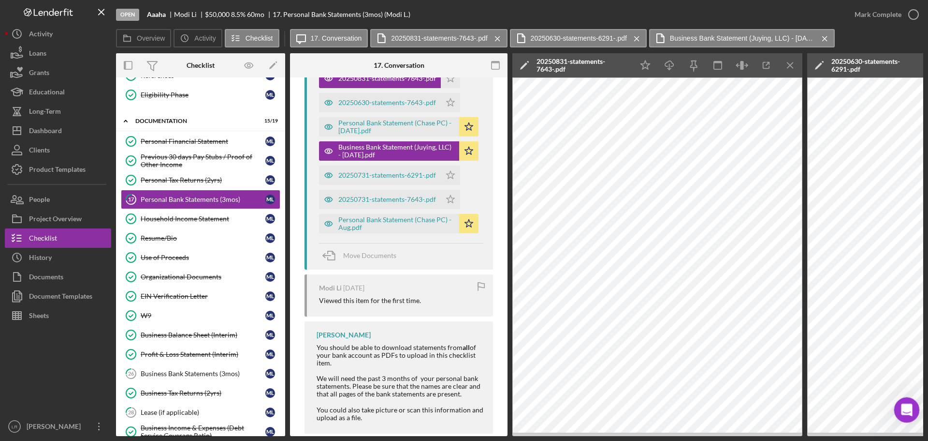
click at [906, 411] on icon "Open Intercom Messenger" at bounding box center [906, 408] width 16 height 16
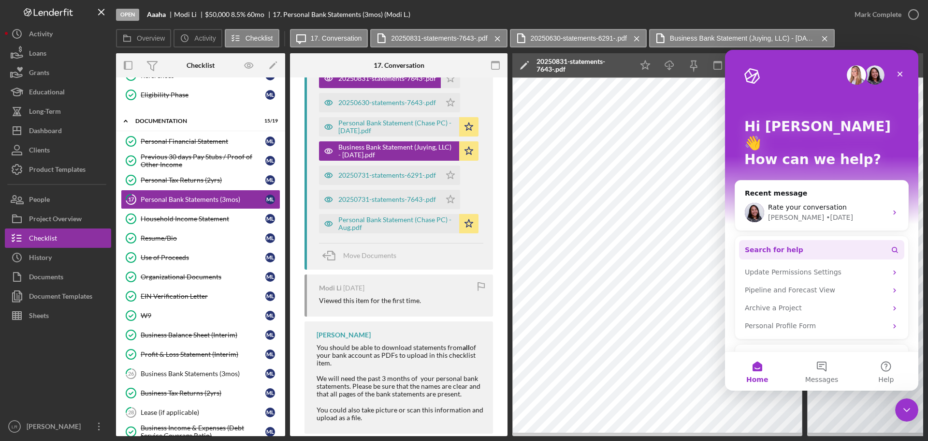
click at [780, 245] on span "Search for help" at bounding box center [774, 250] width 59 height 10
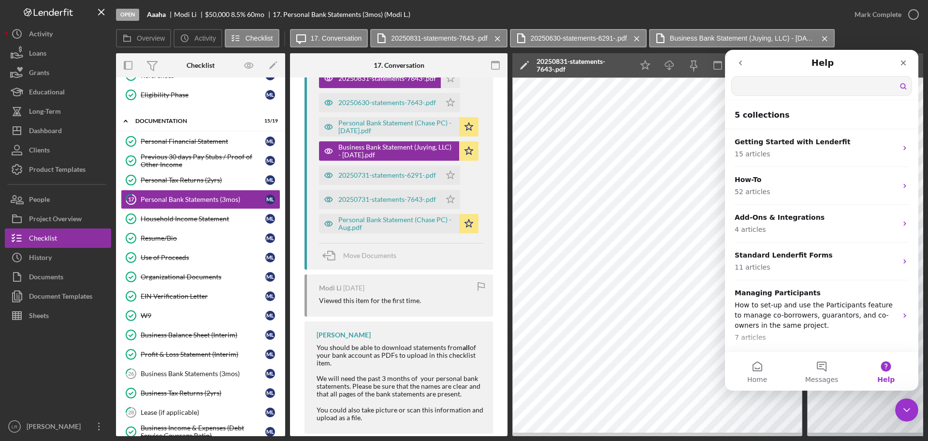
scroll to position [0, 0]
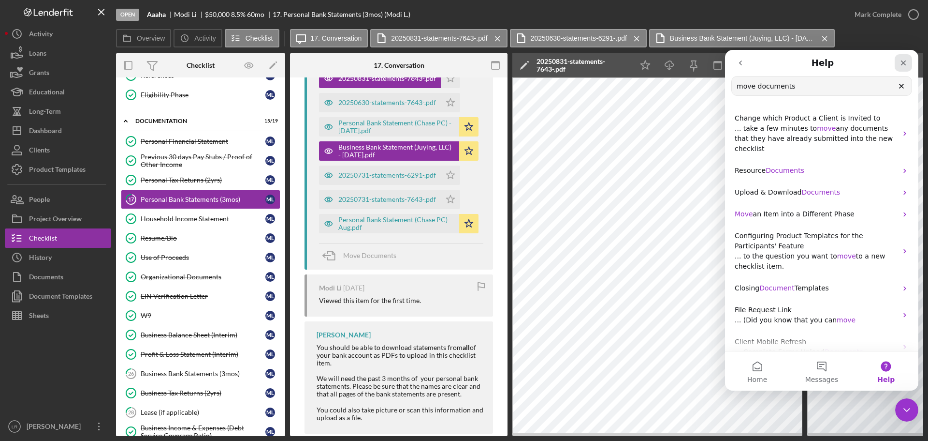
type input "move documents"
click at [905, 62] on icon "Close" at bounding box center [903, 62] width 5 height 5
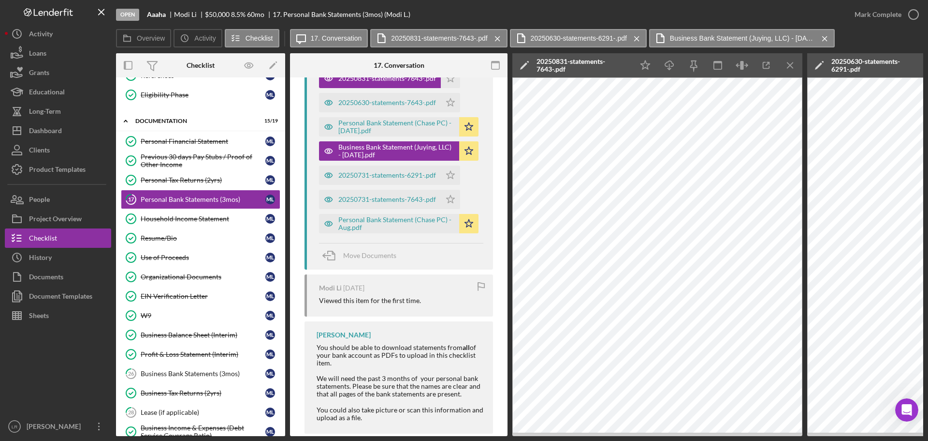
scroll to position [435, 0]
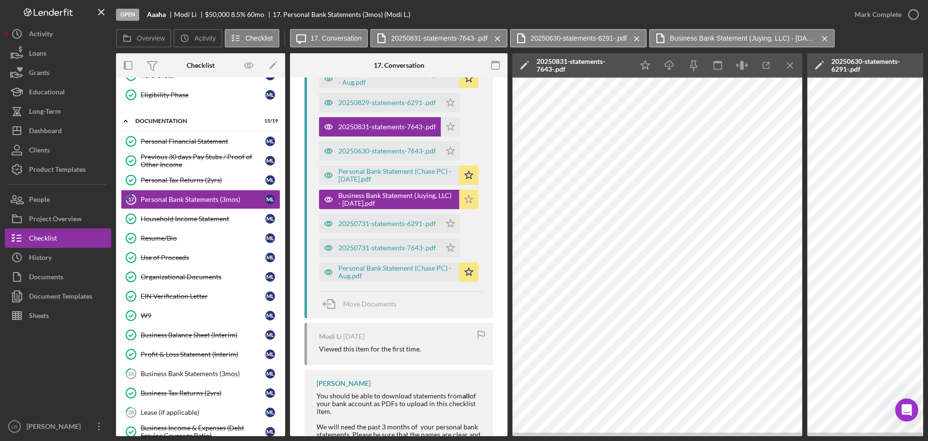
click at [471, 200] on icon "Icon/Star" at bounding box center [468, 199] width 19 height 19
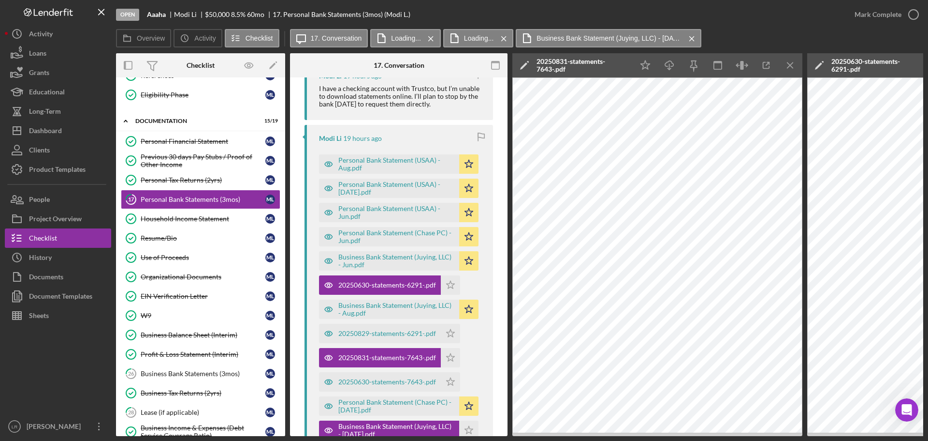
scroll to position [193, 0]
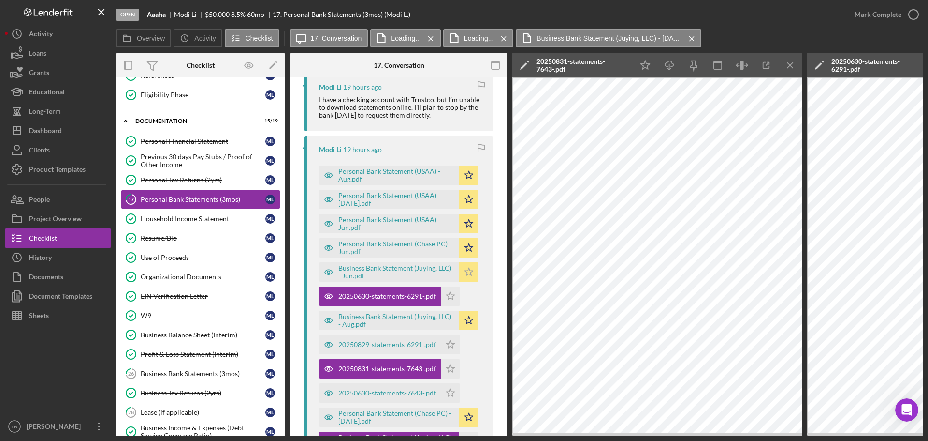
click at [467, 270] on icon "Icon/Star" at bounding box center [468, 271] width 19 height 19
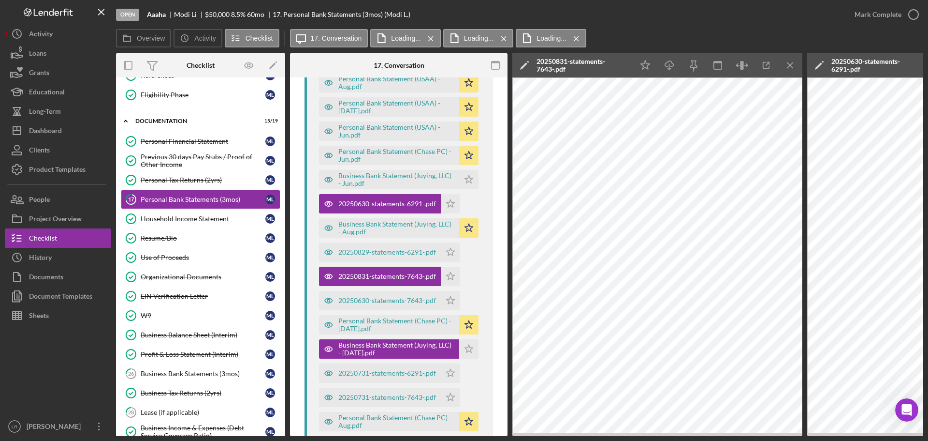
scroll to position [290, 0]
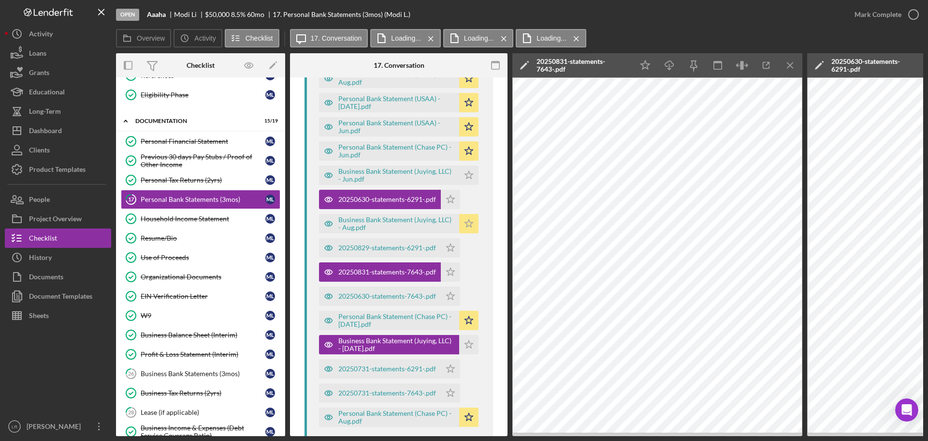
click at [466, 222] on icon "Icon/Star" at bounding box center [468, 223] width 19 height 19
click at [790, 64] on icon "Icon/Menu Close" at bounding box center [791, 66] width 22 height 22
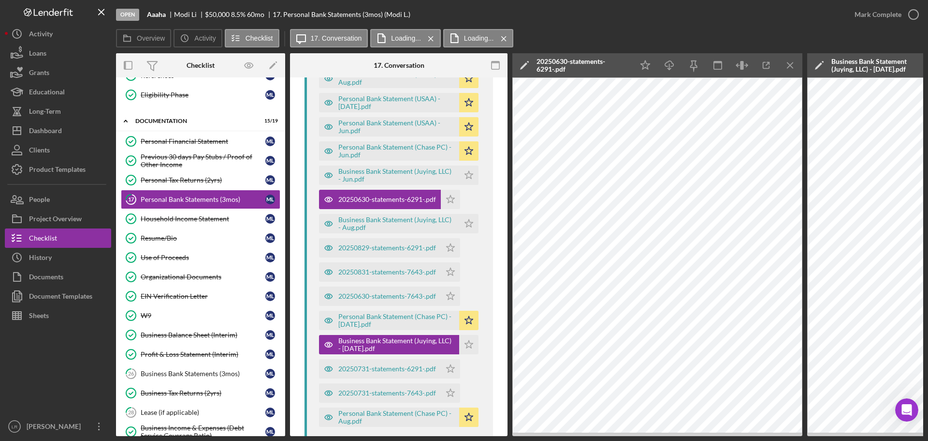
click at [790, 64] on icon "Icon/Menu Close" at bounding box center [791, 66] width 22 height 22
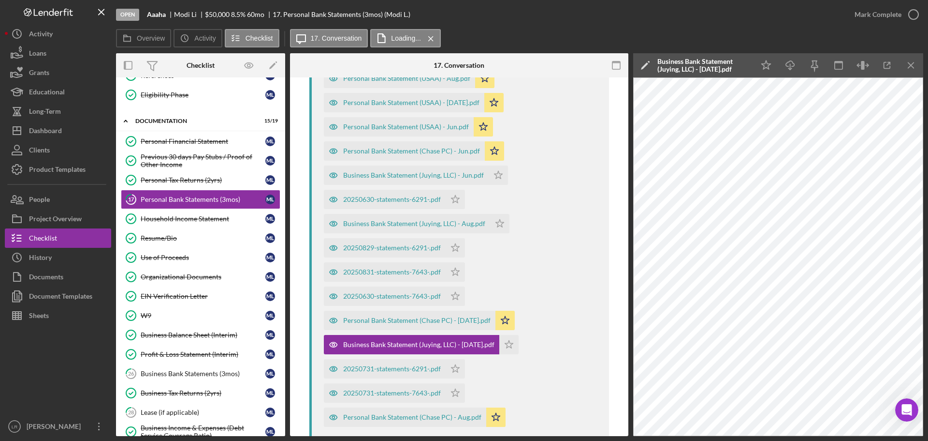
click at [791, 64] on line "button" at bounding box center [791, 66] width 0 height 5
click at [895, 37] on div "Overview Icon/History Activity Checklist Icon/Message 17. Conversation Loading.…" at bounding box center [520, 38] width 808 height 19
click at [913, 69] on icon "Icon/Menu Close" at bounding box center [912, 66] width 22 height 22
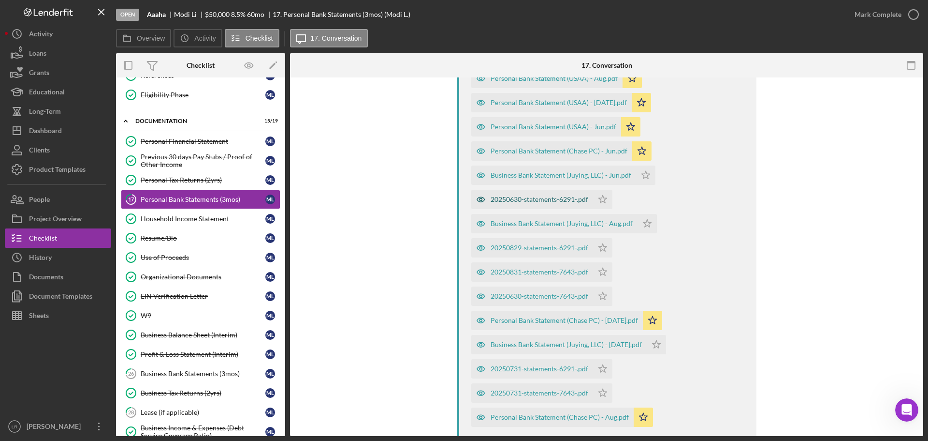
click at [537, 195] on div "20250630-statements-6291-.pdf" at bounding box center [532, 199] width 122 height 19
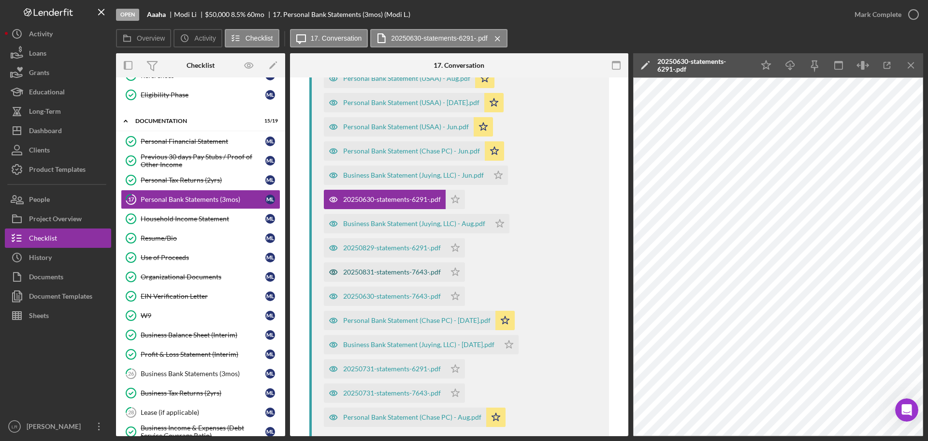
click at [422, 271] on div "20250831-statements-7643-.pdf" at bounding box center [392, 272] width 98 height 8
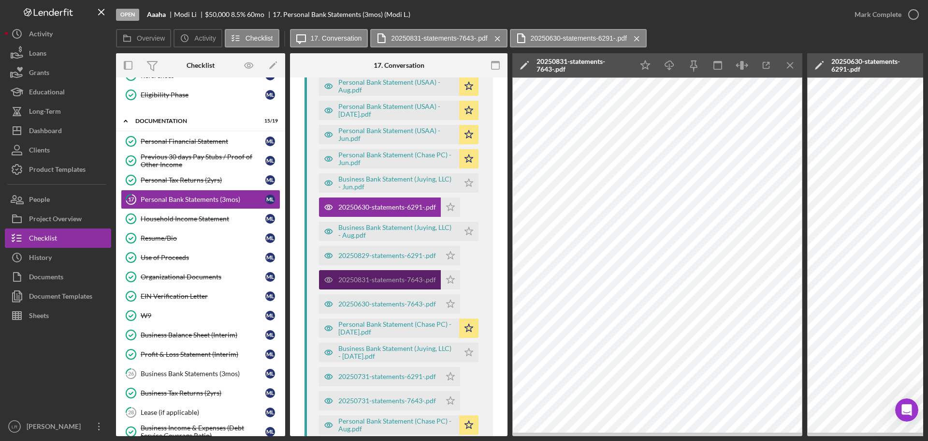
scroll to position [290, 0]
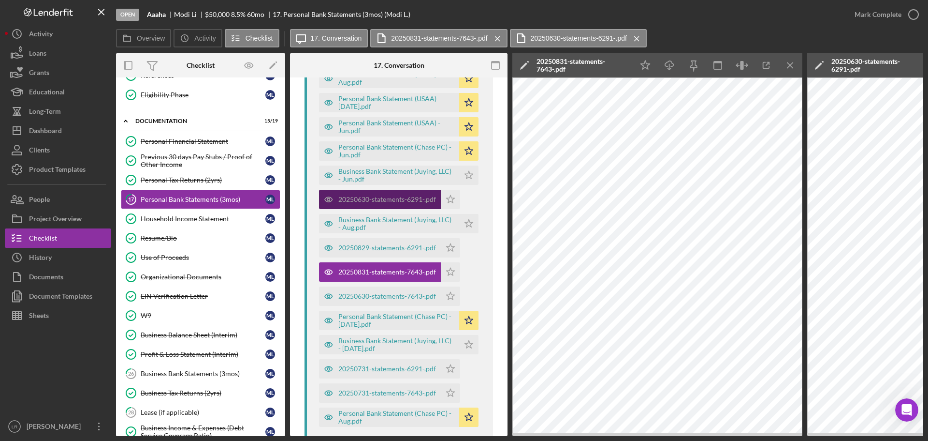
click at [411, 198] on div "20250630-statements-6291-.pdf" at bounding box center [387, 199] width 98 height 8
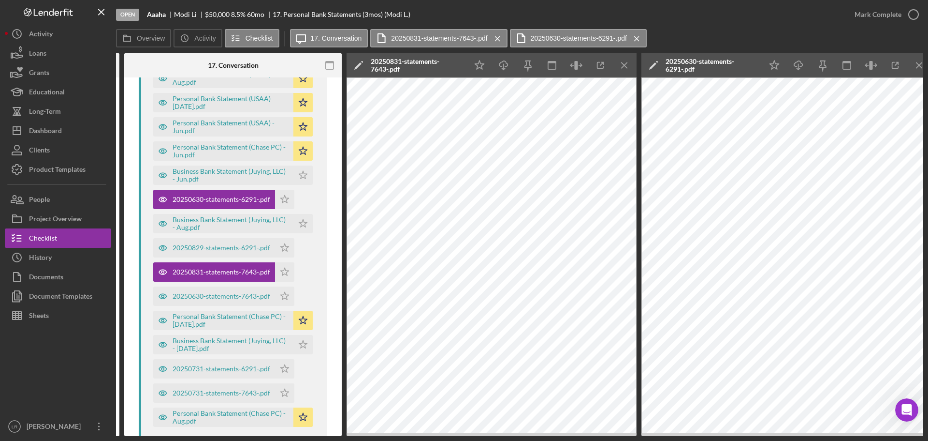
scroll to position [0, 174]
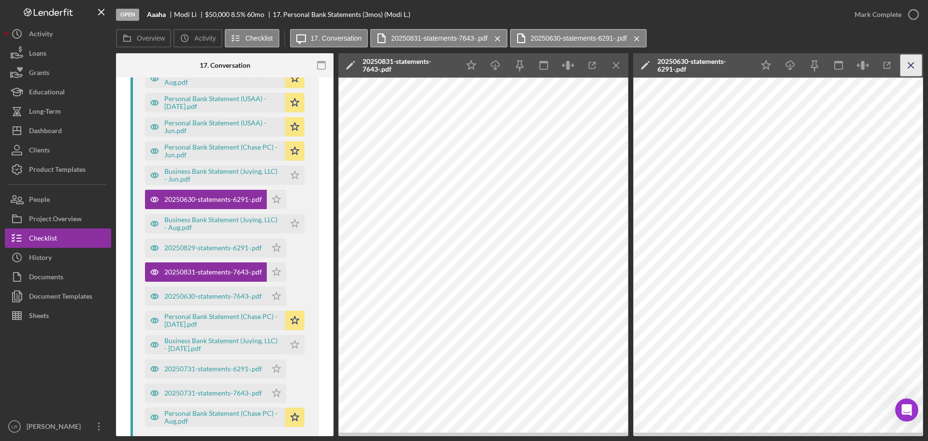
click at [906, 64] on icon "Icon/Menu Close" at bounding box center [912, 66] width 22 height 22
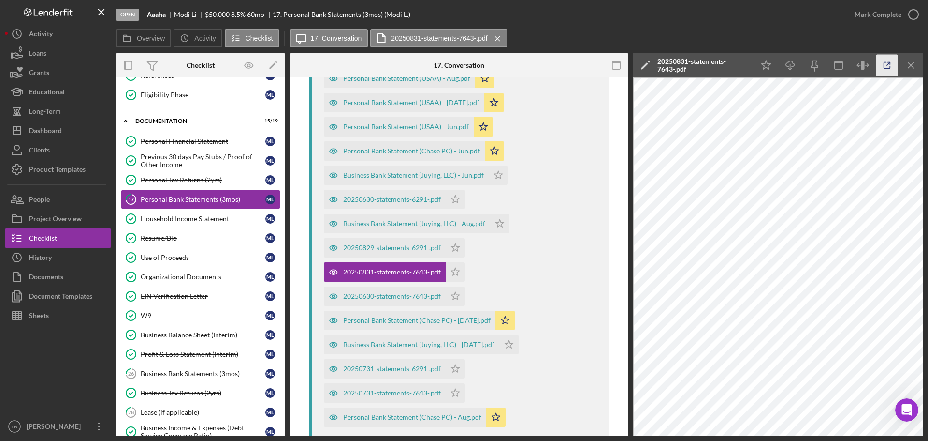
click at [890, 64] on icon "button" at bounding box center [888, 66] width 22 height 22
click at [197, 370] on div "Business Bank Statements (3mos)" at bounding box center [203, 373] width 125 height 8
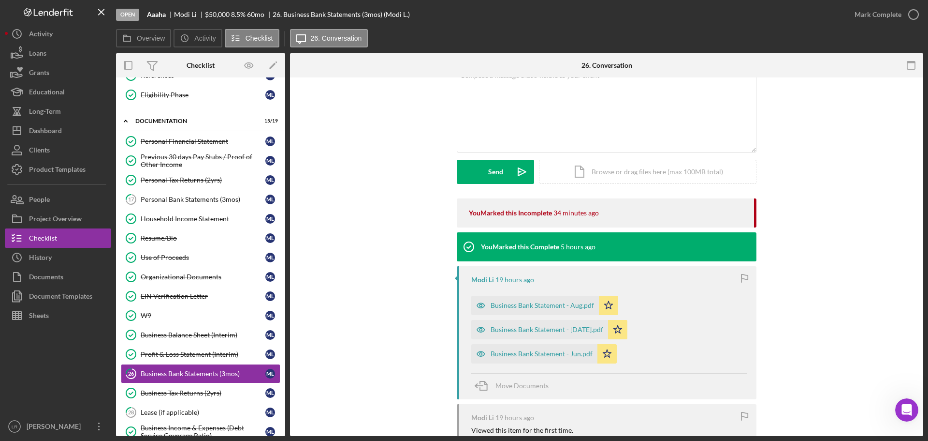
scroll to position [48, 0]
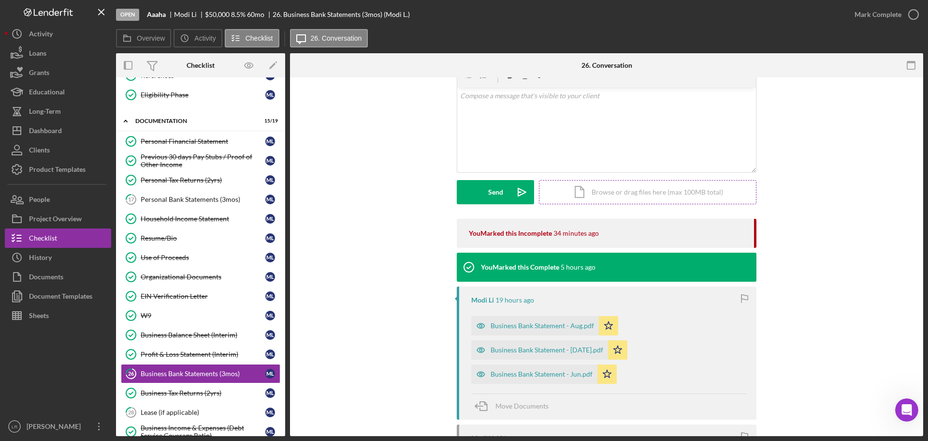
click at [622, 194] on div "Icon/Document Browse or drag files here (max 100MB total) Tap to choose files o…" at bounding box center [648, 192] width 218 height 24
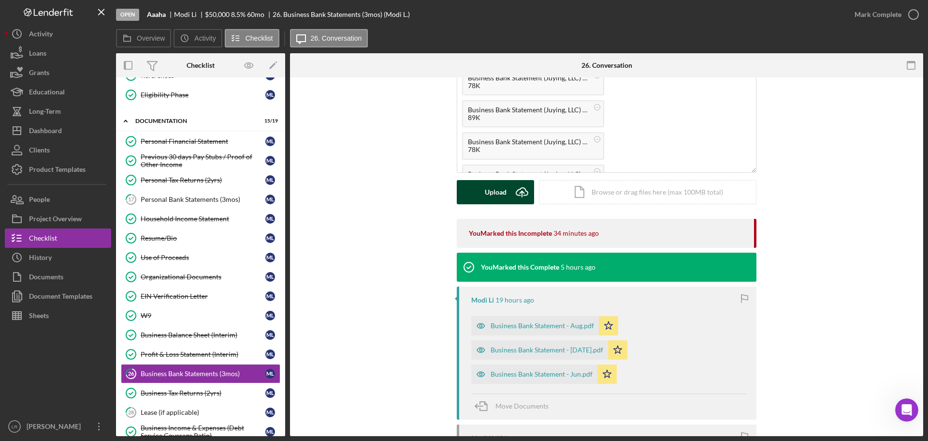
click at [503, 189] on div "Upload" at bounding box center [496, 192] width 22 height 24
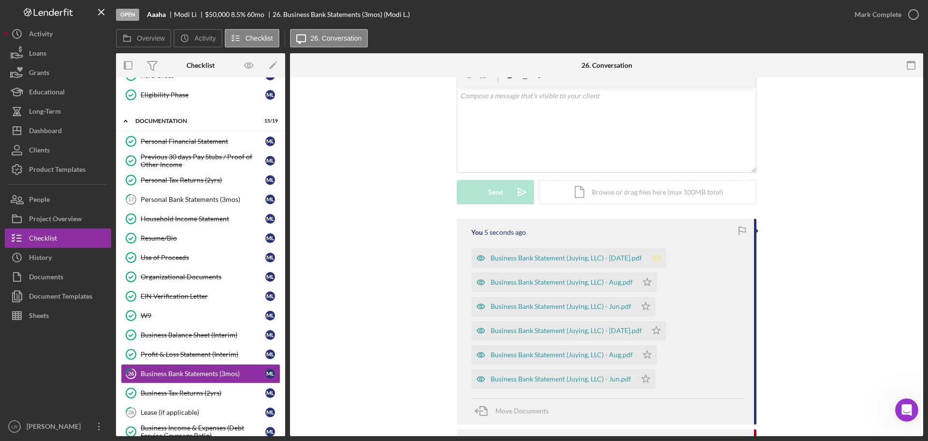
click at [647, 259] on icon "Icon/Star" at bounding box center [656, 257] width 19 height 19
drag, startPoint x: 642, startPoint y: 283, endPoint x: 647, endPoint y: 300, distance: 17.6
click at [642, 283] on icon "Icon/Star" at bounding box center [647, 281] width 19 height 19
click at [641, 309] on icon "Icon/Star" at bounding box center [645, 305] width 19 height 19
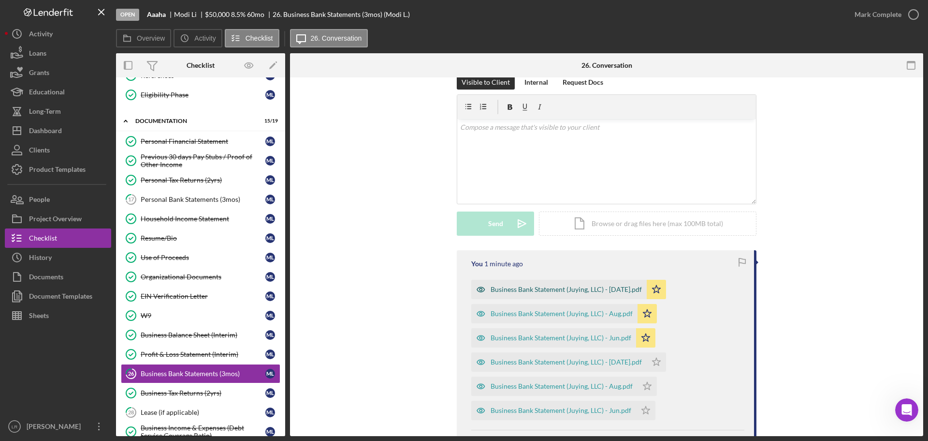
scroll to position [0, 0]
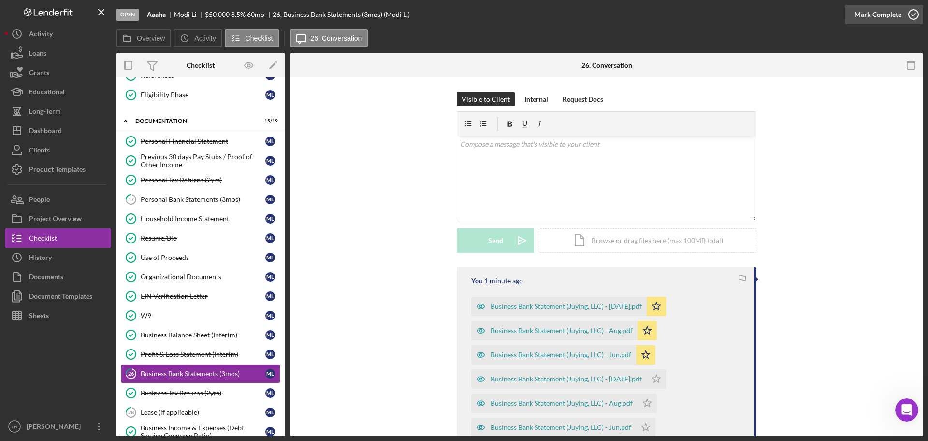
click at [876, 21] on div "Mark Complete" at bounding box center [878, 14] width 47 height 19
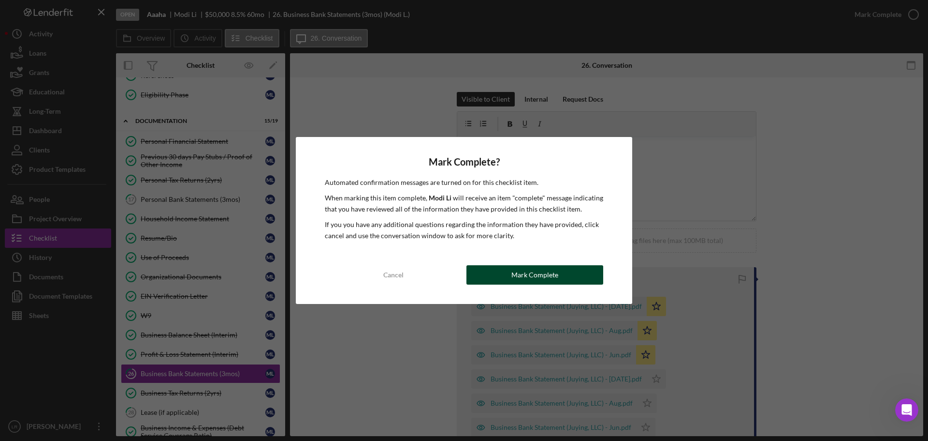
click at [537, 275] on div "Mark Complete" at bounding box center [535, 274] width 47 height 19
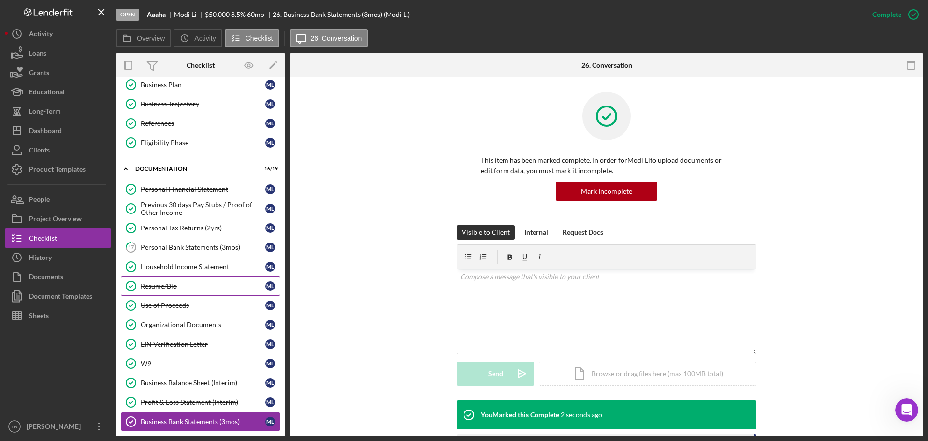
scroll to position [145, 0]
click at [193, 245] on div "Personal Bank Statements (3mos)" at bounding box center [203, 248] width 125 height 8
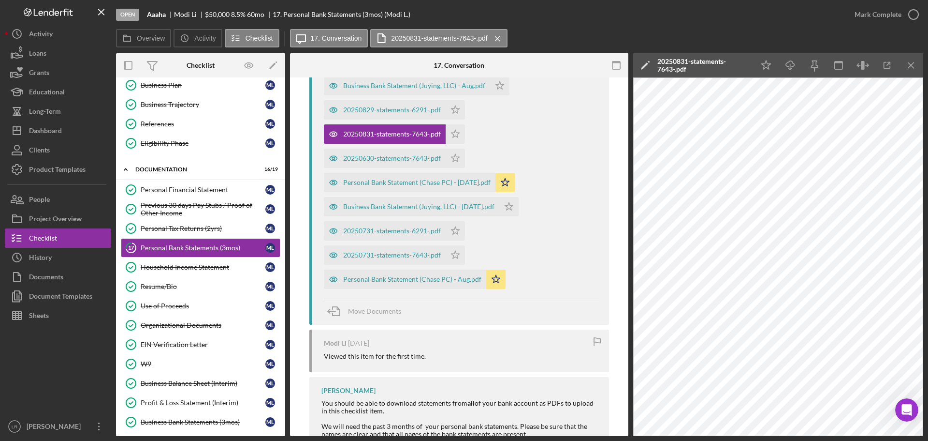
scroll to position [469, 0]
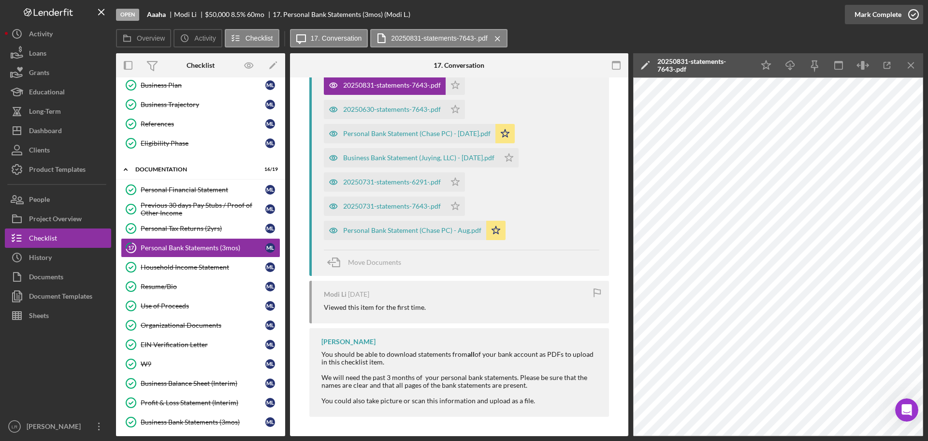
click at [884, 15] on div "Mark Complete" at bounding box center [878, 14] width 47 height 19
drag, startPoint x: 206, startPoint y: 192, endPoint x: 277, endPoint y: 183, distance: 70.7
click at [206, 192] on div "Personal Financial Statement" at bounding box center [203, 190] width 125 height 8
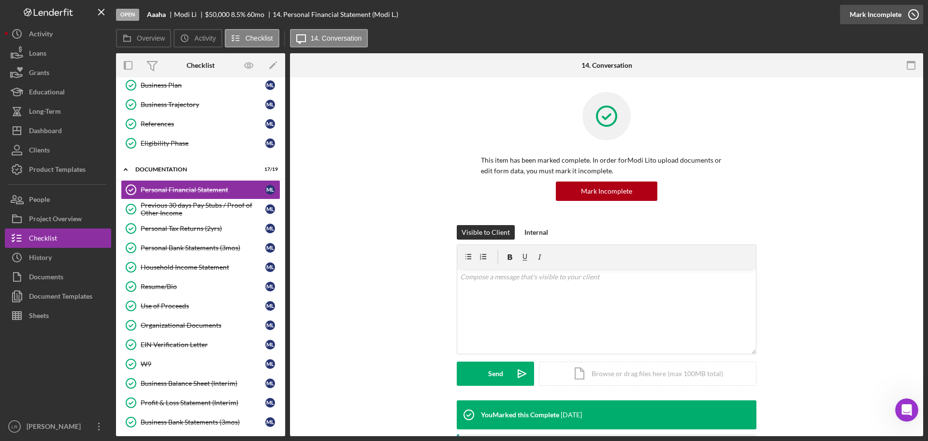
click at [864, 14] on div "Mark Incomplete" at bounding box center [876, 14] width 52 height 19
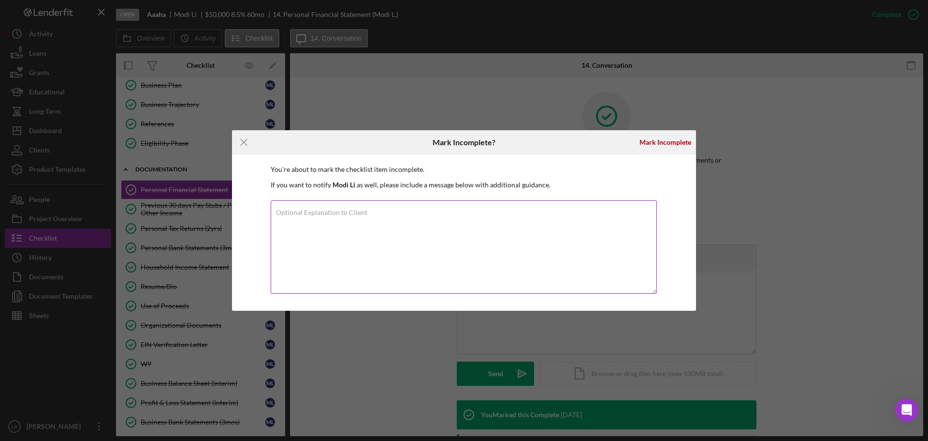
click at [426, 219] on textarea "Optional Explanation to Client" at bounding box center [464, 246] width 386 height 93
type textarea "Please update the balance on the IRA. You listed 201K and the statement says it…"
click at [667, 142] on div "Mark Incomplete" at bounding box center [666, 141] width 52 height 19
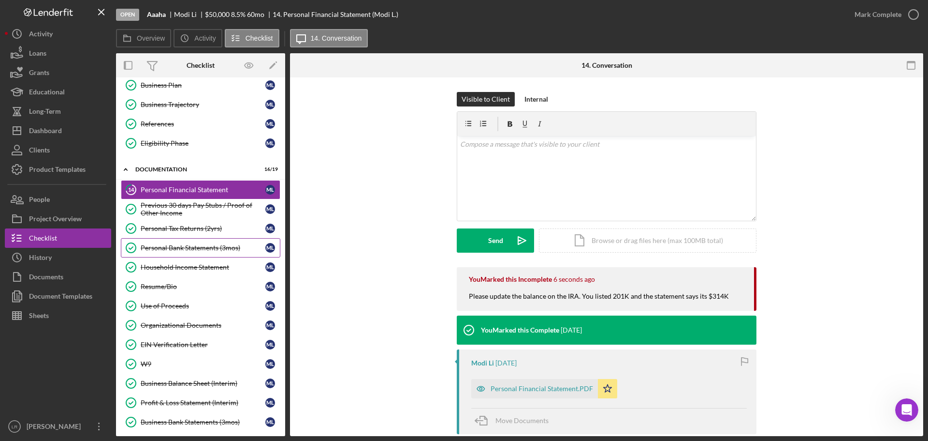
click at [194, 250] on div "Personal Bank Statements (3mos)" at bounding box center [203, 248] width 125 height 8
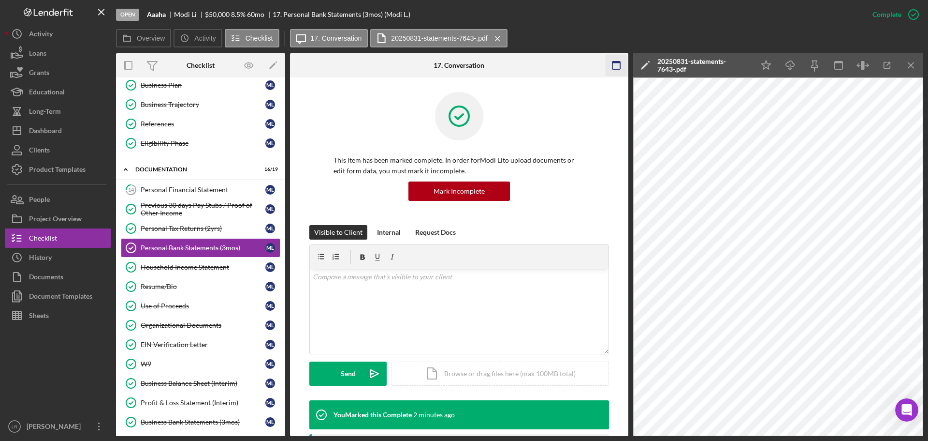
click at [911, 70] on icon "Icon/Menu Close" at bounding box center [912, 66] width 22 height 22
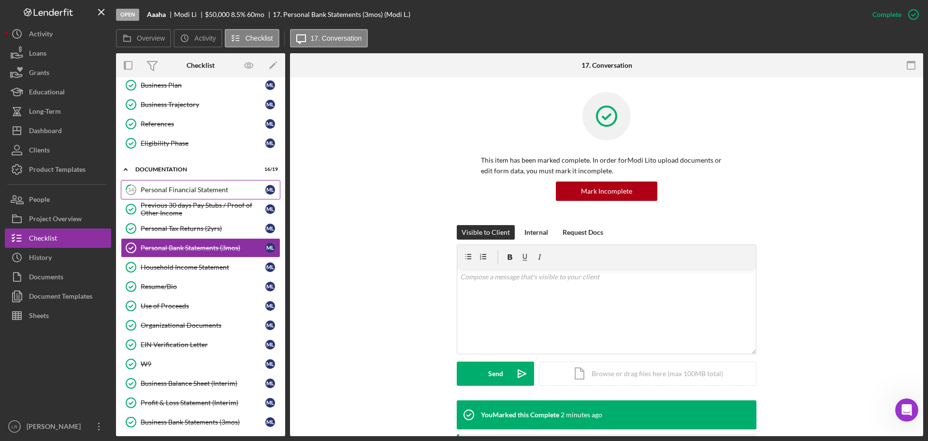
click at [167, 192] on div "Personal Financial Statement" at bounding box center [203, 190] width 125 height 8
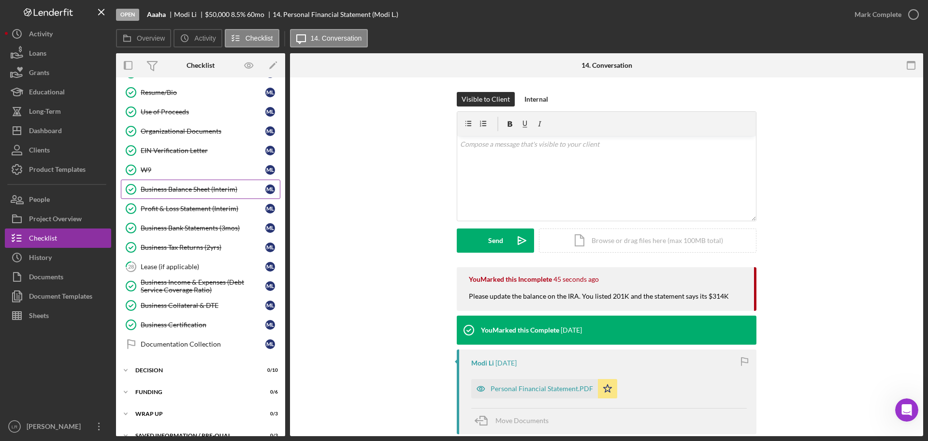
scroll to position [353, 0]
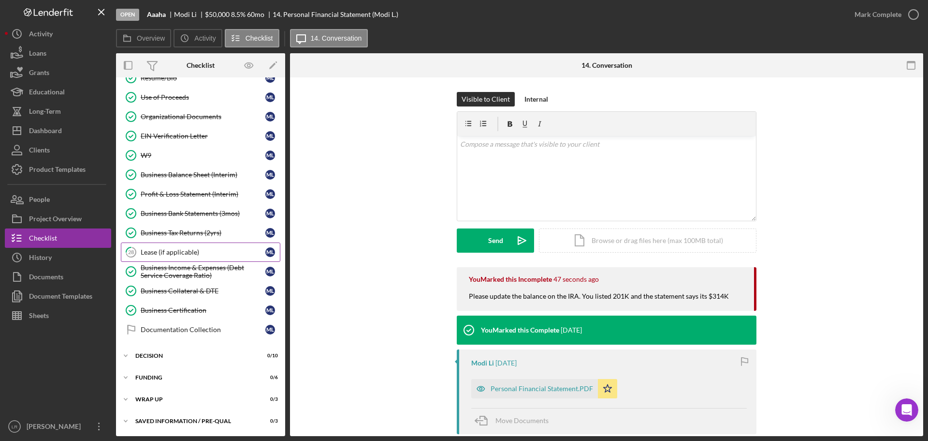
click at [184, 252] on div "Lease (if applicable)" at bounding box center [203, 252] width 125 height 8
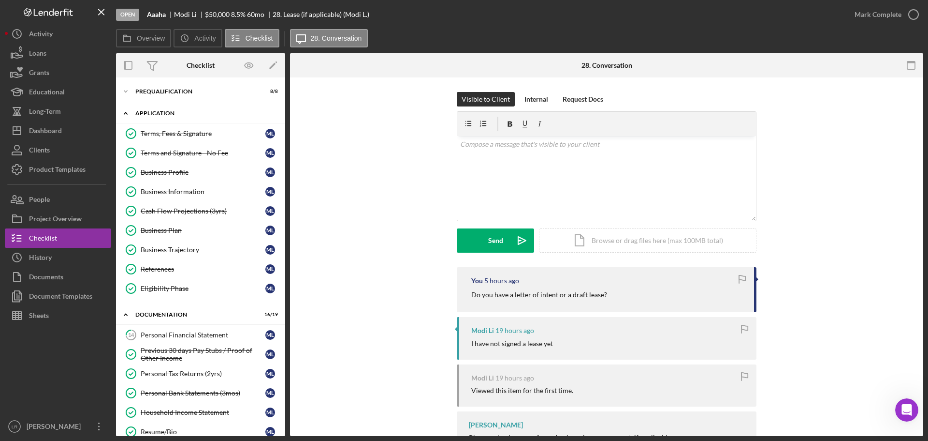
click at [145, 114] on div "Application" at bounding box center [204, 113] width 138 height 6
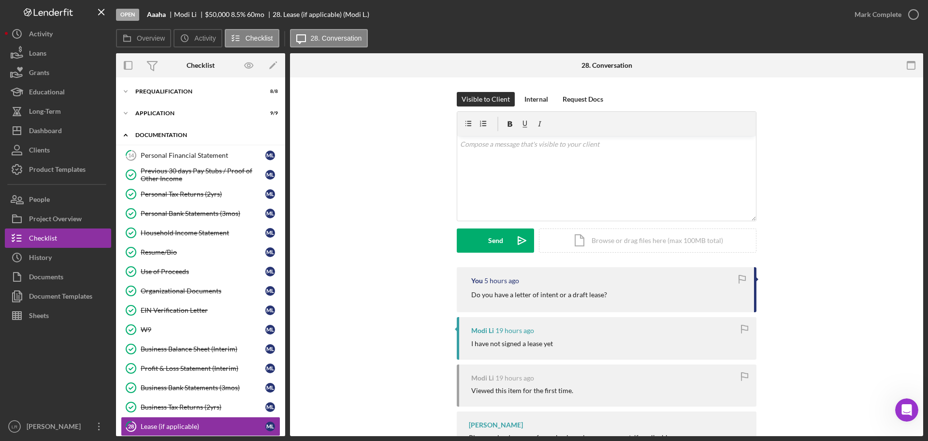
click at [166, 131] on div "Icon/Expander Documentation 16 / 19" at bounding box center [200, 135] width 169 height 20
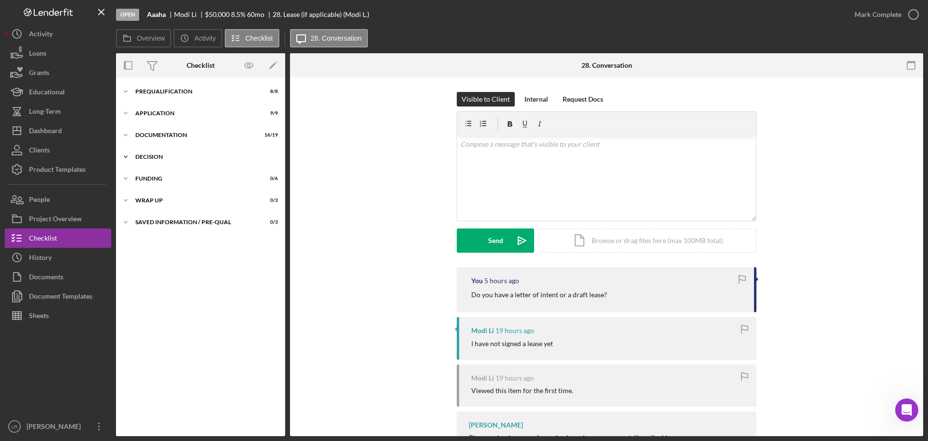
click at [144, 158] on div "Decision" at bounding box center [204, 157] width 138 height 6
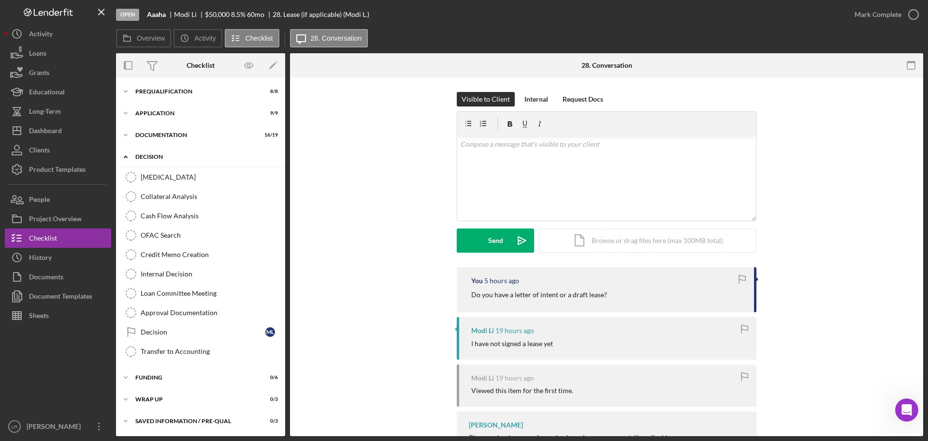
click at [147, 156] on div "Decision" at bounding box center [204, 157] width 138 height 6
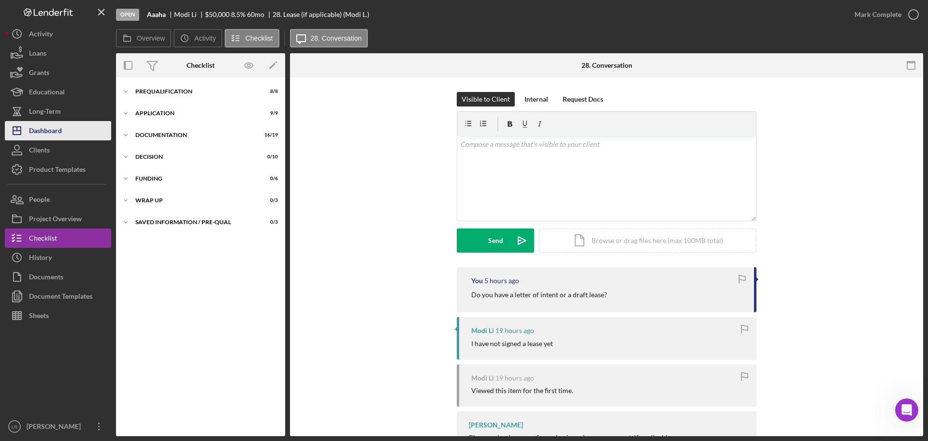
click at [70, 133] on button "Icon/Dashboard Dashboard" at bounding box center [58, 130] width 106 height 19
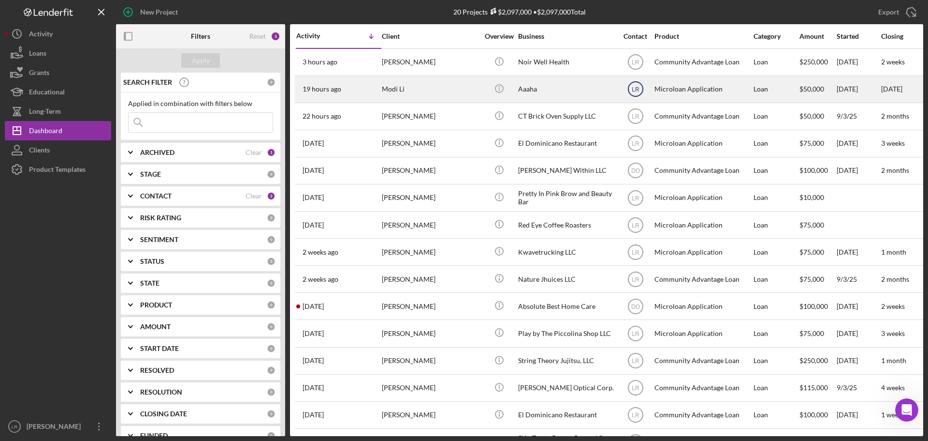
click at [633, 90] on text "LR" at bounding box center [636, 89] width 8 height 7
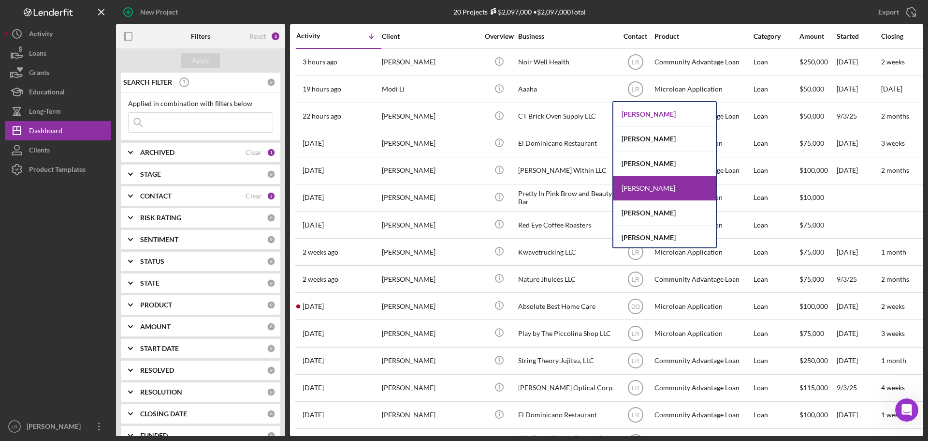
click at [641, 114] on div "[PERSON_NAME]" at bounding box center [665, 114] width 103 height 25
